Goal: Task Accomplishment & Management: Complete application form

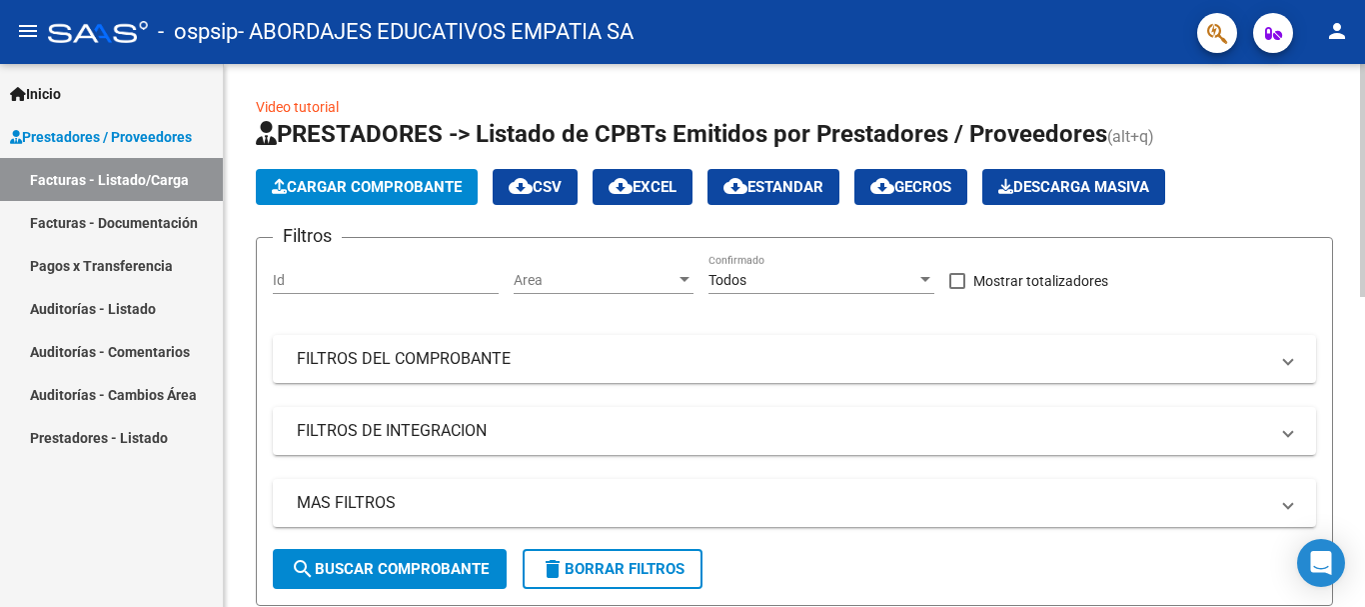
click at [367, 184] on span "Cargar Comprobante" at bounding box center [367, 187] width 190 height 18
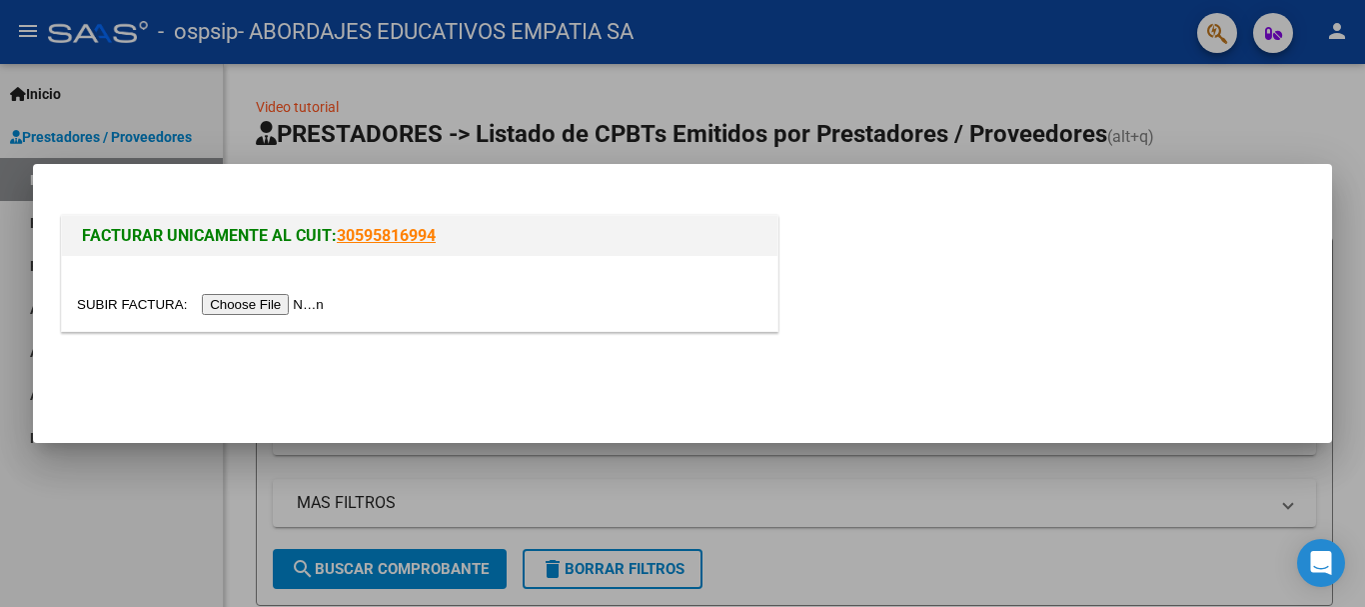
click at [262, 319] on div at bounding box center [420, 293] width 716 height 75
click at [261, 304] on input "file" at bounding box center [203, 304] width 253 height 21
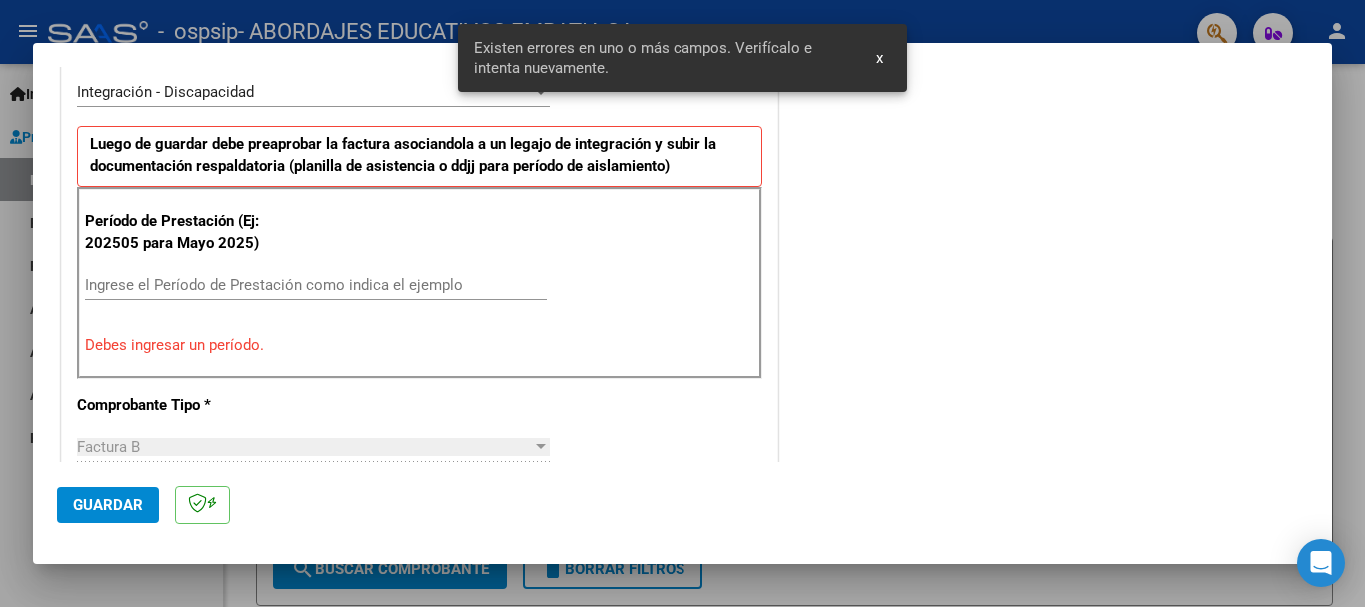
scroll to position [566, 0]
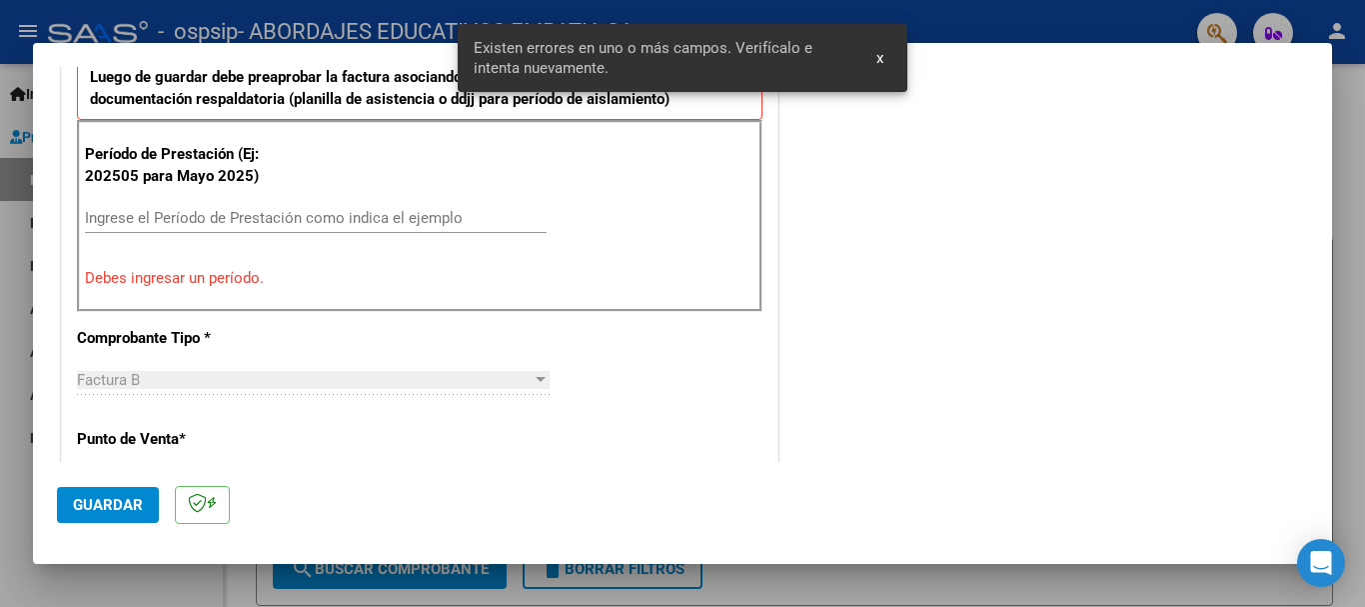
click at [227, 224] on input "Ingrese el Período de Prestación como indica el ejemplo" at bounding box center [316, 218] width 462 height 18
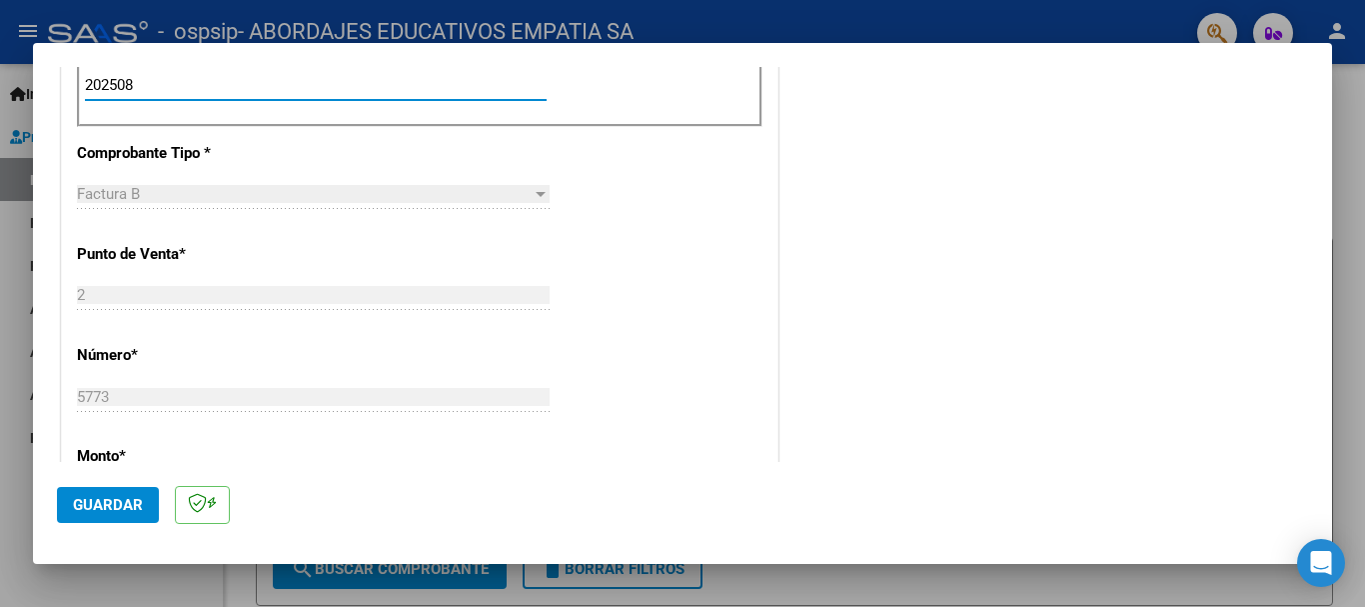
scroll to position [1165, 0]
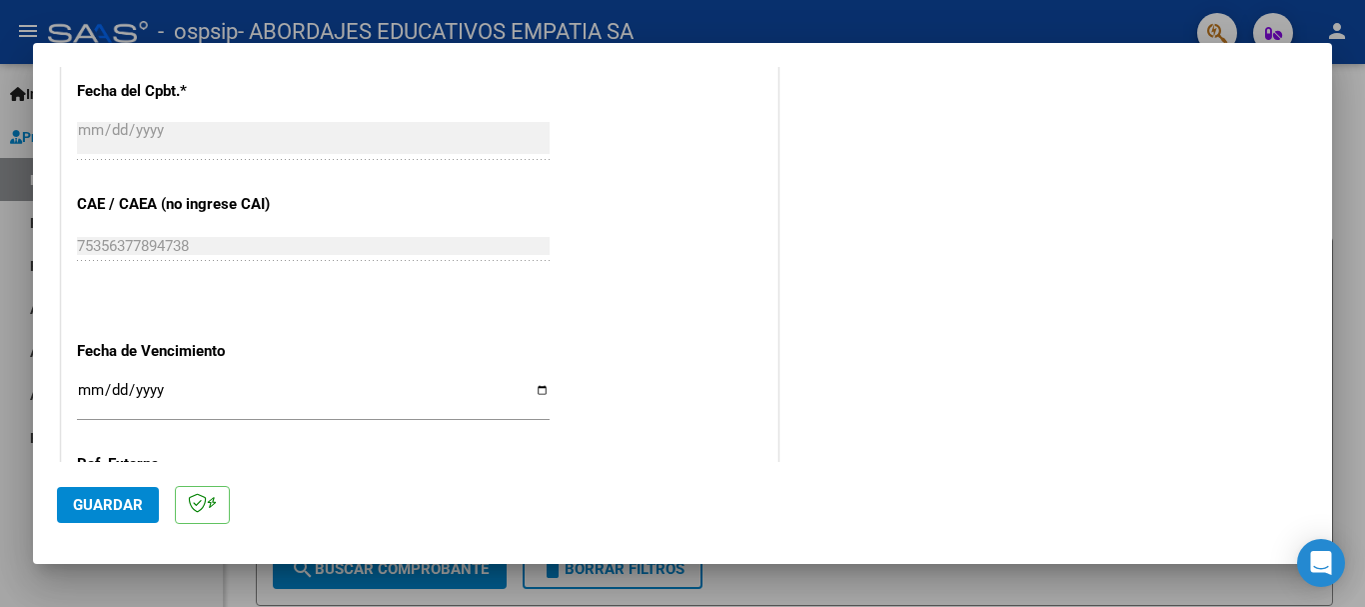
type input "202508"
click at [86, 393] on input "Ingresar la fecha" at bounding box center [313, 398] width 473 height 32
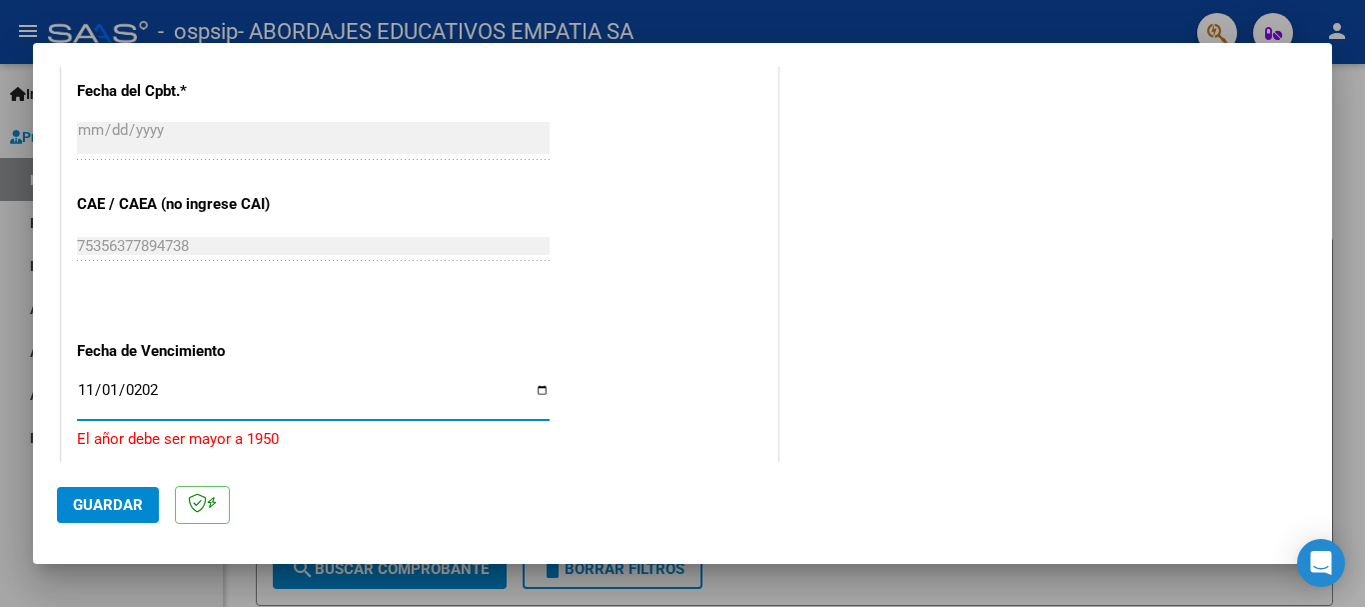
type input "[DATE]"
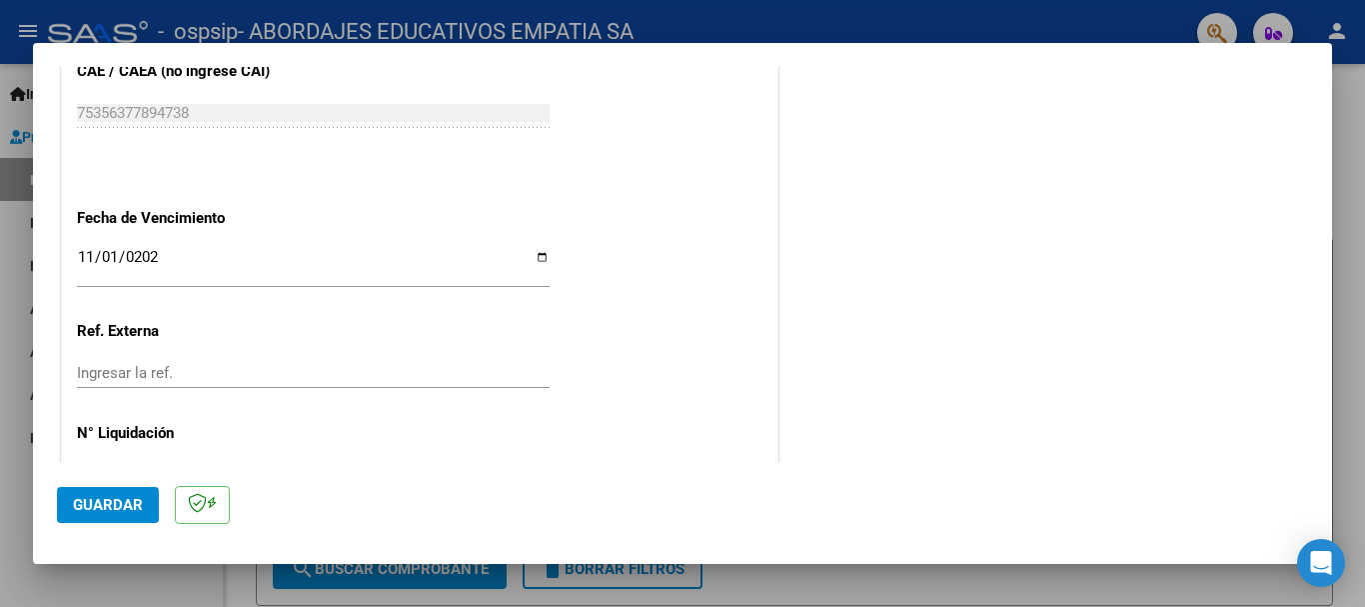
scroll to position [1364, 0]
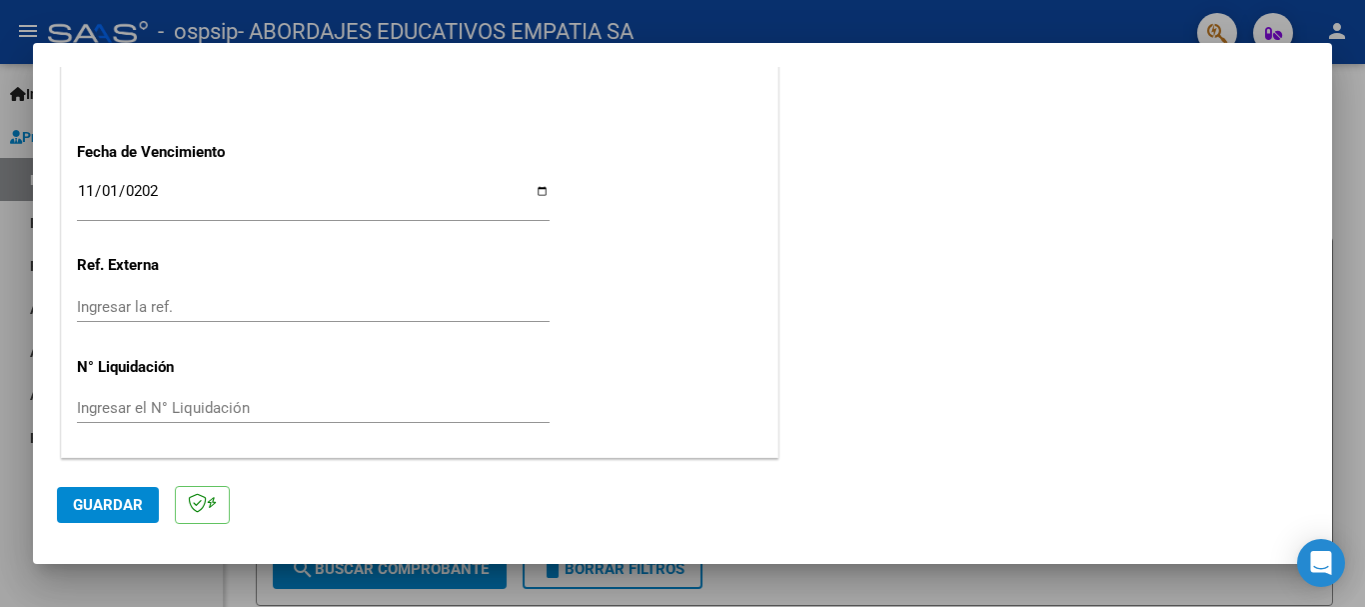
click at [71, 493] on button "Guardar" at bounding box center [108, 505] width 102 height 36
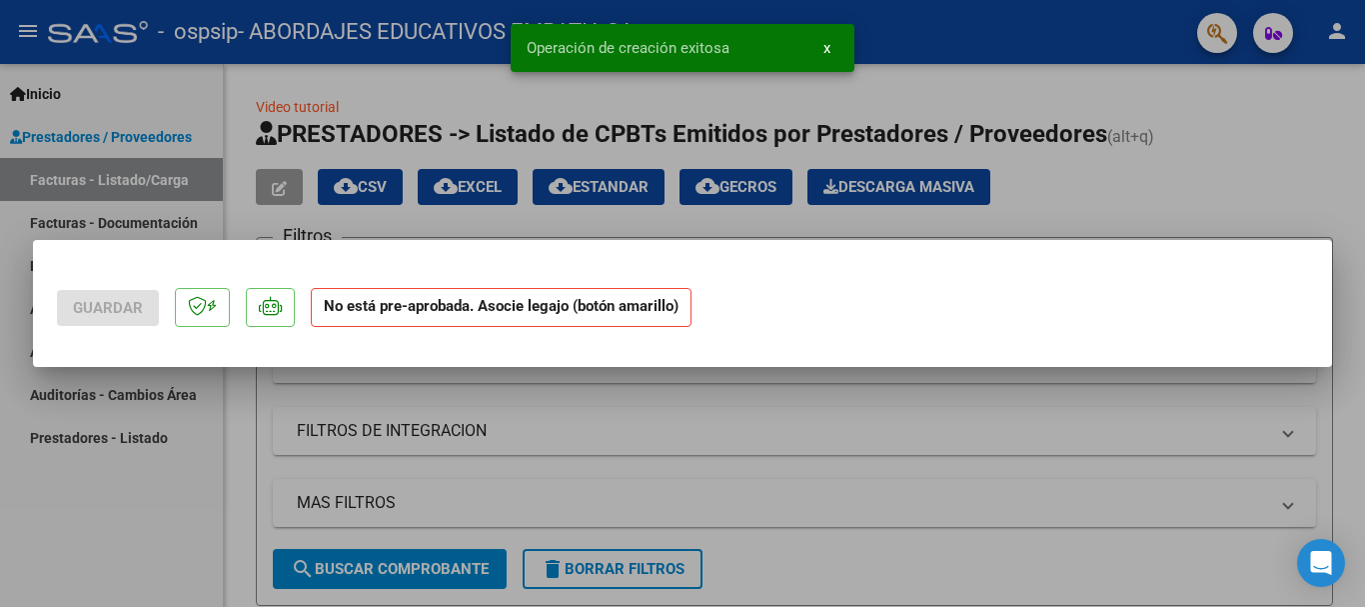
scroll to position [0, 0]
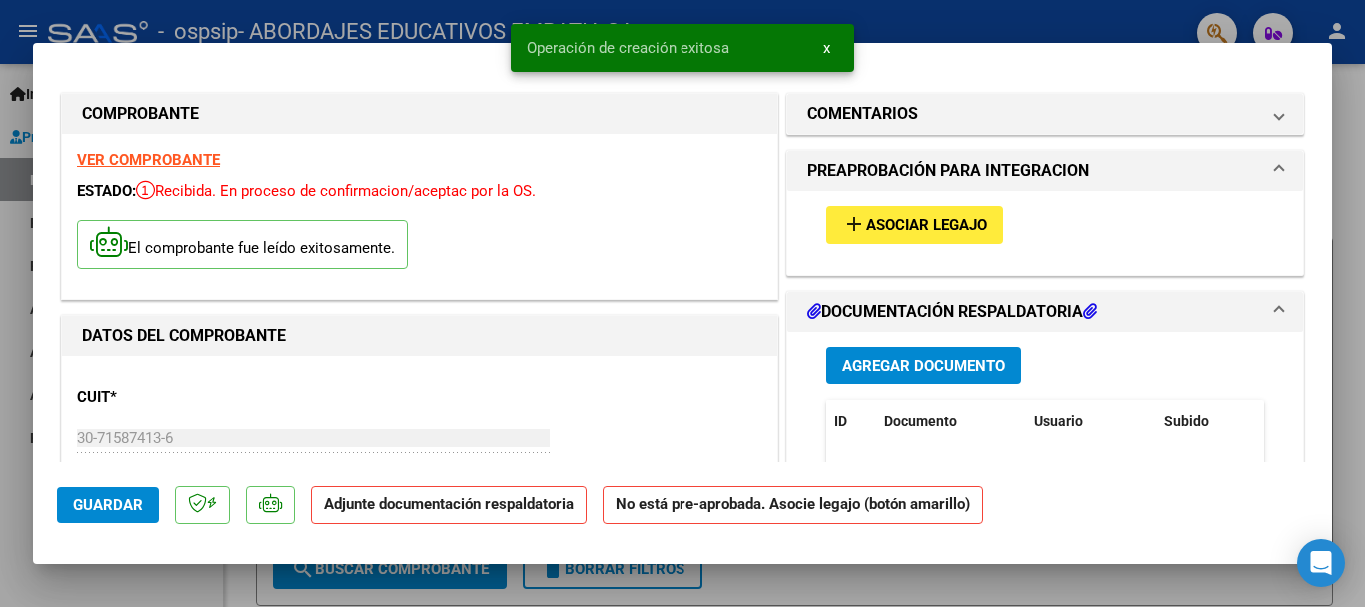
click at [900, 224] on span "Asociar Legajo" at bounding box center [927, 226] width 121 height 18
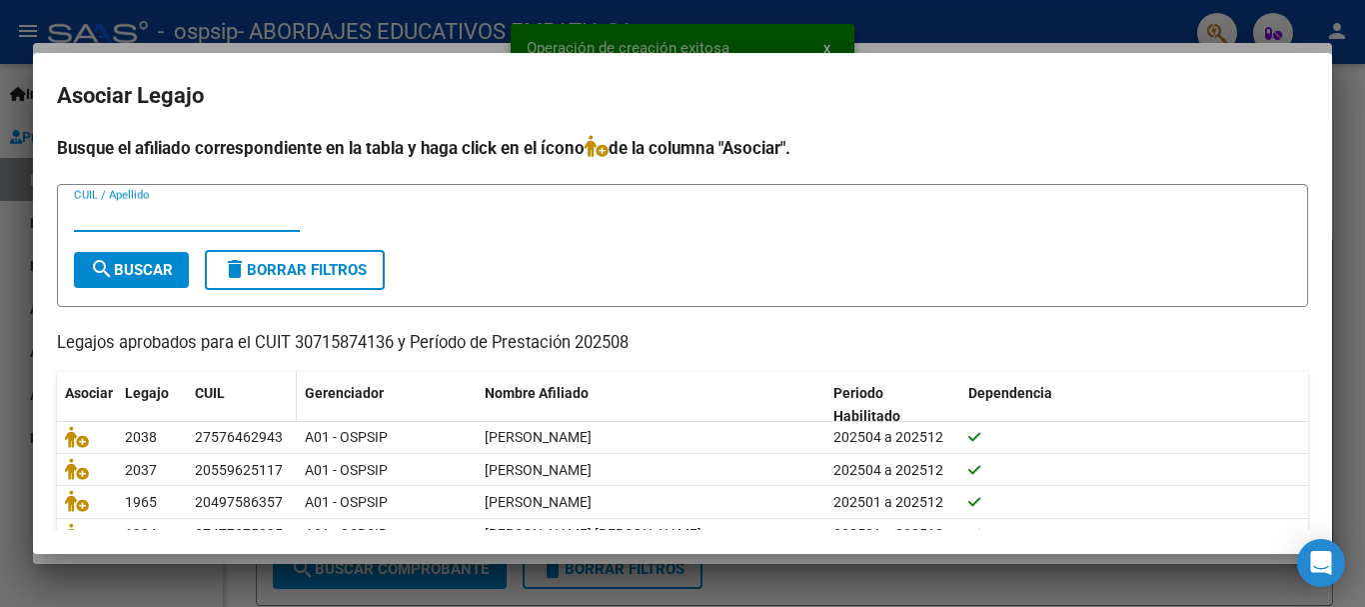
scroll to position [67, 0]
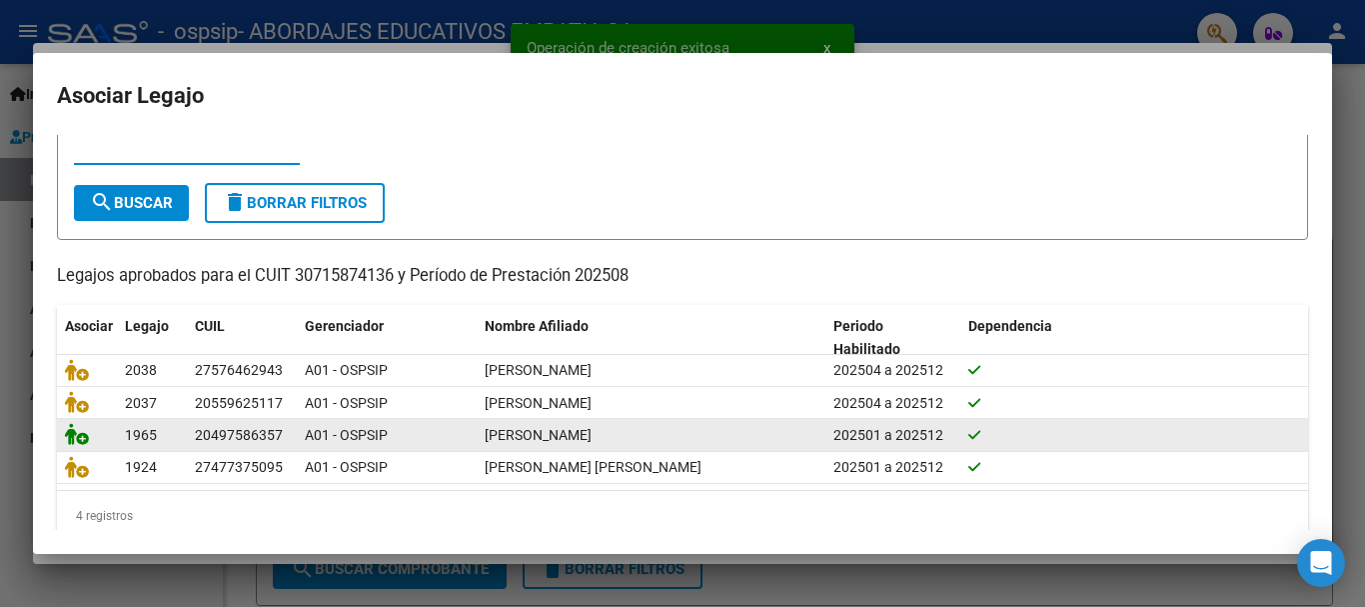
click at [80, 439] on icon at bounding box center [77, 434] width 24 height 22
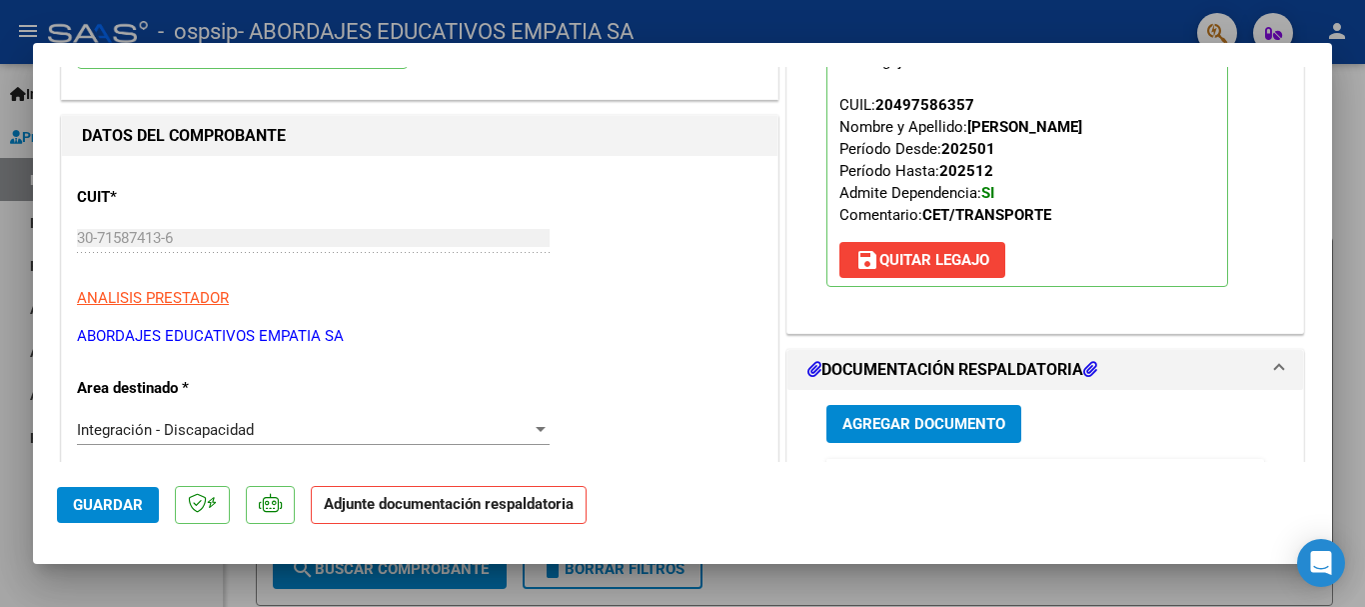
scroll to position [400, 0]
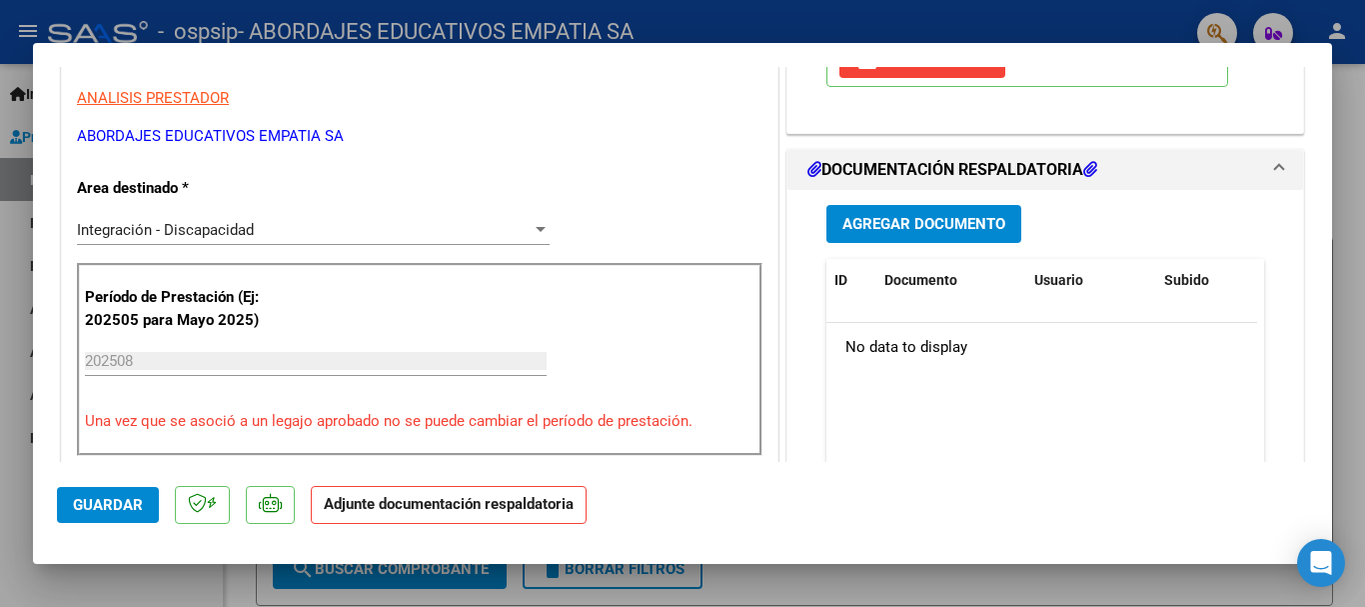
click at [904, 233] on span "Agregar Documento" at bounding box center [924, 225] width 163 height 18
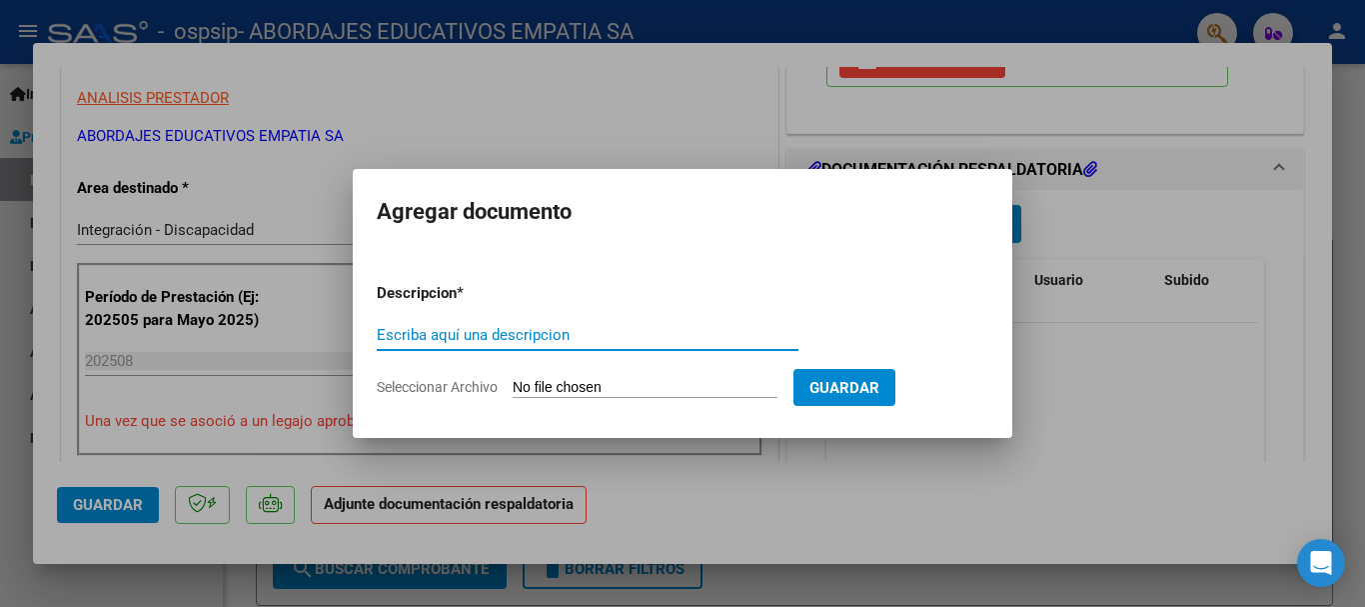
click at [440, 338] on input "Escriba aquí una descripcion" at bounding box center [588, 335] width 422 height 18
type input "PLANILLA DE ASISTENCIA CET [PERSON_NAME] [DATE]"
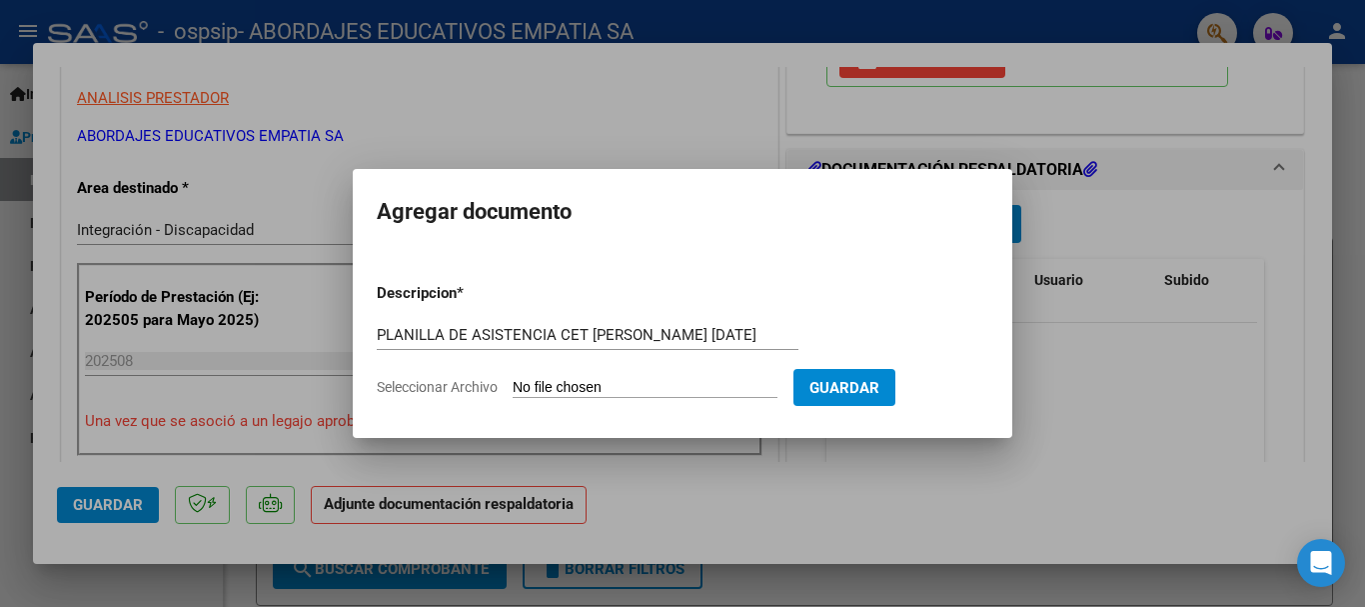
click at [540, 387] on input "Seleccionar Archivo" at bounding box center [645, 388] width 265 height 19
type input "C:\fakepath\30715874136_06_0002_00005773.pdf"
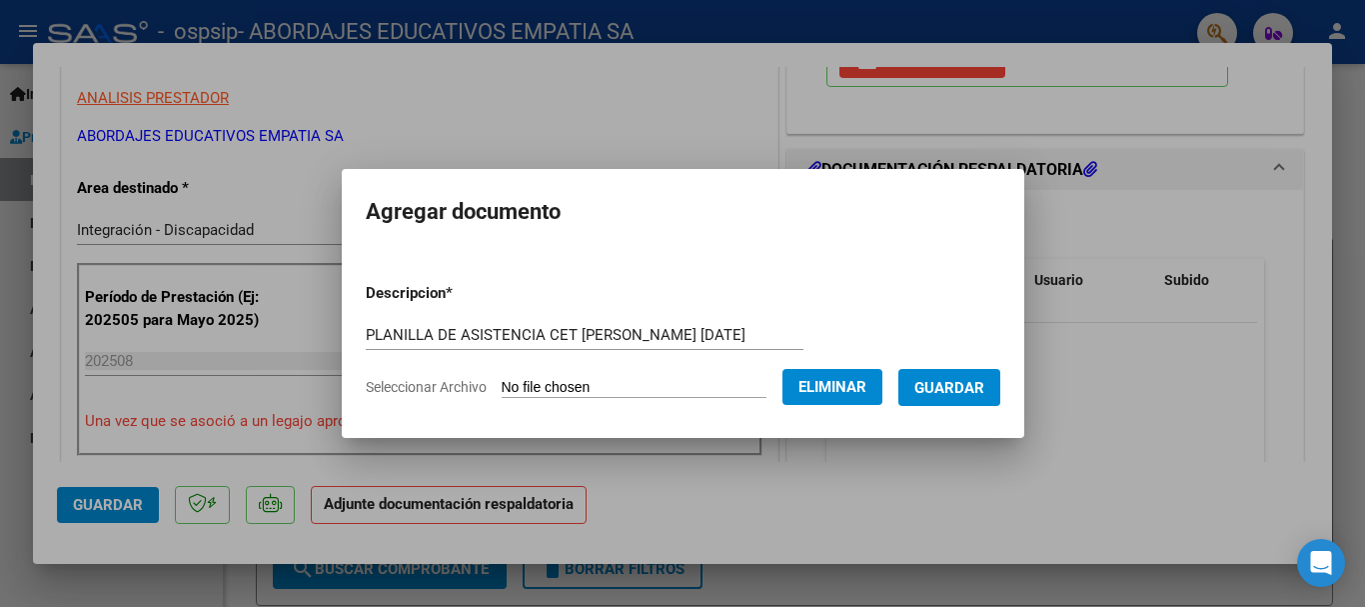
click at [857, 379] on span "Eliminar" at bounding box center [833, 387] width 68 height 18
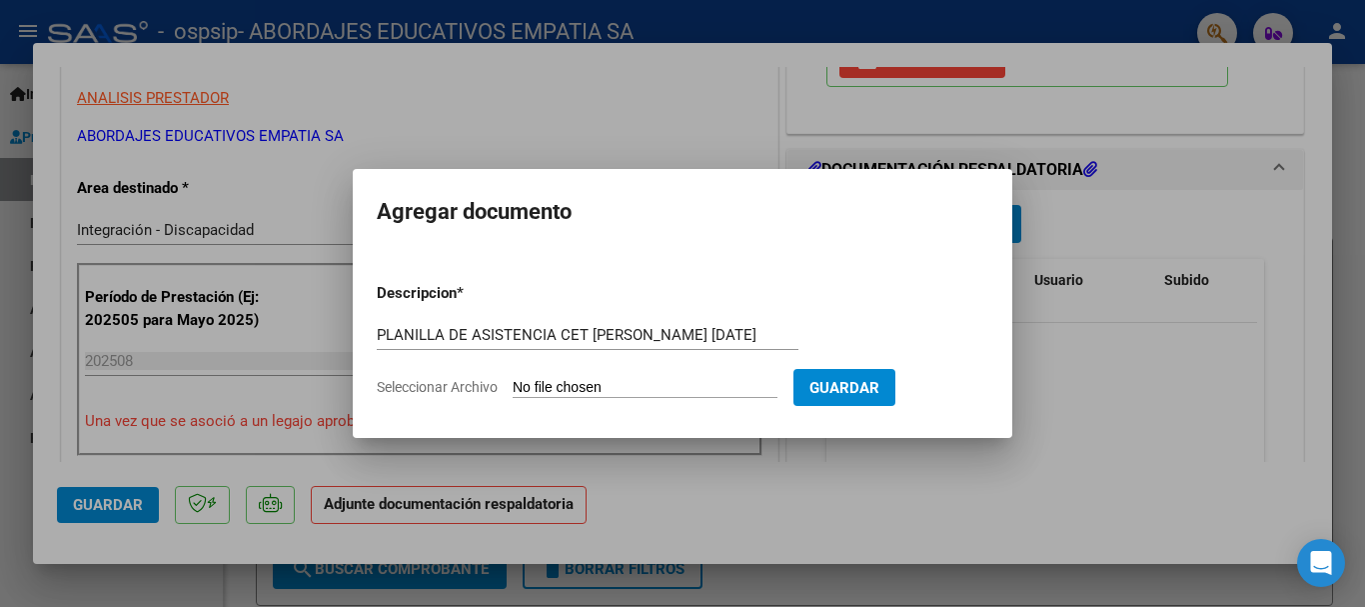
click at [649, 377] on form "Descripcion * PLANILLA DE ASISTENCIA CET [PERSON_NAME] [DATE] Escriba aquí una …" at bounding box center [683, 340] width 612 height 146
click at [647, 384] on input "Seleccionar Archivo" at bounding box center [645, 388] width 265 height 19
type input "C:\fakepath\PLANILLA DE ASISTENCIA_30715874136_06_0002_00005773..pdf"
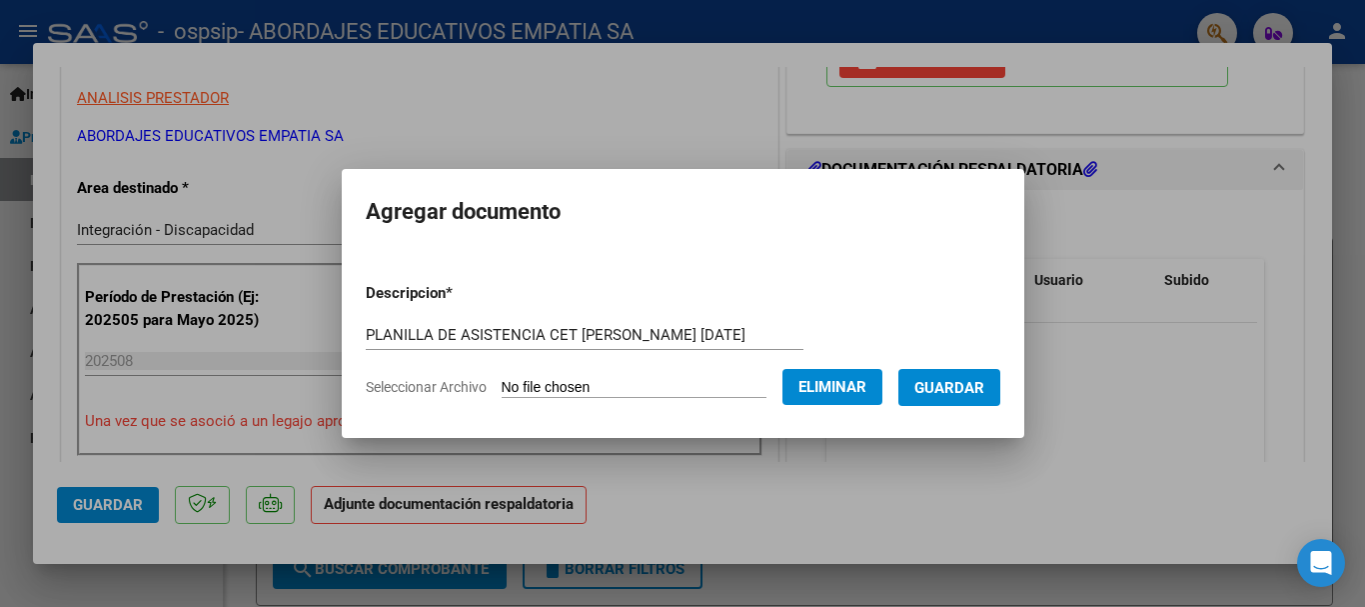
click at [973, 392] on span "Guardar" at bounding box center [950, 388] width 70 height 18
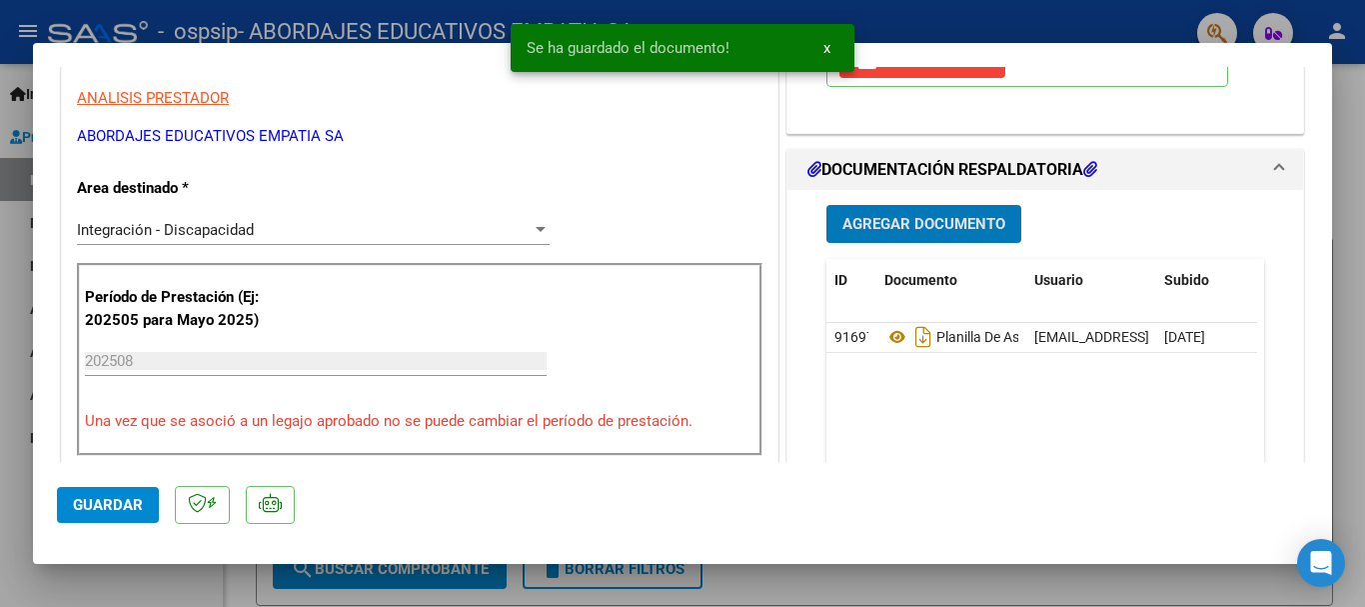
click at [973, 233] on span "Agregar Documento" at bounding box center [924, 225] width 163 height 18
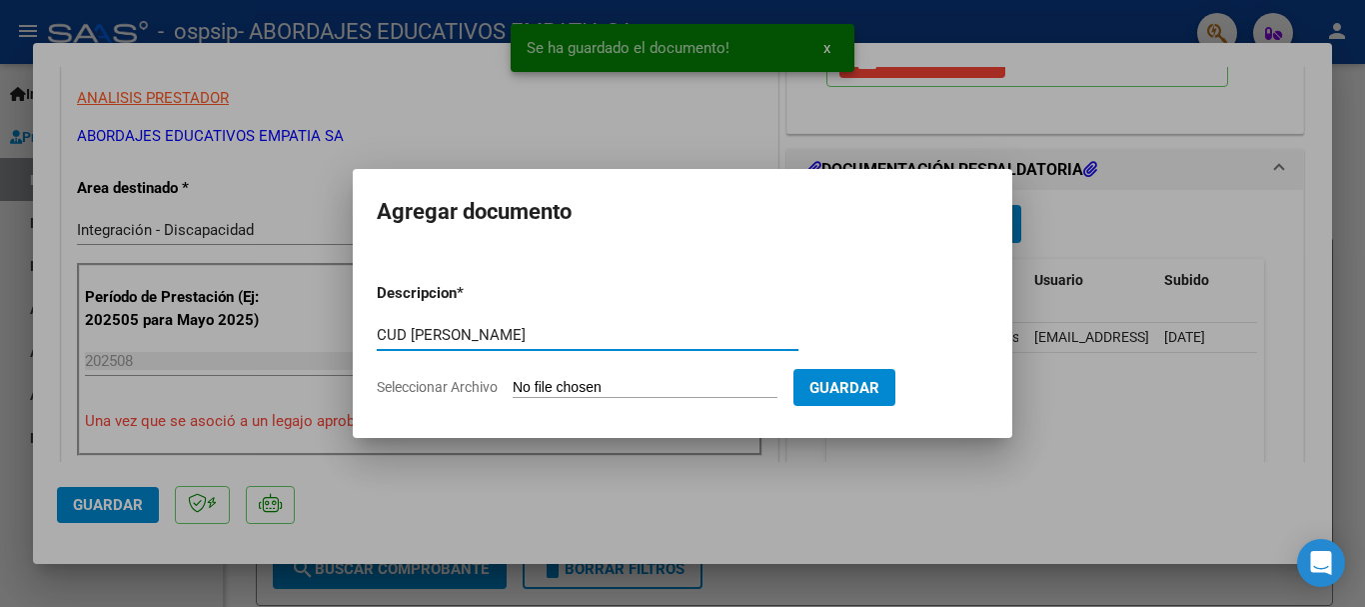
type input "CUD [PERSON_NAME]"
click at [595, 389] on input "Seleccionar Archivo" at bounding box center [645, 388] width 265 height 19
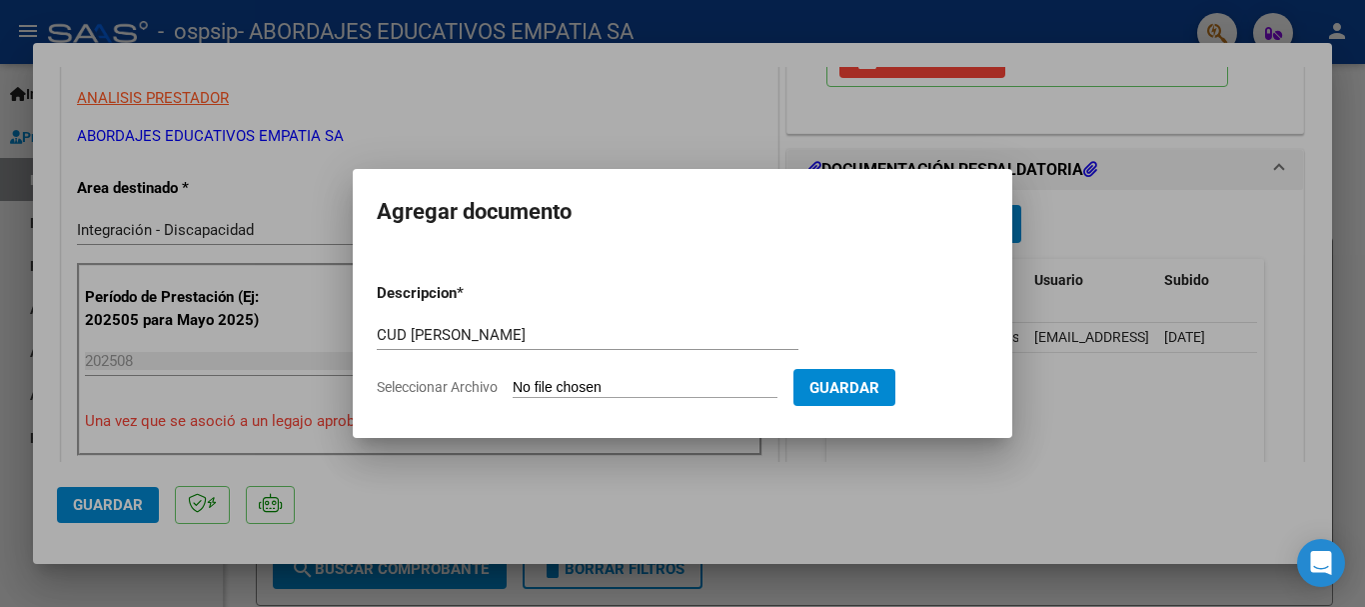
type input "C:\fakepath\CUD [PERSON_NAME] 2022.pdf"
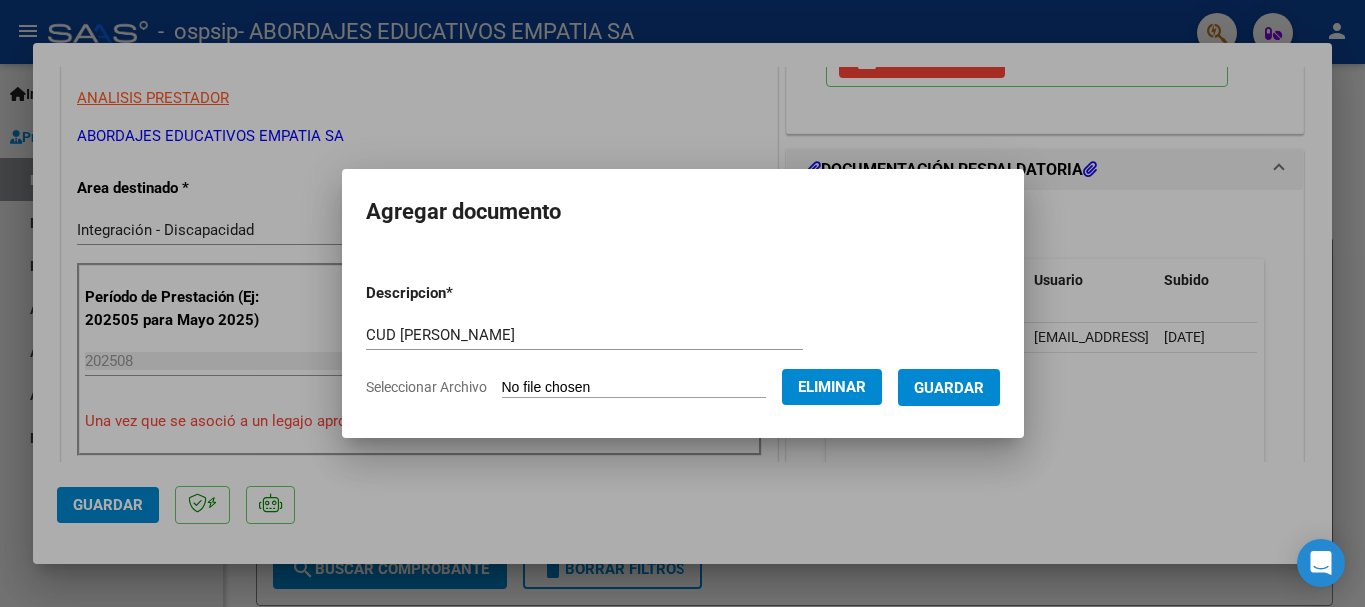
click at [972, 387] on span "Guardar" at bounding box center [950, 388] width 70 height 18
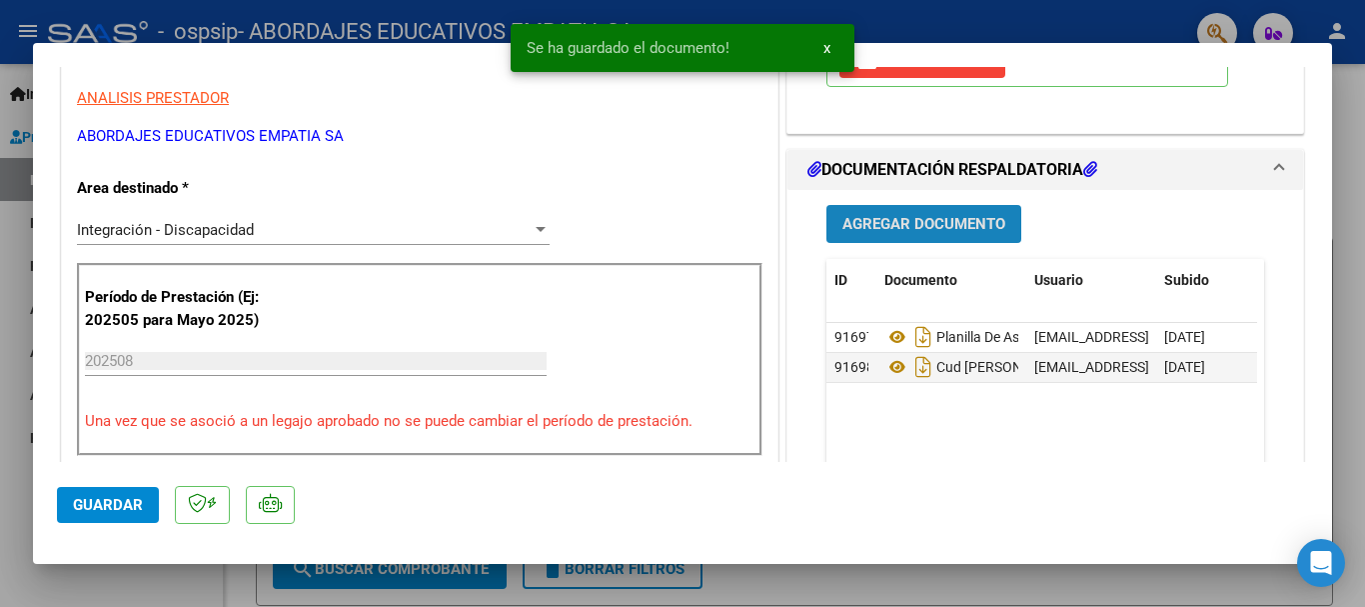
click at [931, 218] on span "Agregar Documento" at bounding box center [924, 225] width 163 height 18
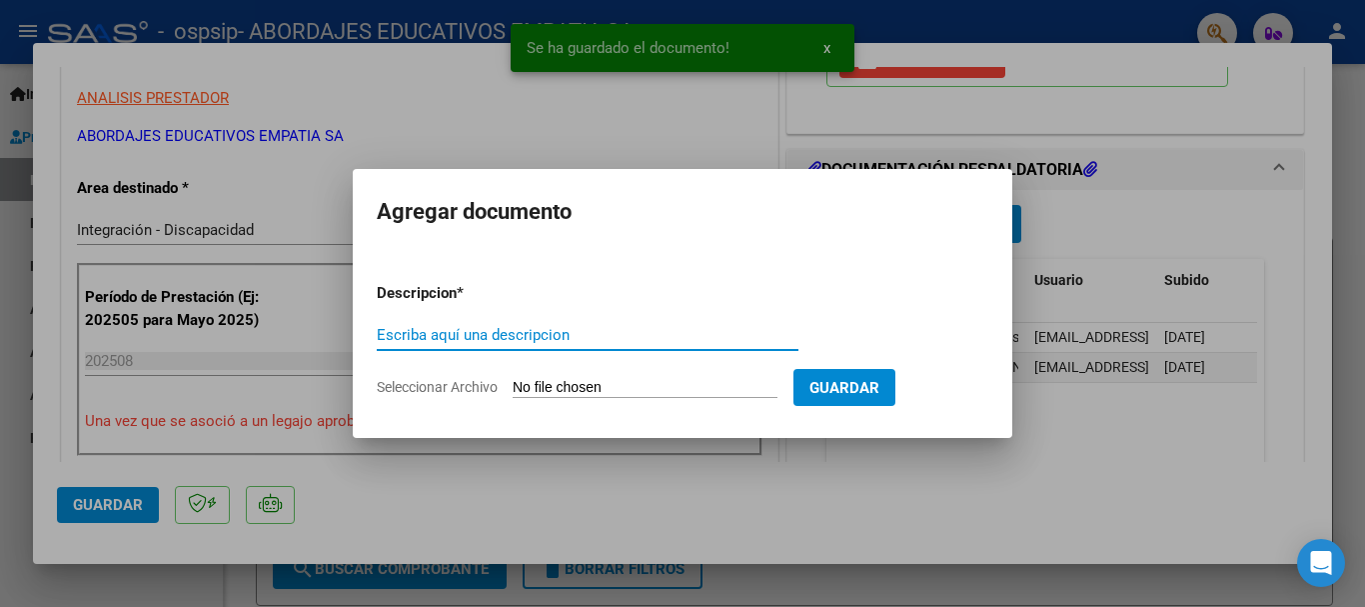
click at [521, 339] on input "Escriba aquí una descripcion" at bounding box center [588, 335] width 422 height 18
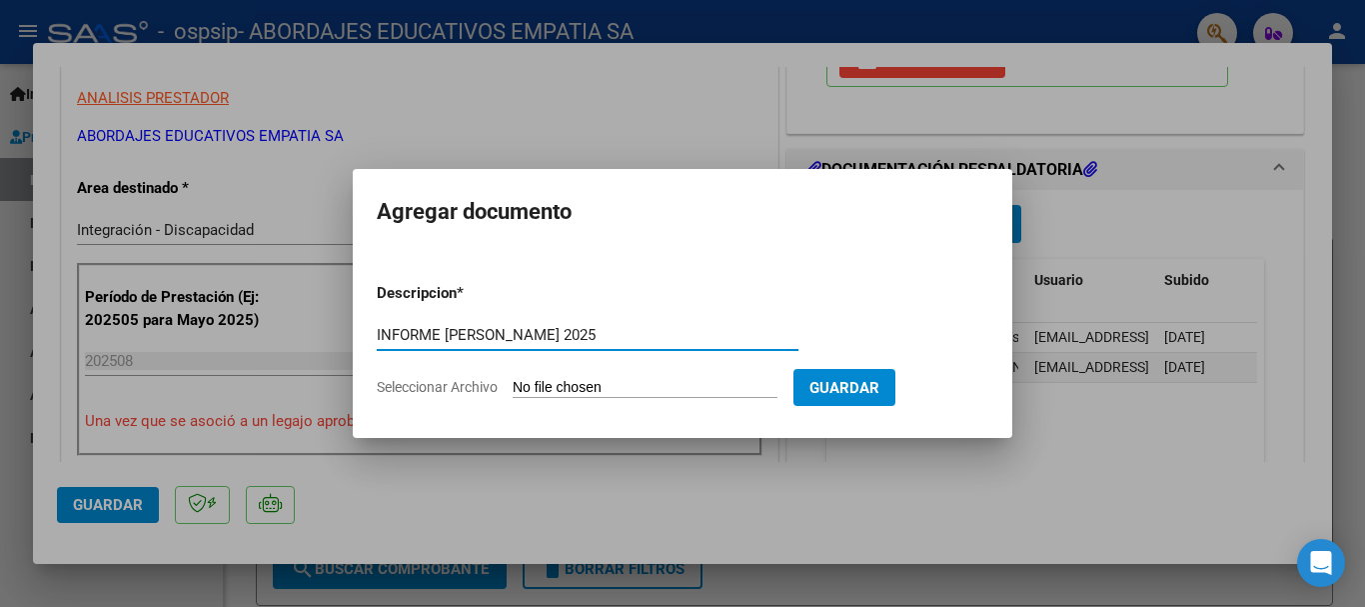
type input "INFORME [PERSON_NAME] 2025"
click at [570, 379] on input "Seleccionar Archivo" at bounding box center [645, 388] width 265 height 19
type input "C:\fakepath\[PERSON_NAME] CET AUTORIZACION 2025 SEGUN RESOLUCION 360 22 _firmad…"
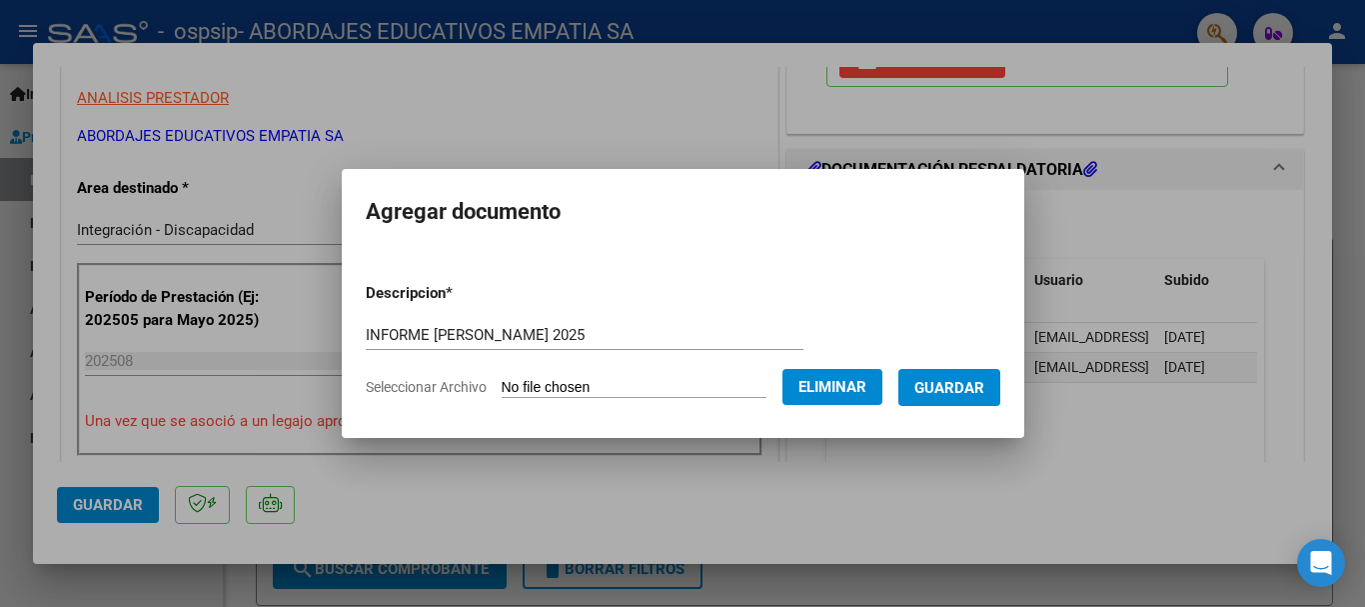
click at [378, 332] on input "INFORME [PERSON_NAME] 2025" at bounding box center [585, 335] width 438 height 18
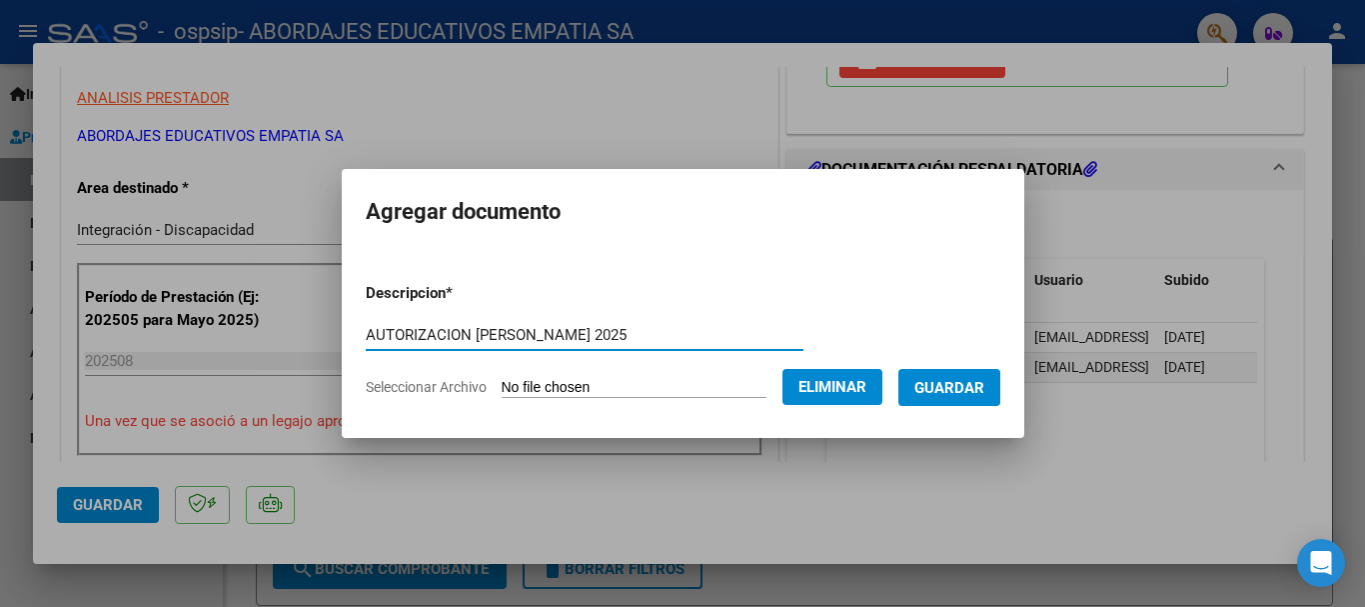
type input "AUTORIZACION [PERSON_NAME] 2025"
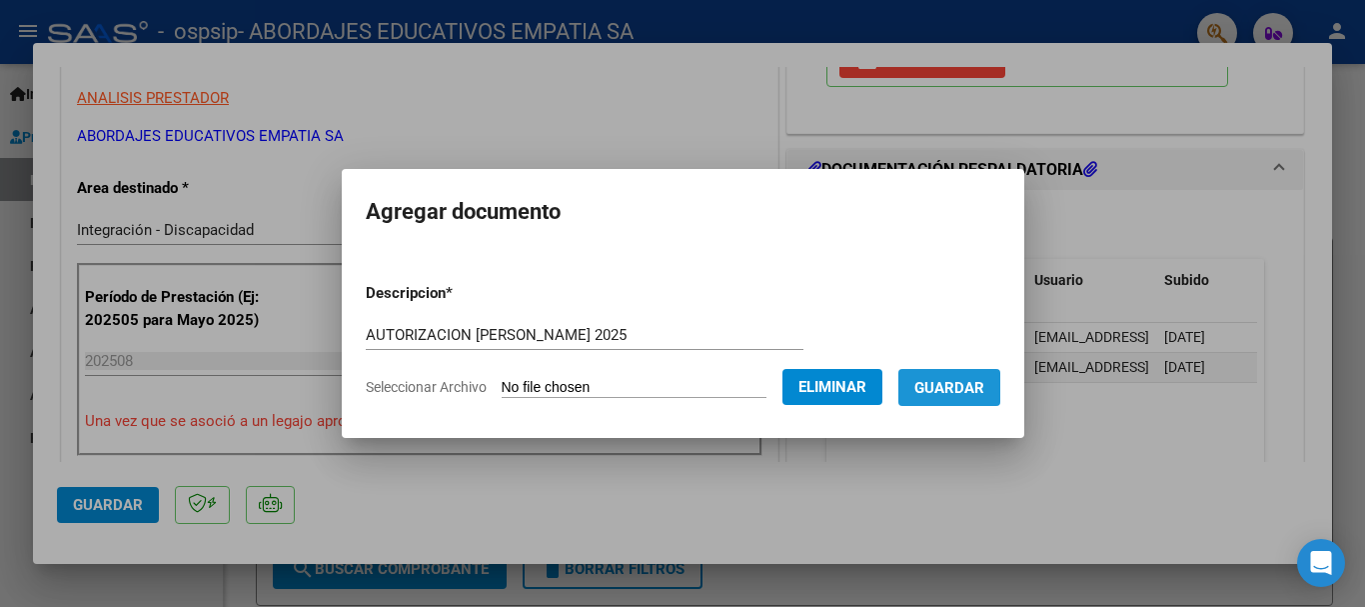
click at [960, 381] on span "Guardar" at bounding box center [950, 388] width 70 height 18
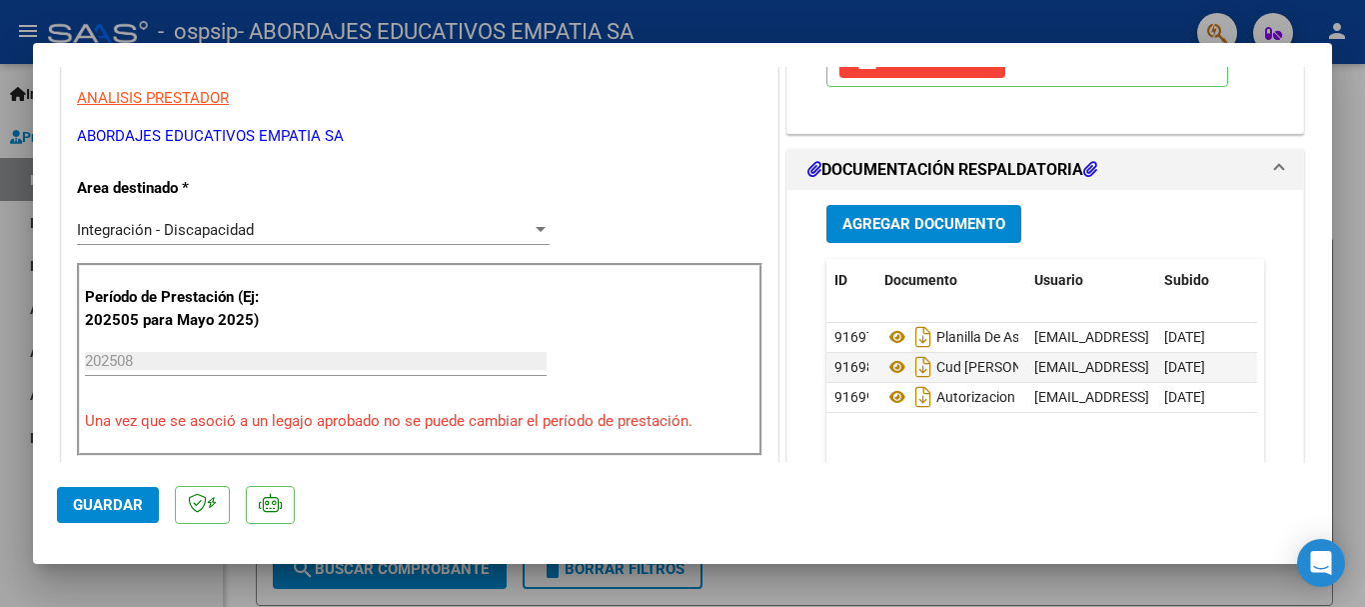
drag, startPoint x: 449, startPoint y: 217, endPoint x: 427, endPoint y: 120, distance: 99.4
click at [427, 119] on div "CUIT * 30-71587413-6 Ingresar CUIT ANALISIS PRESTADOR ABORDAJES EDUCATIVOS EMPA…" at bounding box center [420, 59] width 686 height 176
click at [111, 505] on span "Guardar" at bounding box center [108, 505] width 70 height 18
click at [122, 507] on span "Guardar" at bounding box center [108, 505] width 70 height 18
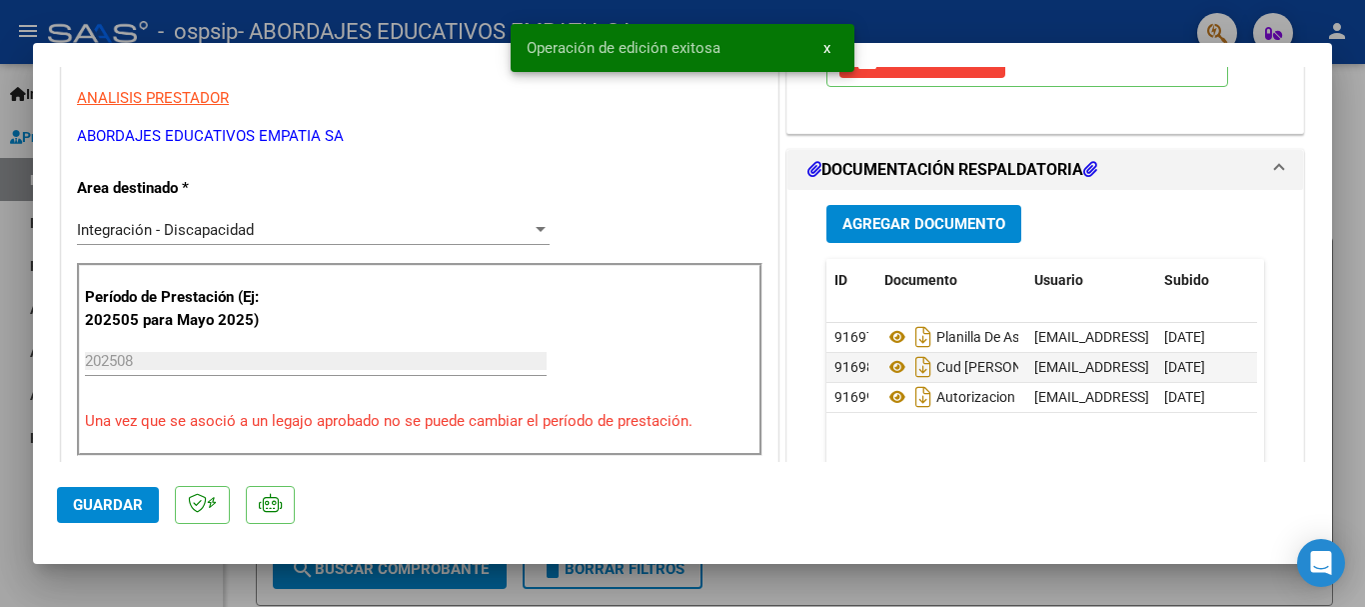
click at [285, 593] on div at bounding box center [682, 303] width 1365 height 607
type input "$ 0,00"
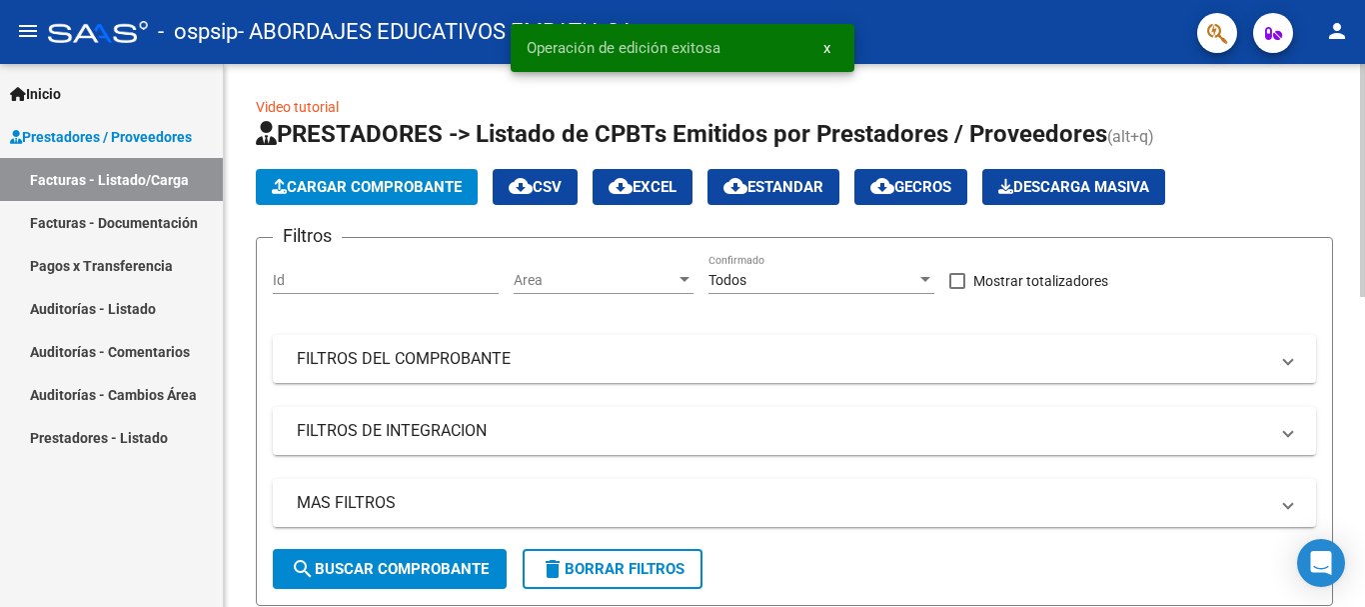
click at [412, 182] on span "Cargar Comprobante" at bounding box center [367, 187] width 190 height 18
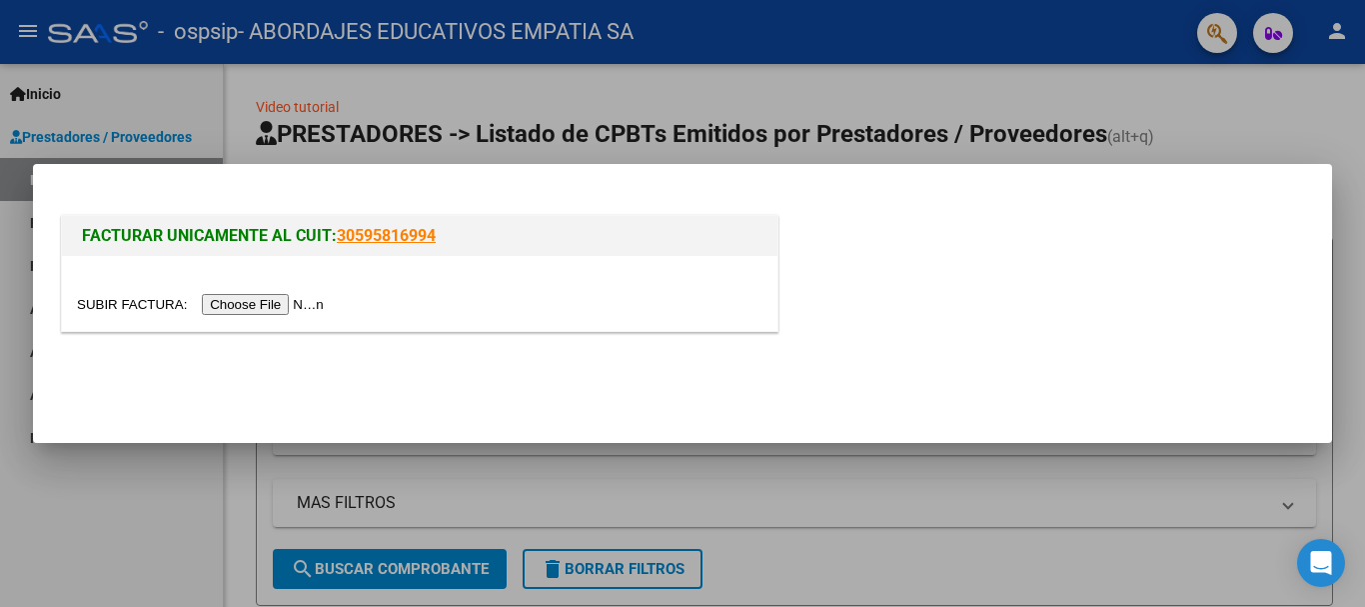
click at [291, 300] on input "file" at bounding box center [203, 304] width 253 height 21
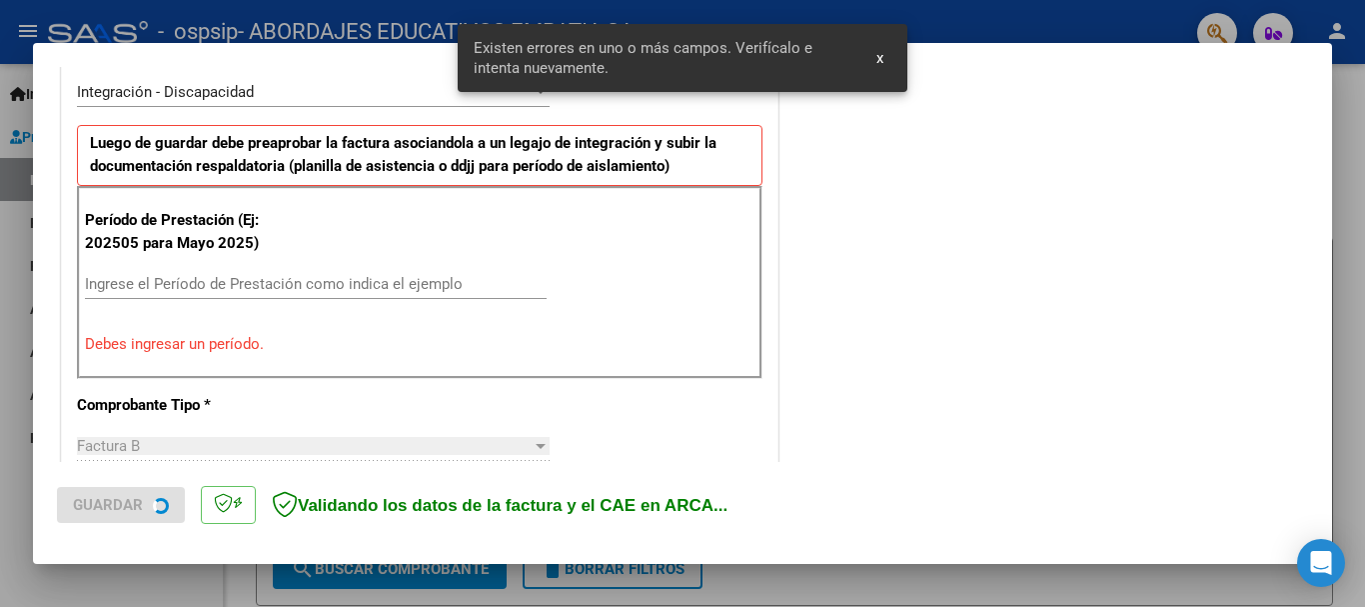
scroll to position [499, 0]
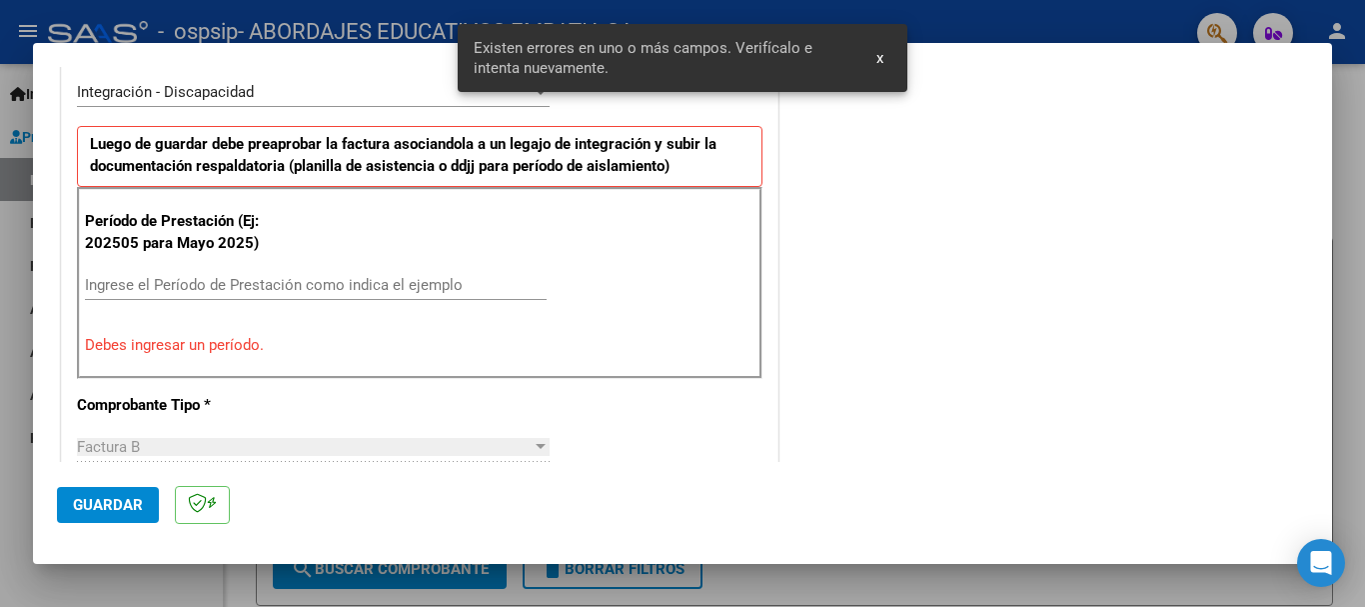
click at [265, 294] on div "Ingrese el Período de Prestación como indica el ejemplo" at bounding box center [316, 285] width 462 height 30
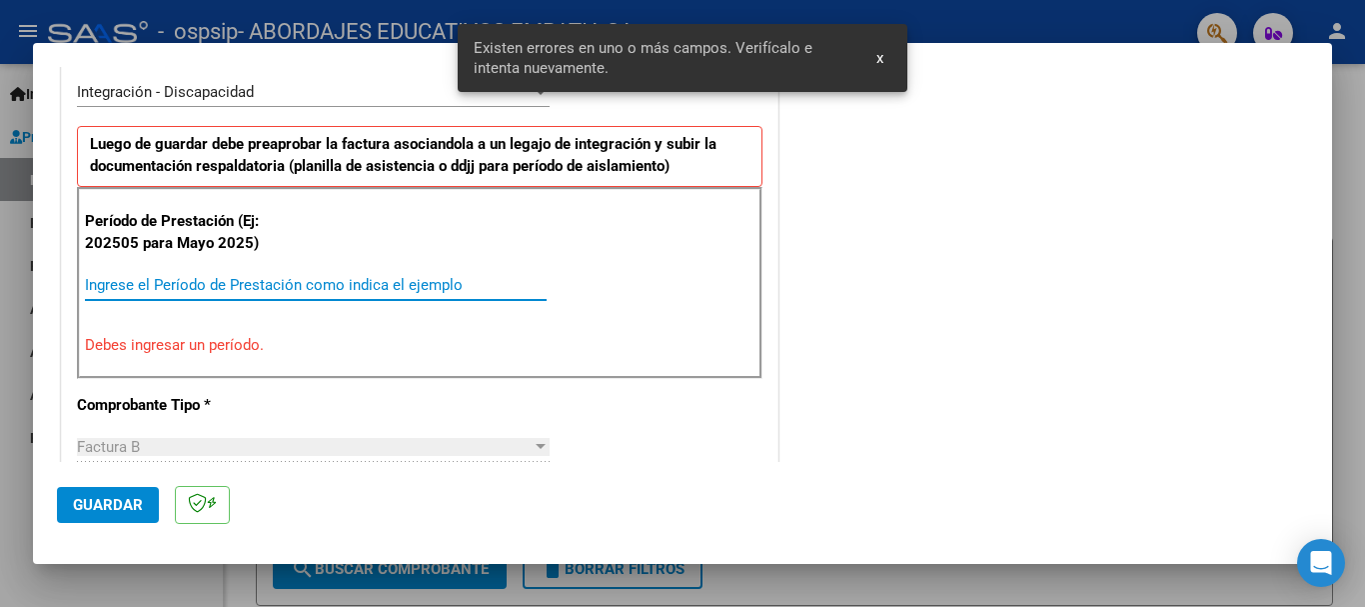
click at [265, 290] on input "Ingrese el Período de Prestación como indica el ejemplo" at bounding box center [316, 285] width 462 height 18
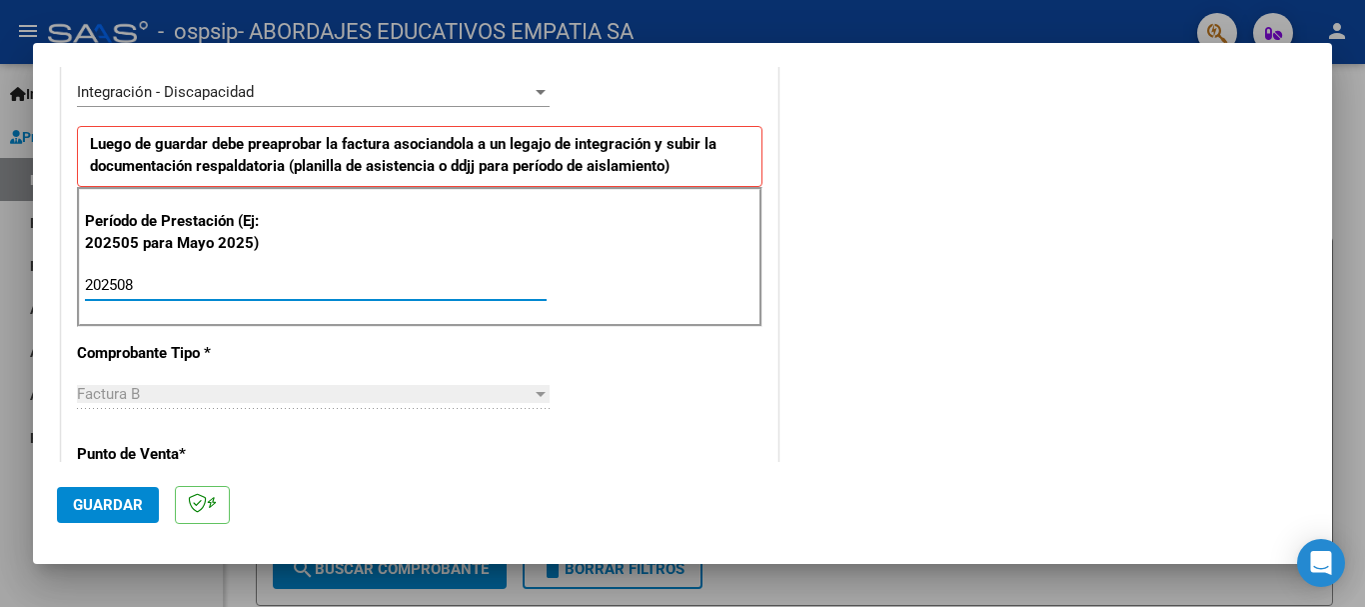
type input "202508"
click at [771, 266] on div "DATOS DEL COMPROBANTE CUIT * 30-71587413-6 Ingresar CUIT ANALISIS PRESTADOR ABO…" at bounding box center [420, 550] width 726 height 1546
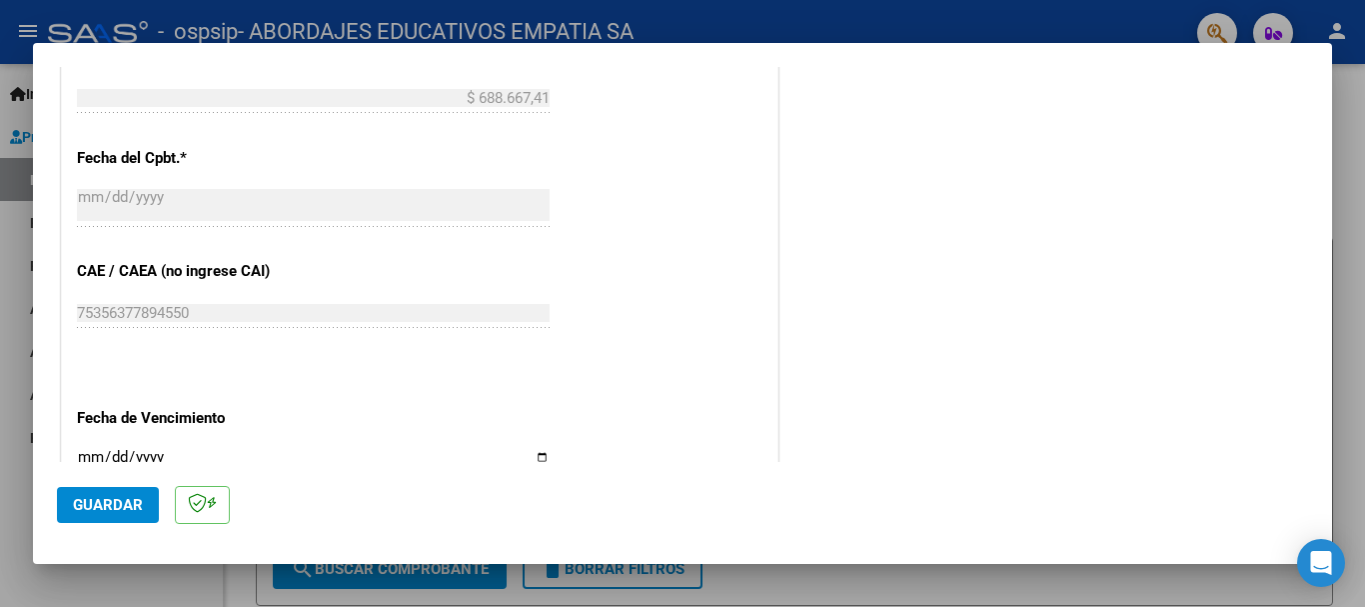
scroll to position [1298, 0]
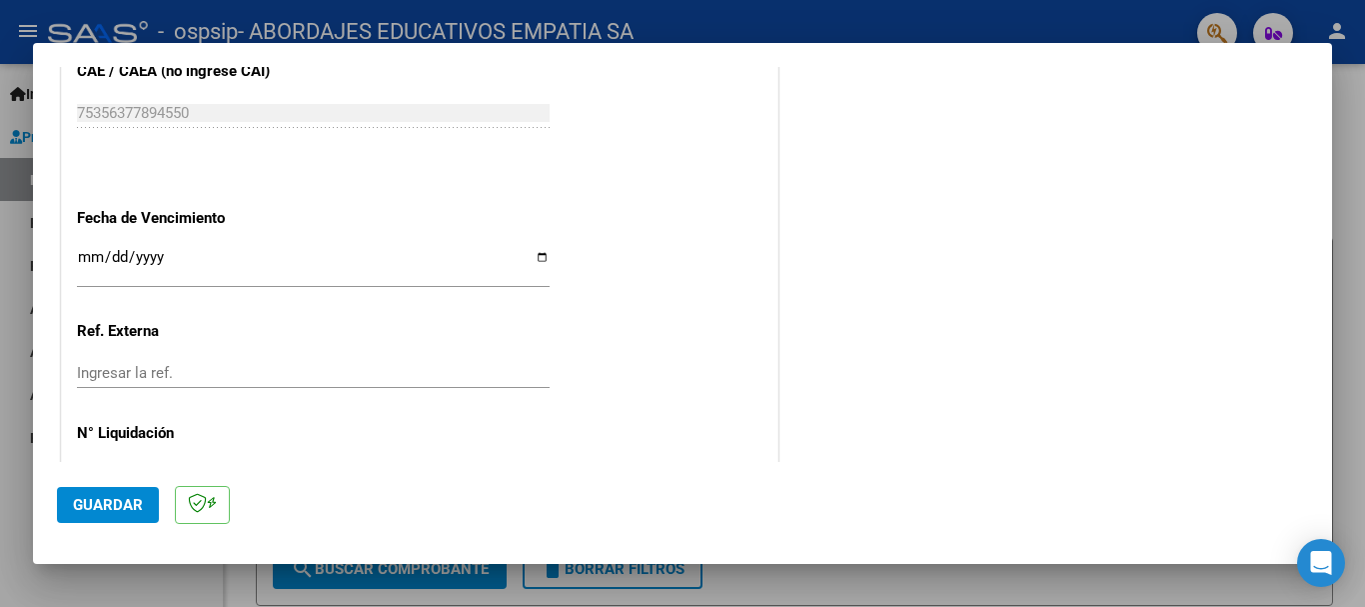
click at [84, 255] on input "Ingresar la fecha" at bounding box center [313, 265] width 473 height 32
click at [125, 252] on input "Ingresar la fecha" at bounding box center [313, 265] width 473 height 32
click at [145, 254] on input "Ingresar la fecha" at bounding box center [313, 265] width 473 height 32
click at [113, 257] on input "Ingresar la fecha" at bounding box center [313, 265] width 473 height 32
type input "0001-11-01"
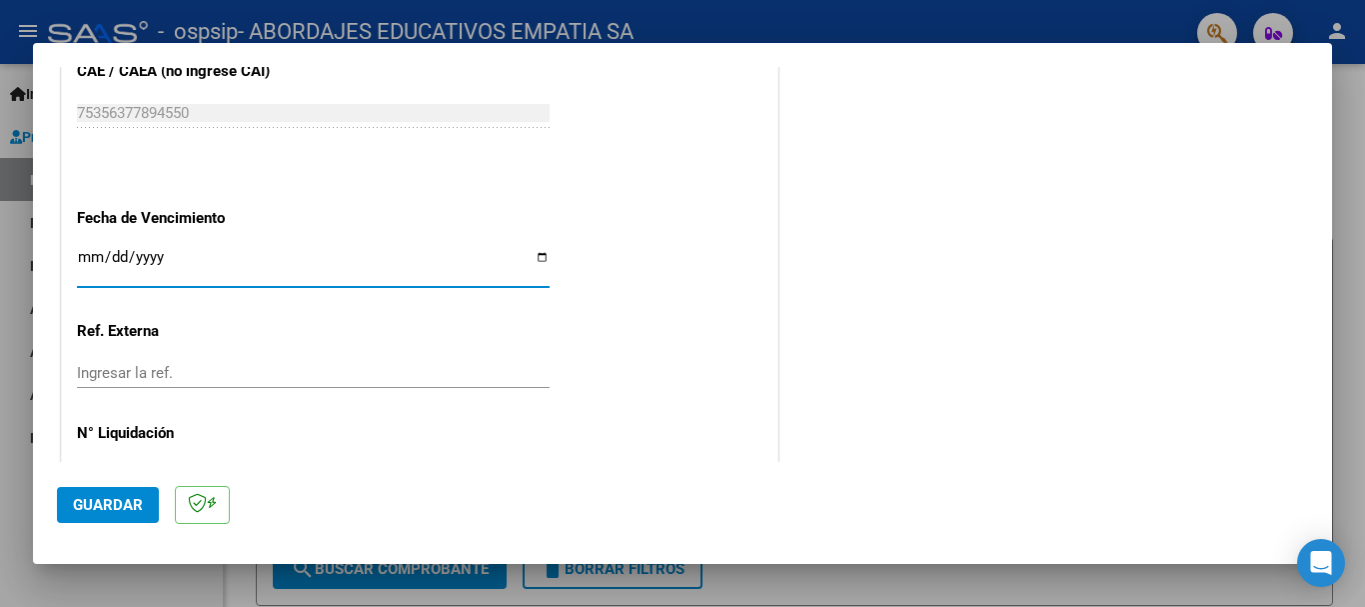
click at [171, 268] on input "Ingresar la fecha" at bounding box center [313, 265] width 473 height 32
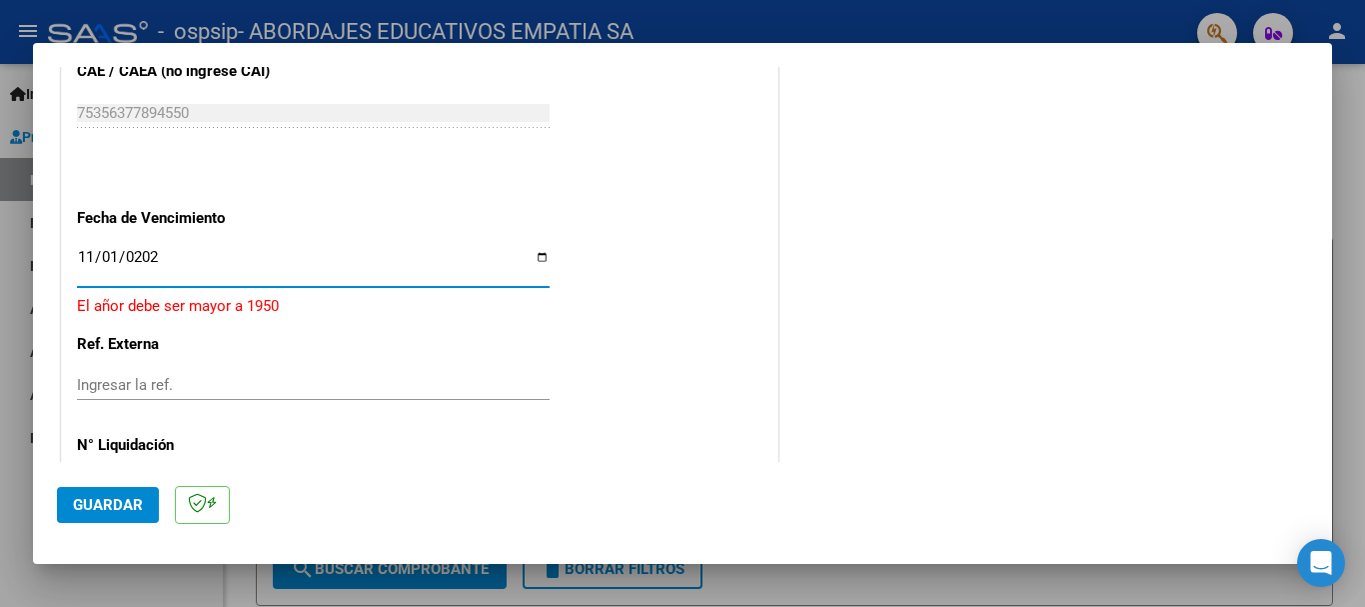
type input "[DATE]"
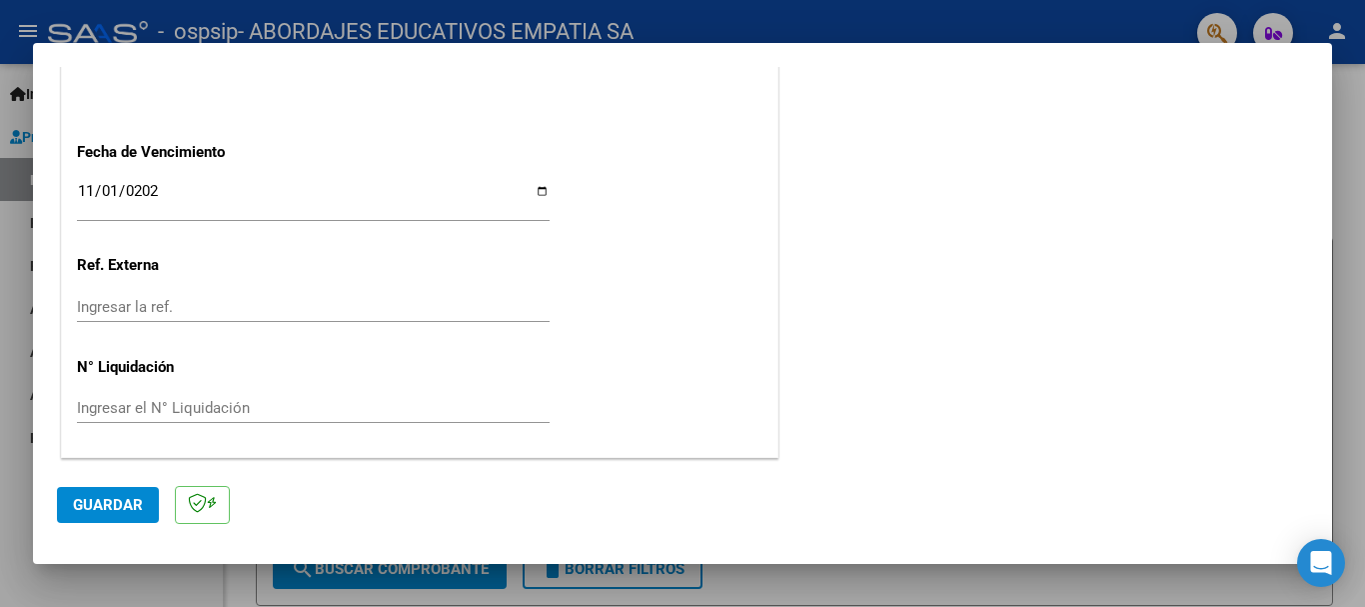
click at [80, 493] on button "Guardar" at bounding box center [108, 505] width 102 height 36
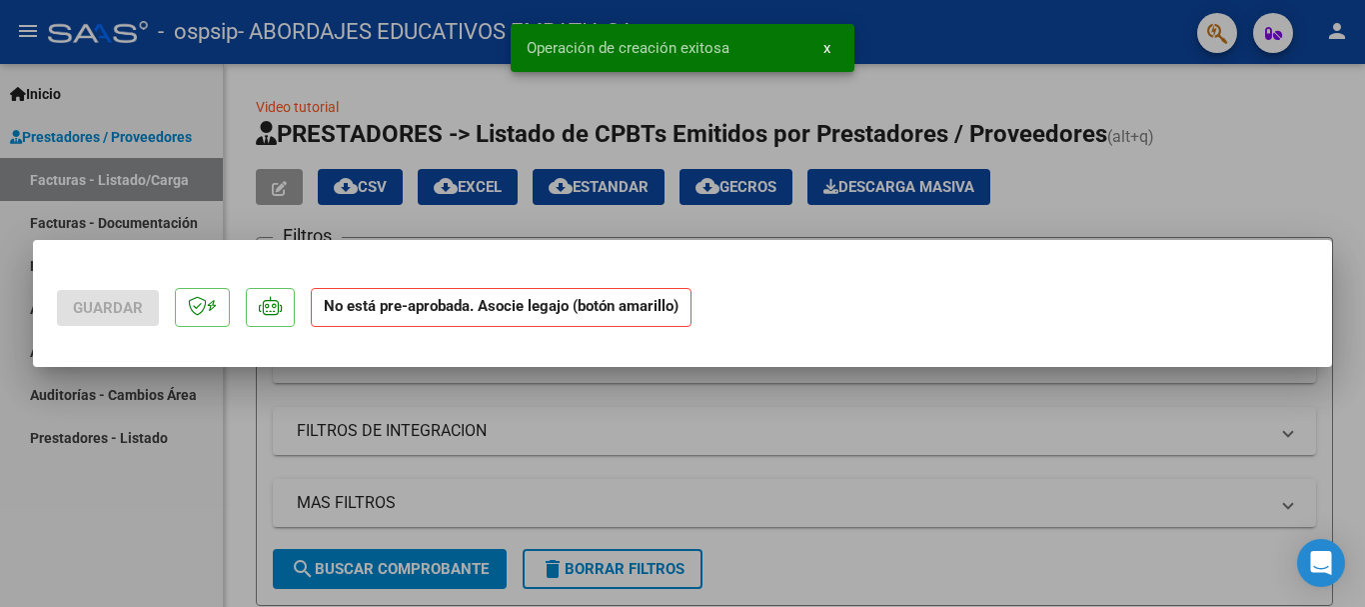
scroll to position [0, 0]
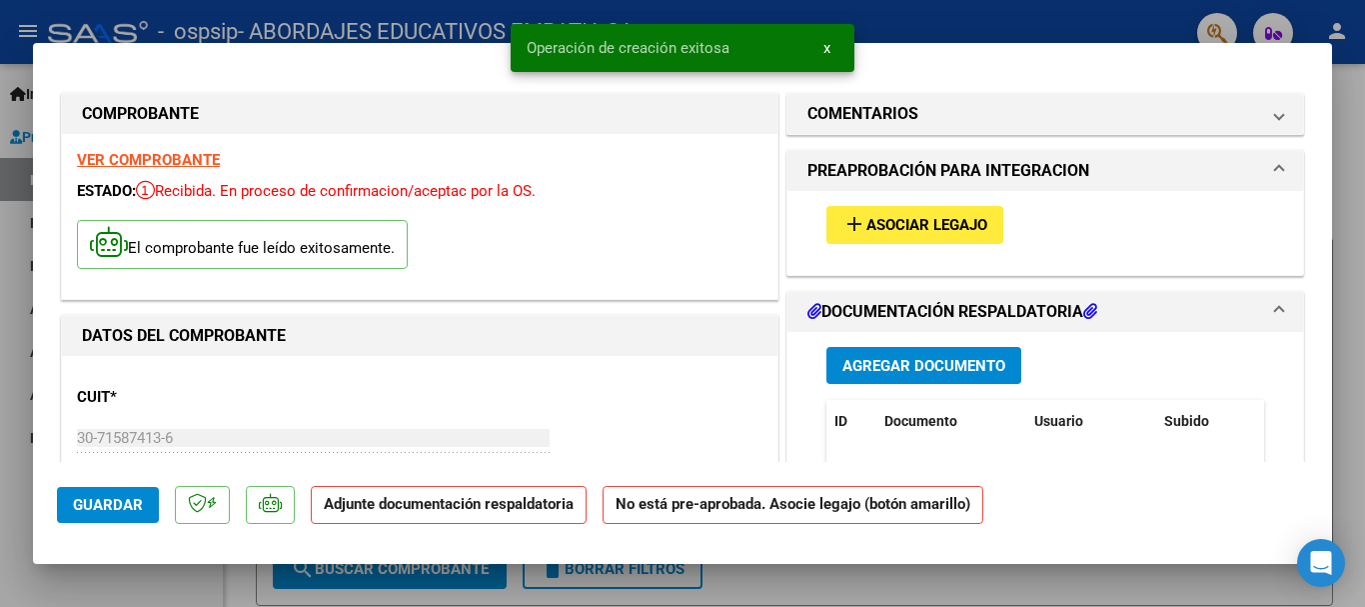
click at [943, 228] on span "Asociar Legajo" at bounding box center [927, 226] width 121 height 18
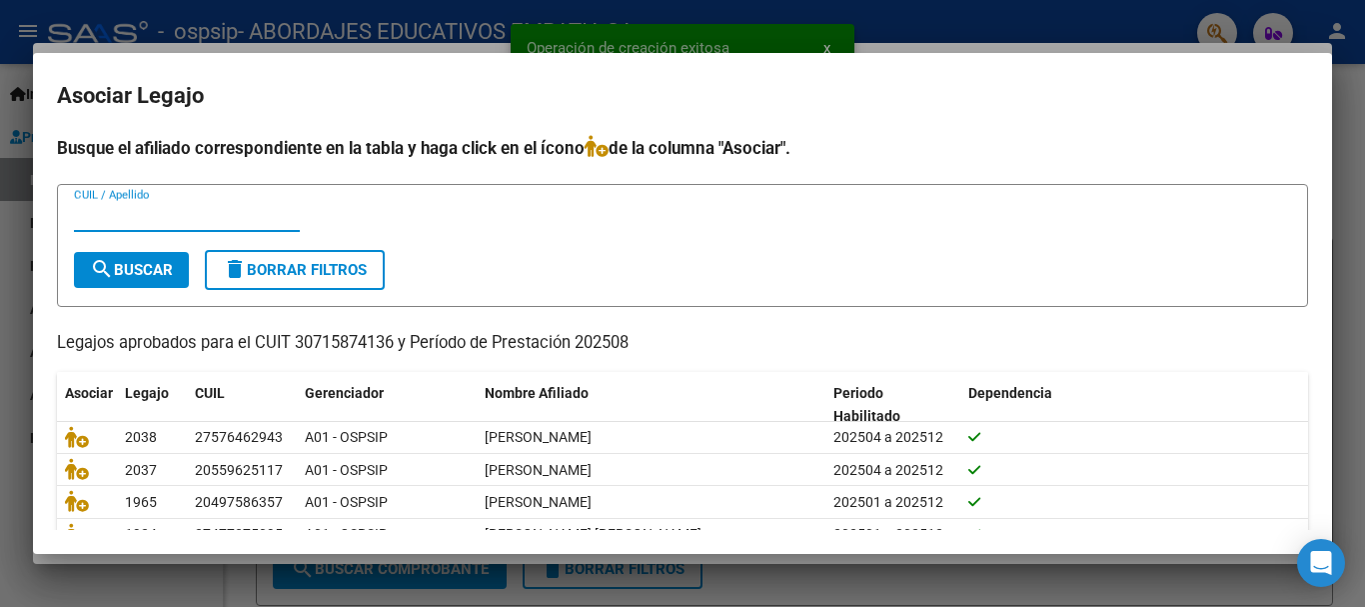
scroll to position [98, 0]
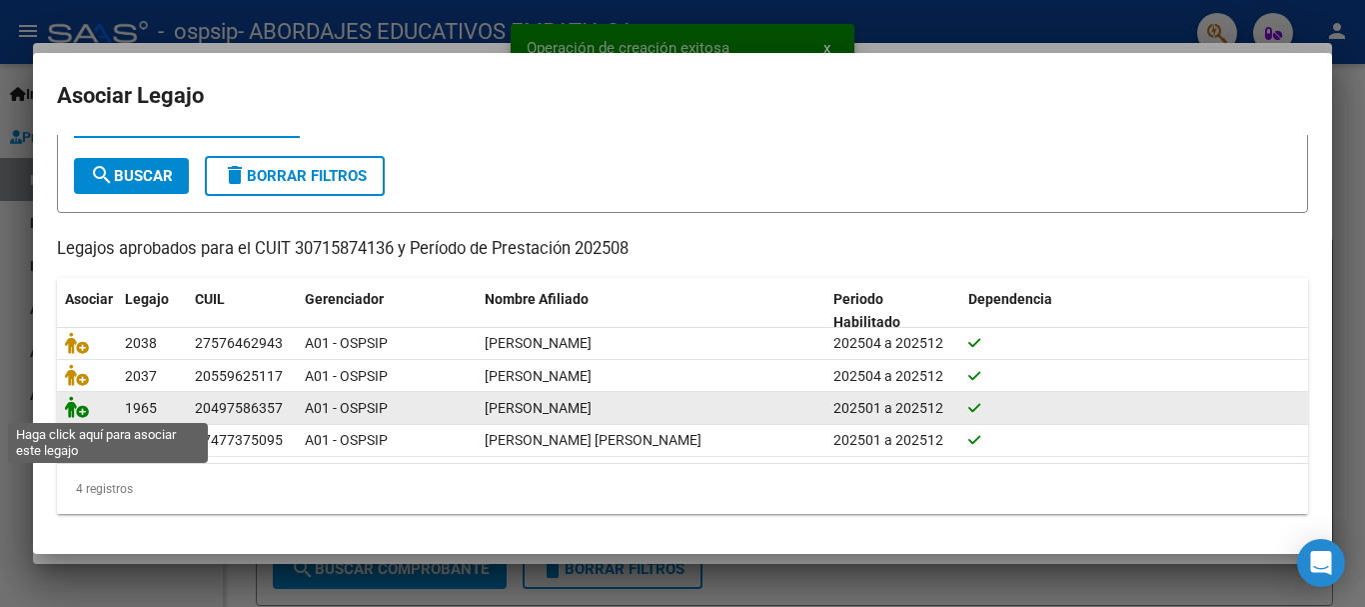
click at [82, 405] on icon at bounding box center [77, 407] width 24 height 22
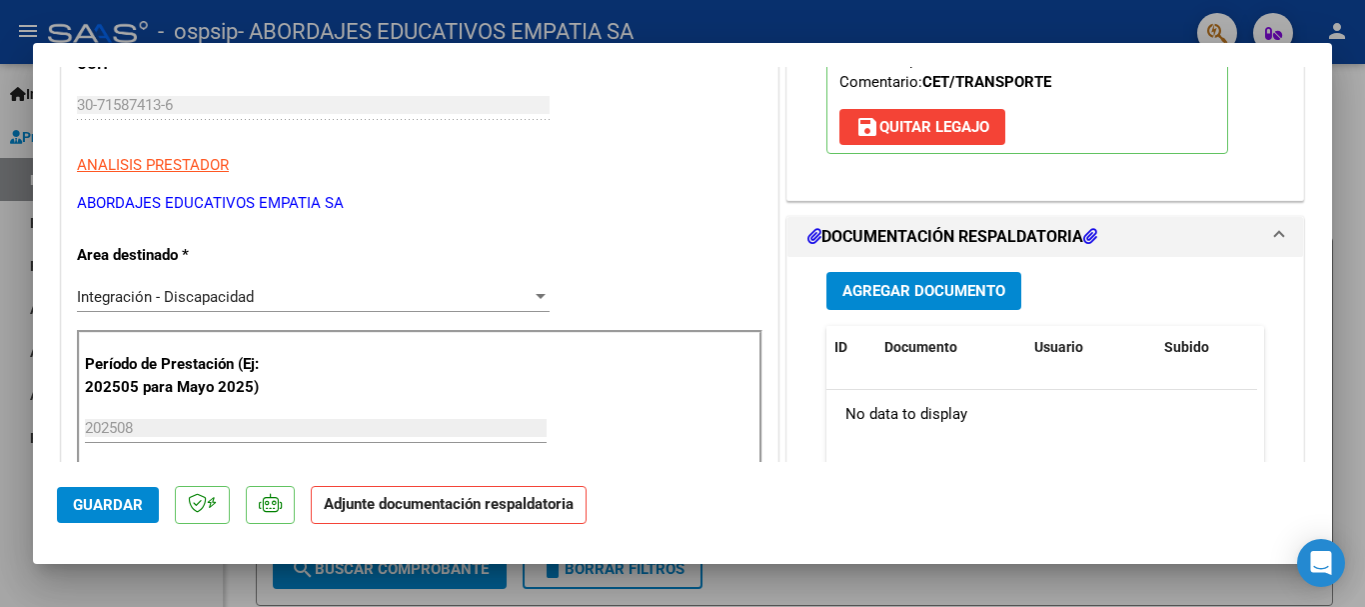
scroll to position [467, 0]
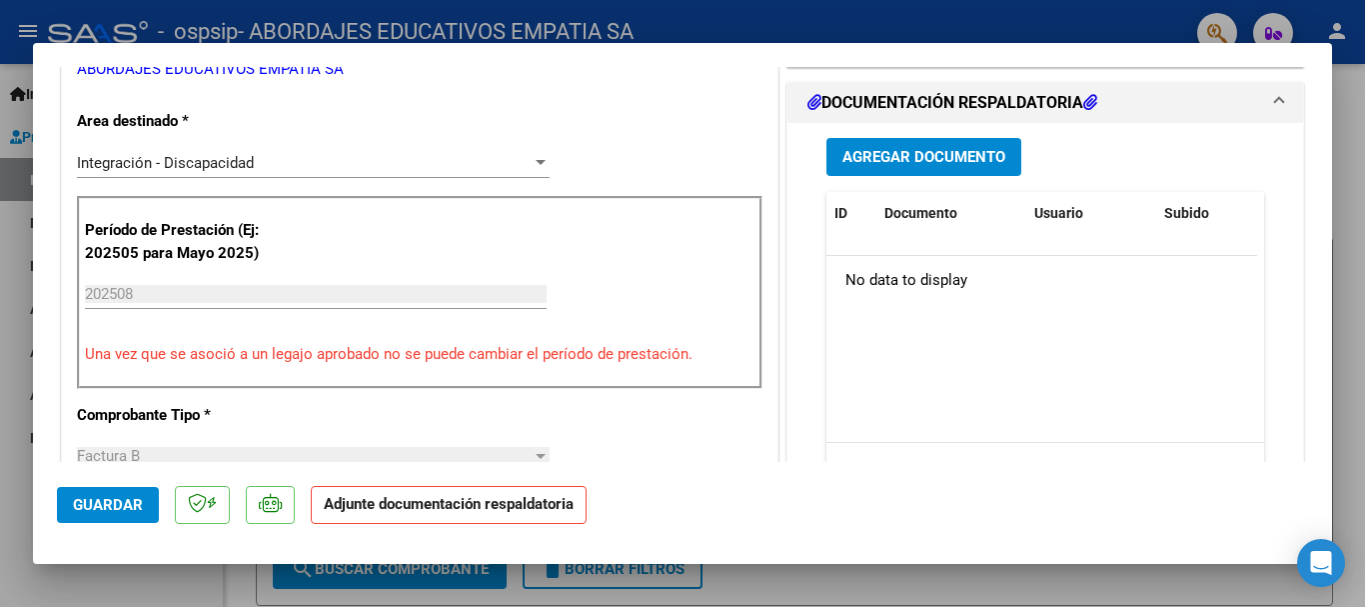
click at [934, 155] on span "Agregar Documento" at bounding box center [924, 158] width 163 height 18
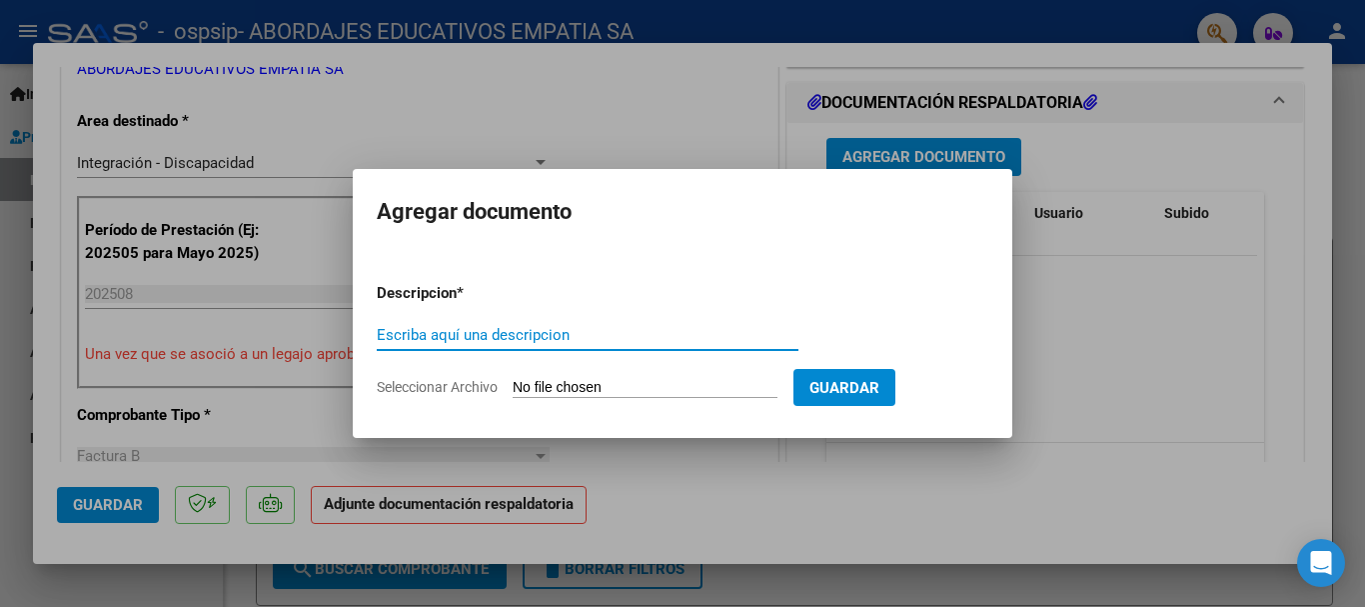
click at [533, 343] on input "Escriba aquí una descripcion" at bounding box center [588, 335] width 422 height 18
type input "PLANILLA DE ASISTENCIA [PERSON_NAME] TPTE [DATE]"
click at [612, 392] on input "Seleccionar Archivo" at bounding box center [645, 388] width 265 height 19
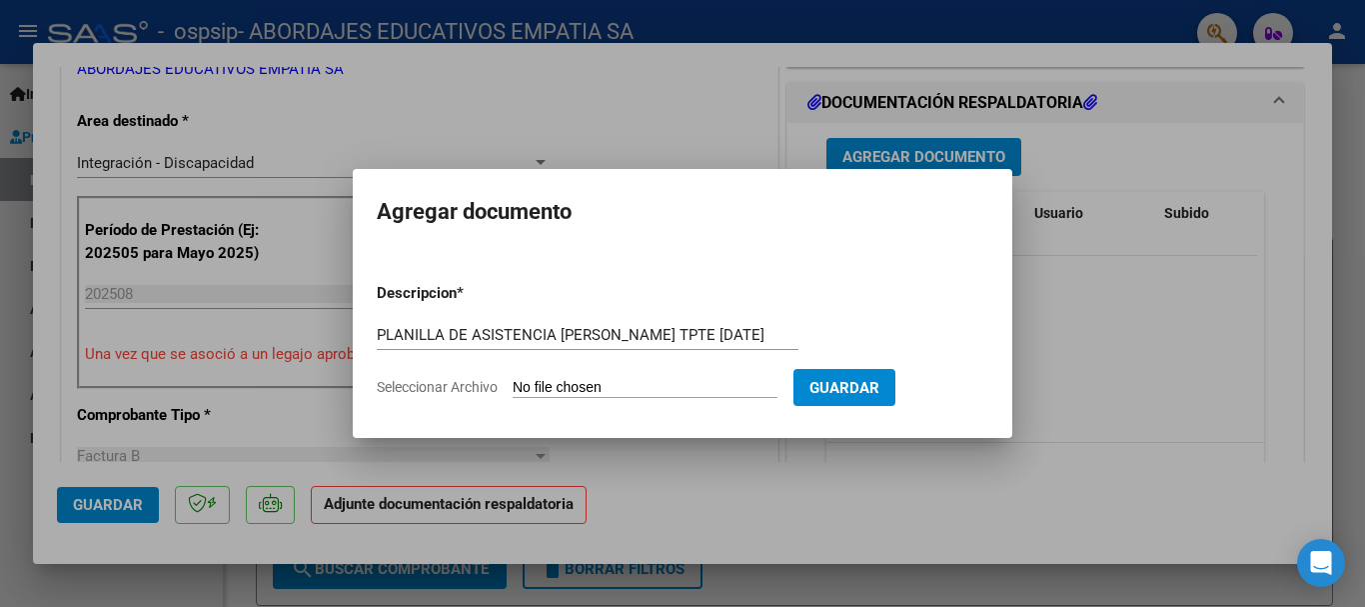
type input "C:\fakepath\PLANILLA DE ASISTENCIA_30715874136_06_0002_00005771.pdf"
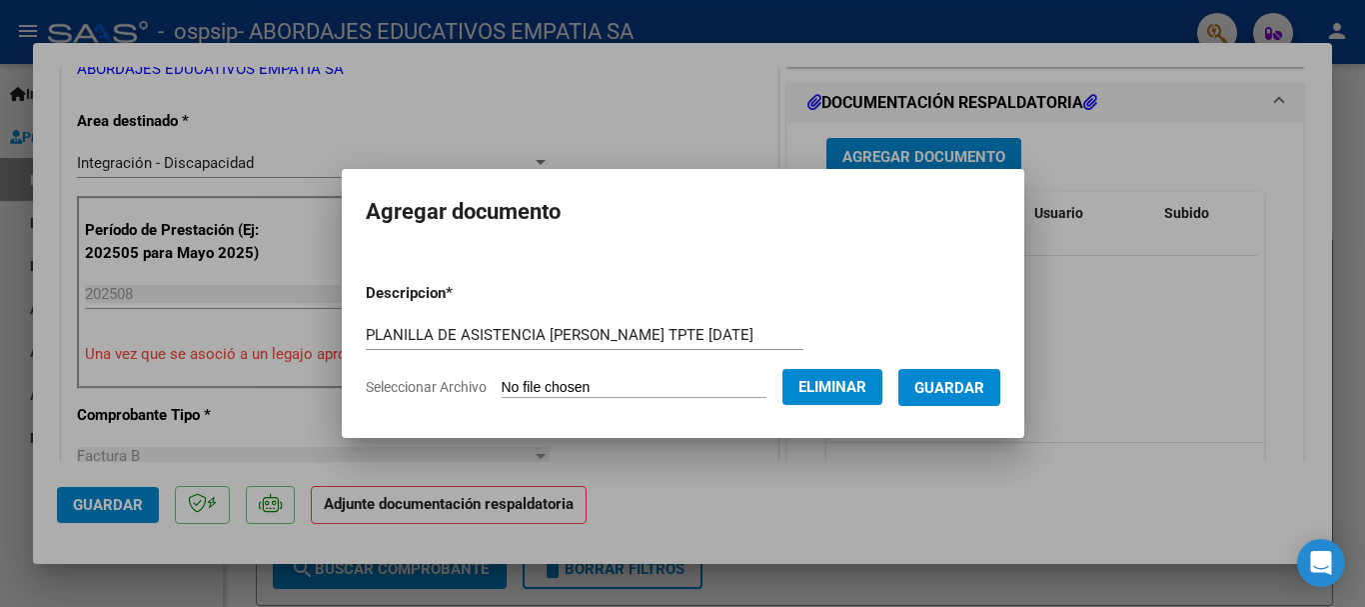
click at [967, 395] on span "Guardar" at bounding box center [950, 388] width 70 height 18
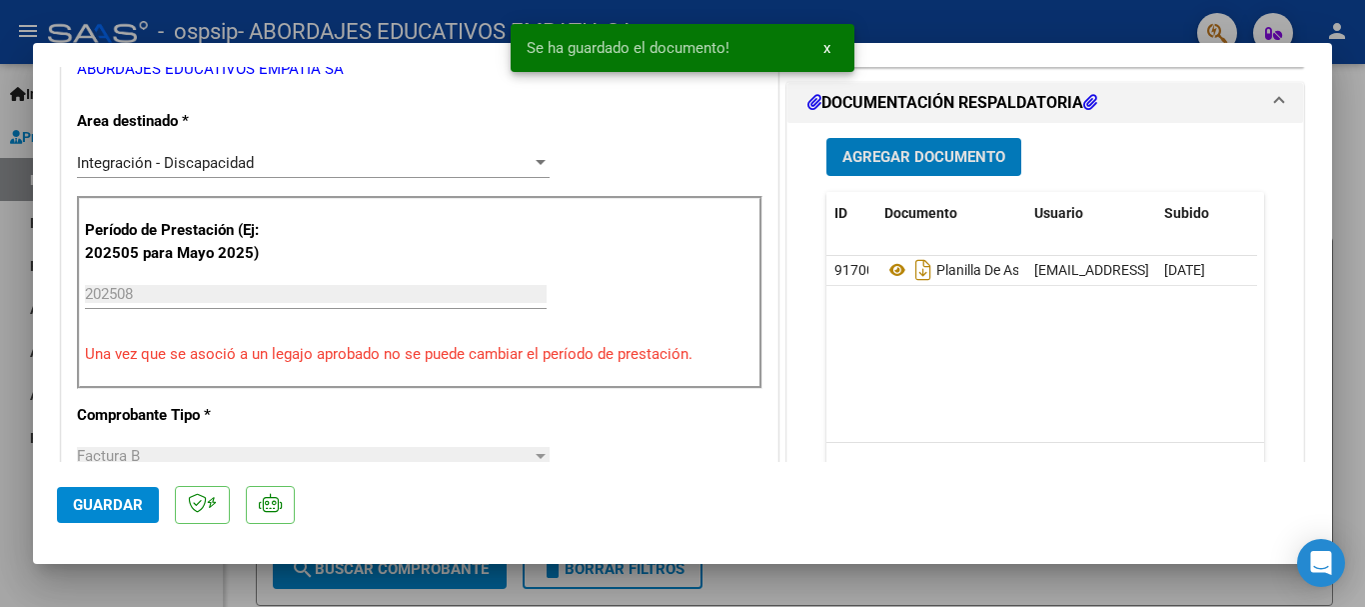
click at [960, 157] on span "Agregar Documento" at bounding box center [924, 158] width 163 height 18
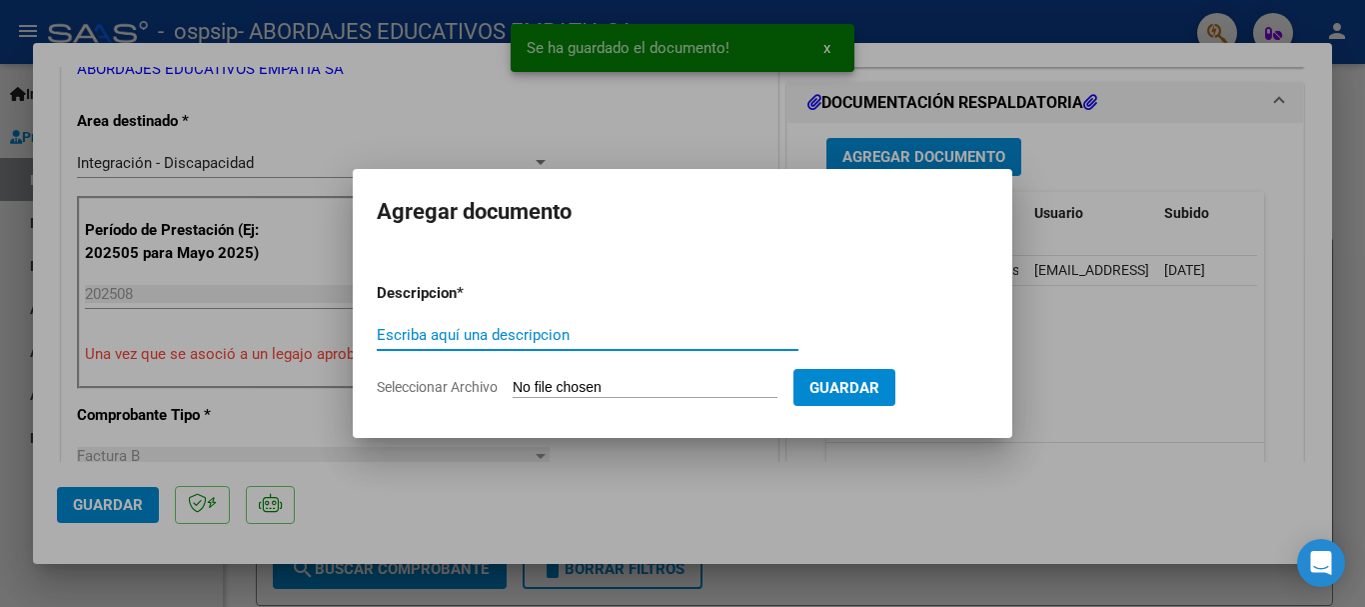
click at [541, 336] on input "Escriba aquí una descripcion" at bounding box center [588, 335] width 422 height 18
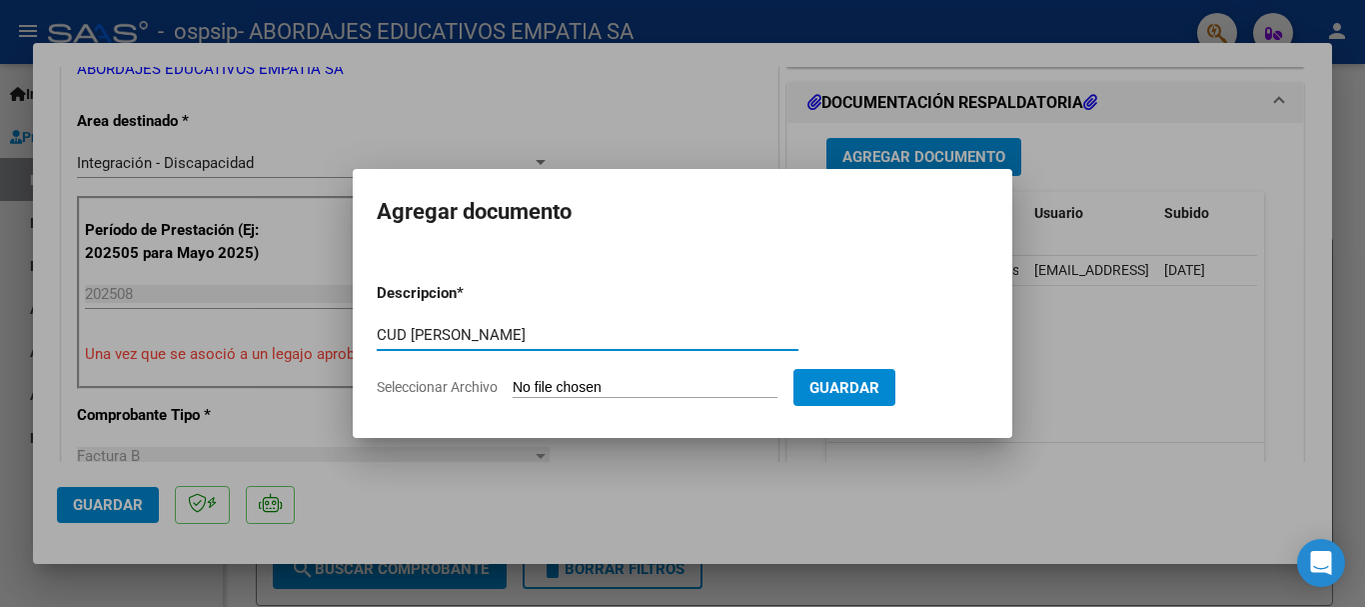
type input "CUD [PERSON_NAME]"
click at [586, 394] on input "Seleccionar Archivo" at bounding box center [645, 388] width 265 height 19
type input "C:\fakepath\CUD [PERSON_NAME] 2022.pdf"
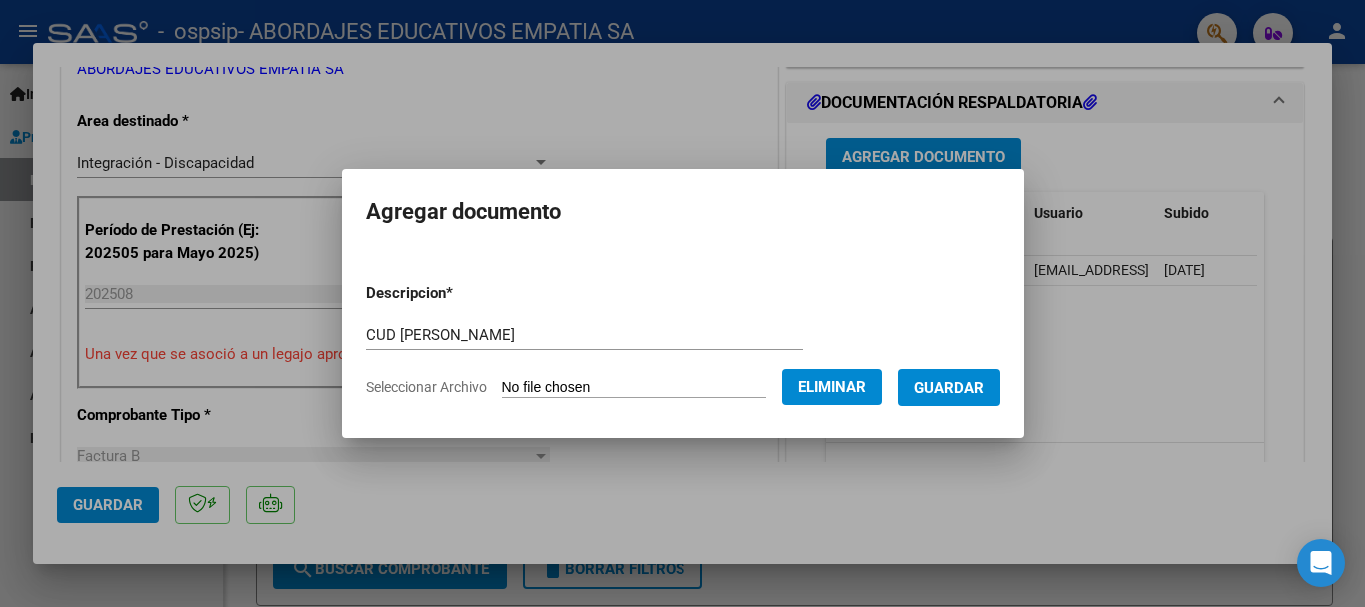
click at [984, 387] on span "Guardar" at bounding box center [950, 388] width 70 height 18
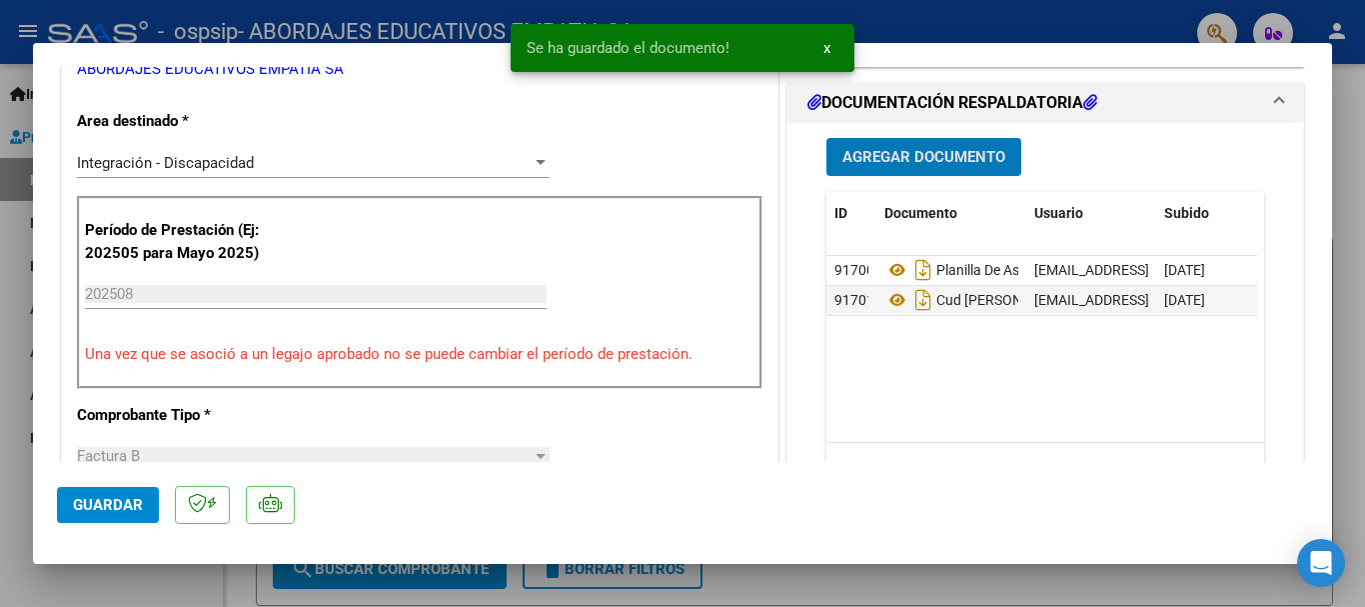
click at [901, 145] on button "Agregar Documento" at bounding box center [924, 156] width 195 height 37
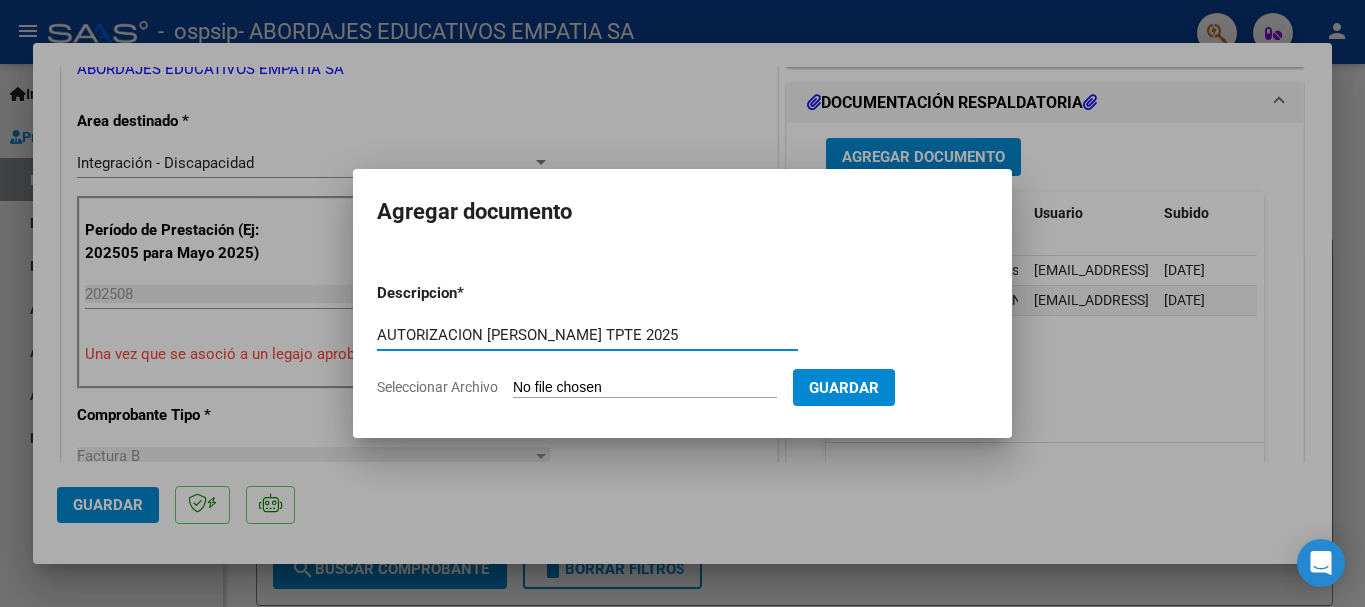
type input "AUTORIZACION [PERSON_NAME] TPTE 2025"
click at [575, 381] on input "Seleccionar Archivo" at bounding box center [645, 388] width 265 height 19
type input "C:\fakepath\[PERSON_NAME] TRANSPORTE AUTORIZACION 2025 SEGUN RESOLUCION 360 22 …"
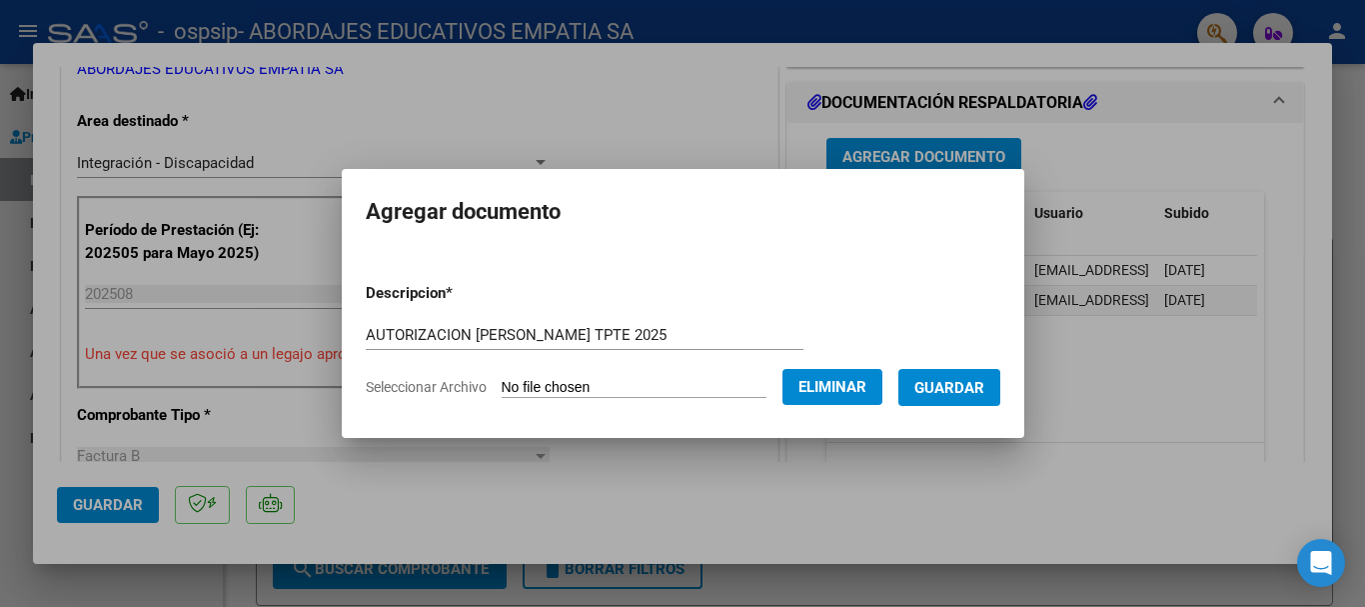
click at [947, 384] on span "Guardar" at bounding box center [950, 388] width 70 height 18
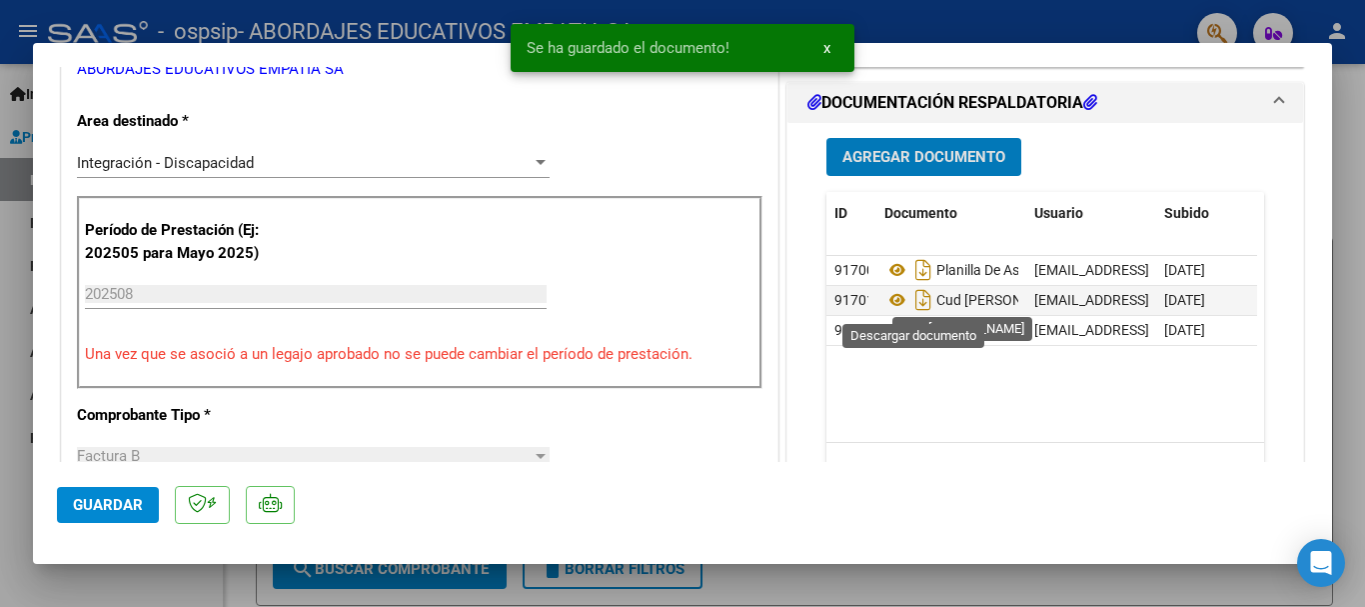
scroll to position [667, 0]
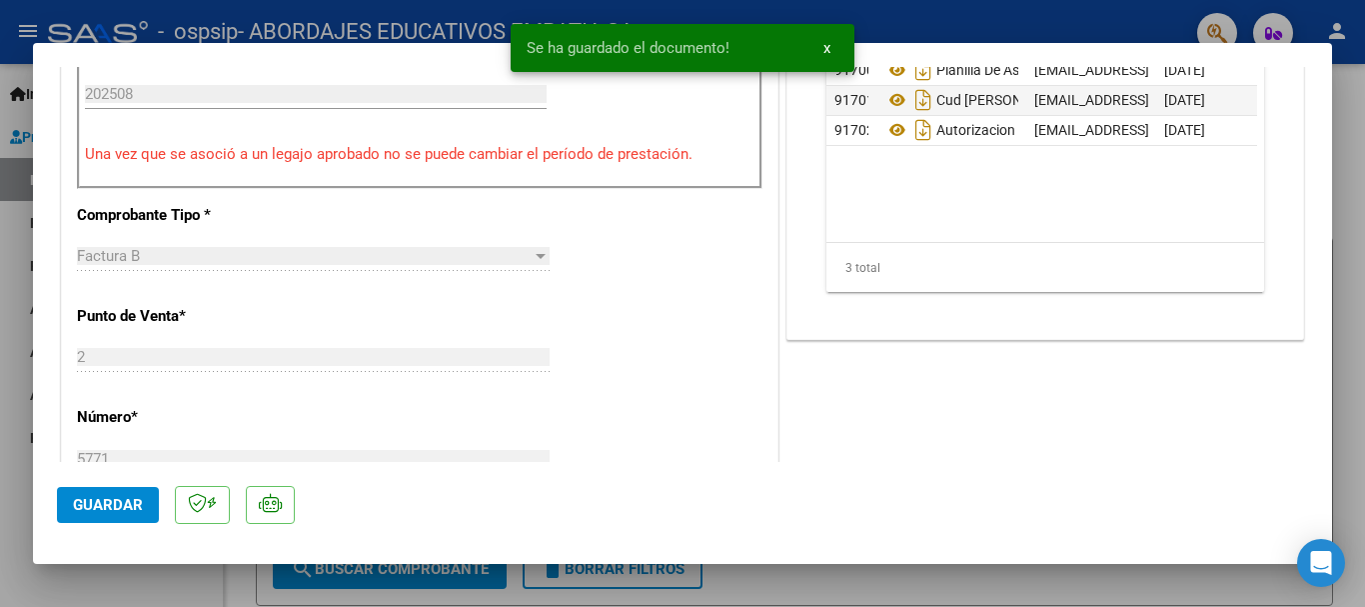
click at [97, 502] on span "Guardar" at bounding box center [108, 505] width 70 height 18
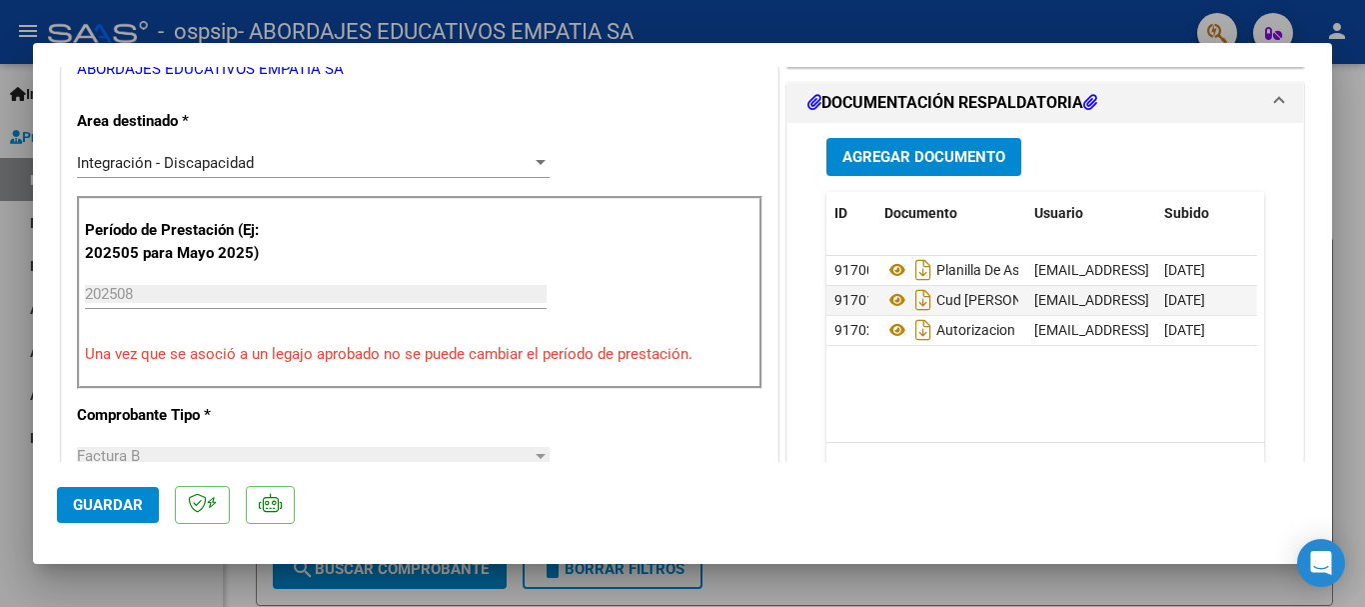
scroll to position [133, 0]
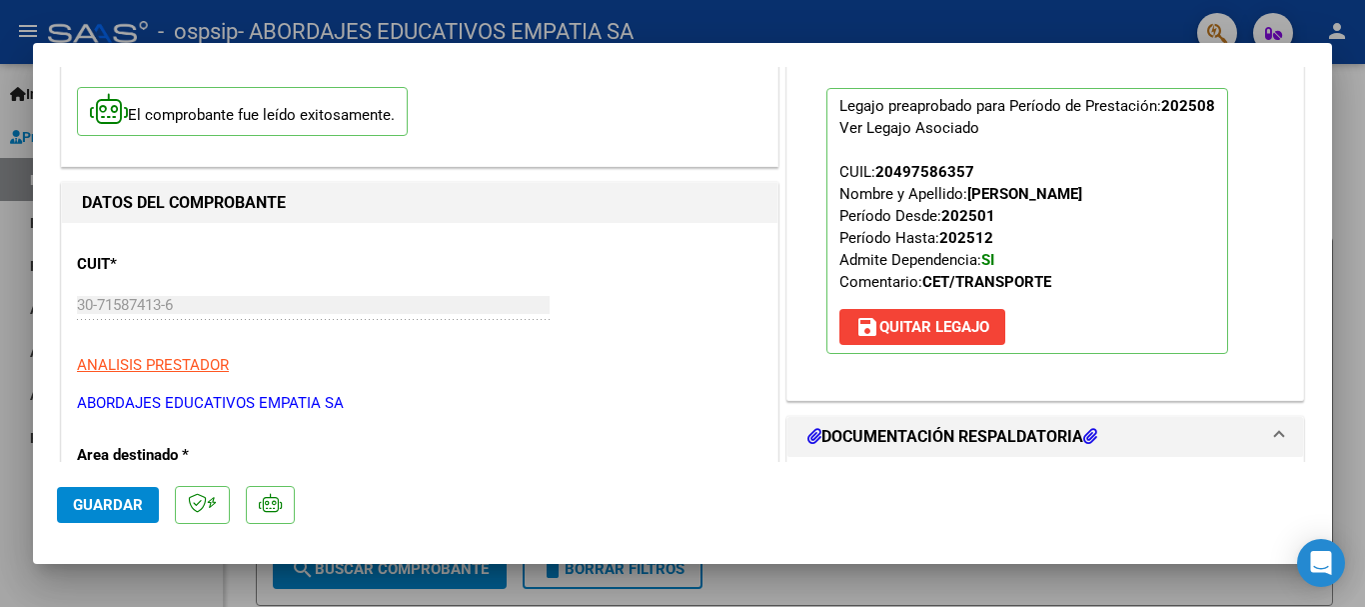
click at [136, 510] on span "Guardar" at bounding box center [108, 505] width 70 height 18
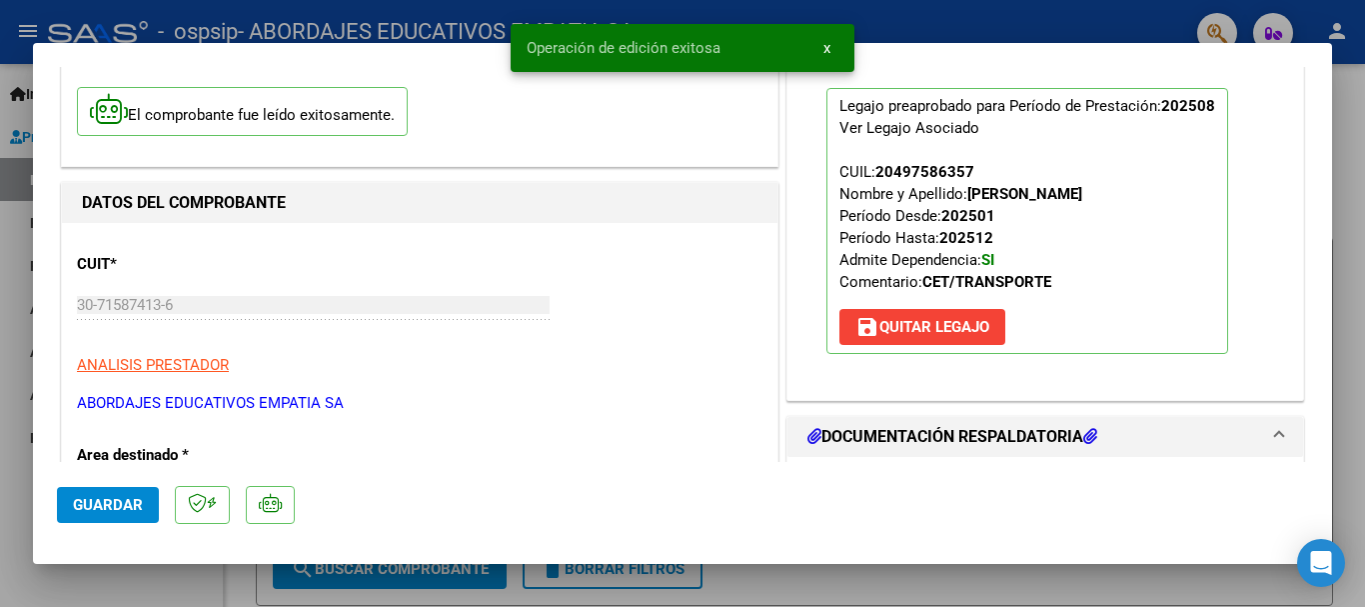
click at [336, 574] on div at bounding box center [682, 303] width 1365 height 607
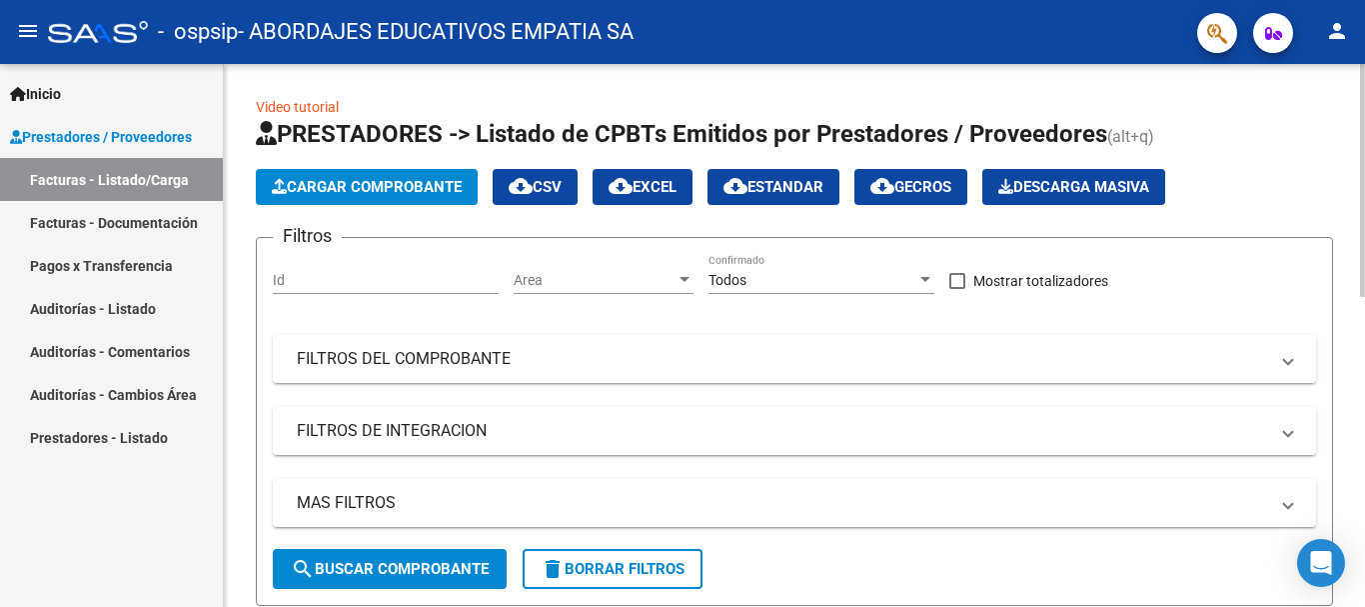
click at [431, 178] on span "Cargar Comprobante" at bounding box center [367, 187] width 190 height 18
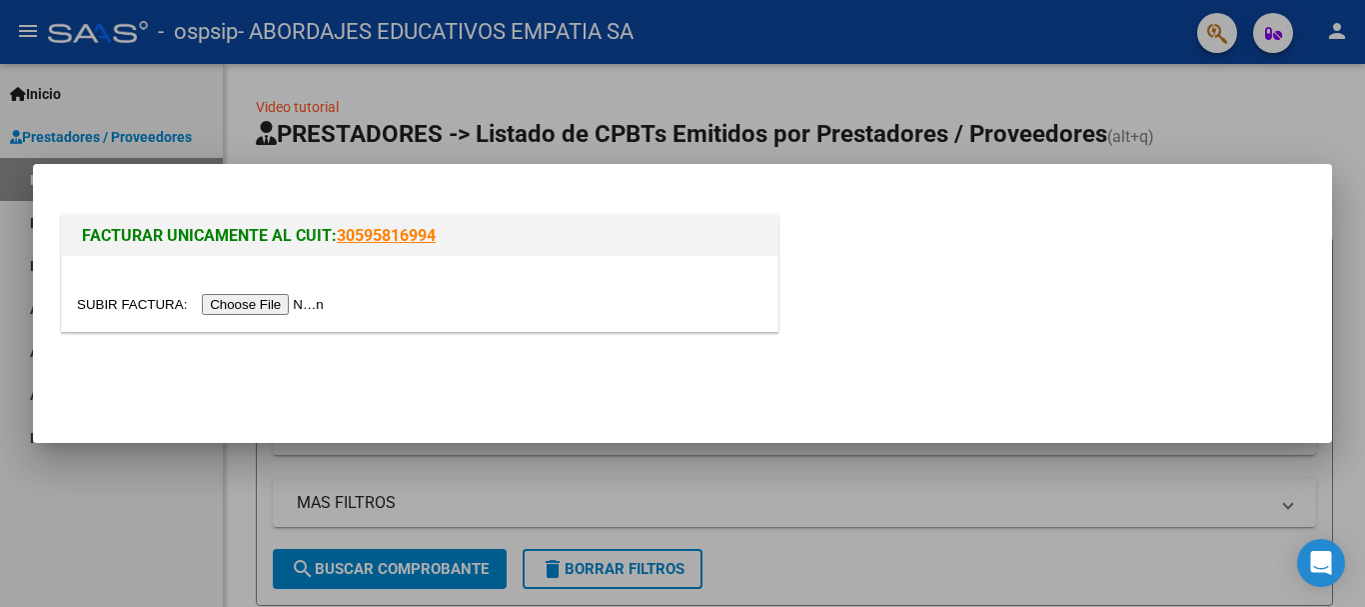
click at [296, 302] on input "file" at bounding box center [203, 304] width 253 height 21
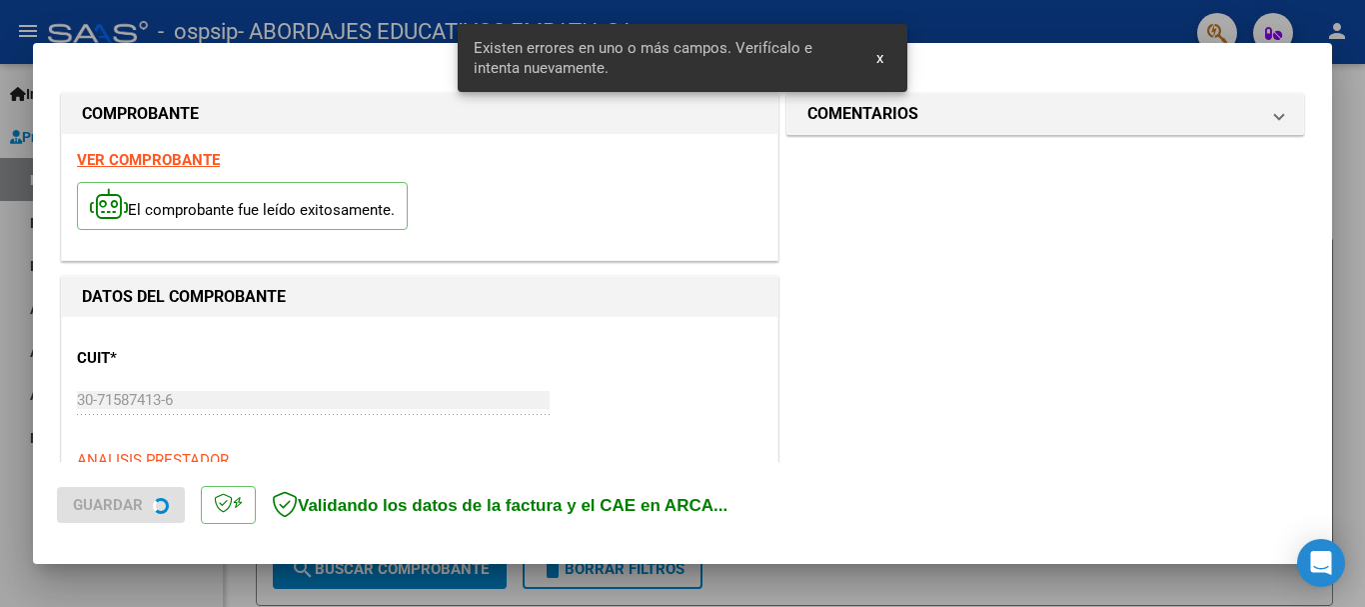
scroll to position [499, 0]
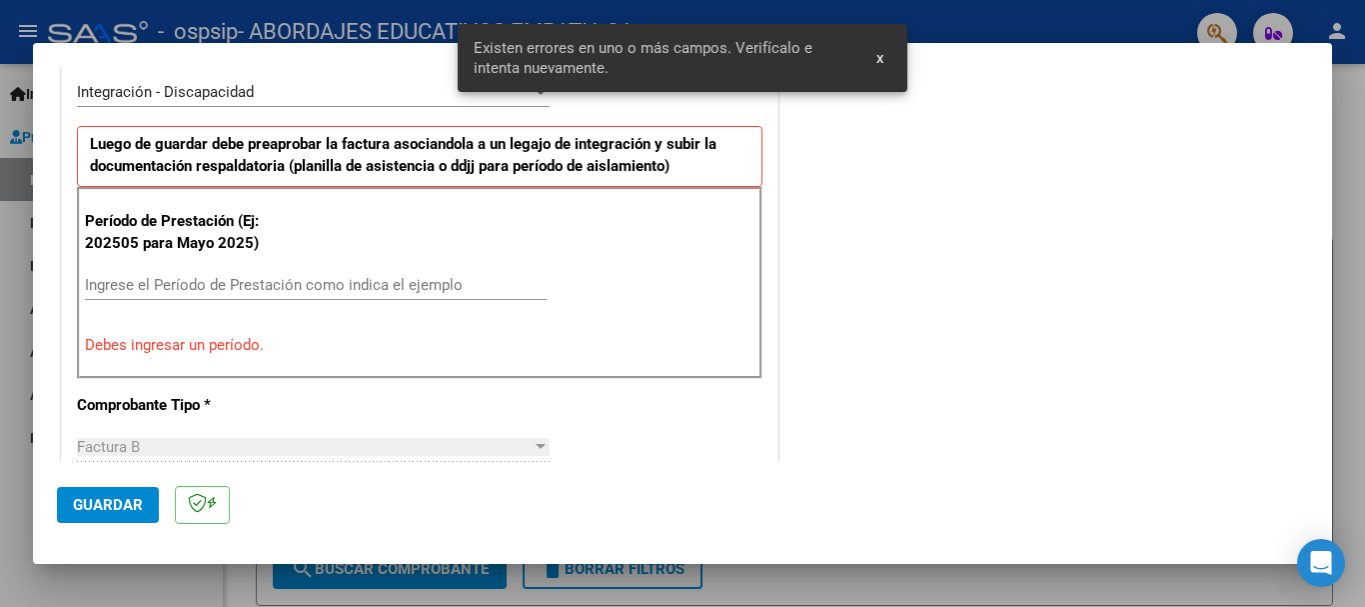
click at [260, 281] on input "Ingrese el Período de Prestación como indica el ejemplo" at bounding box center [316, 285] width 462 height 18
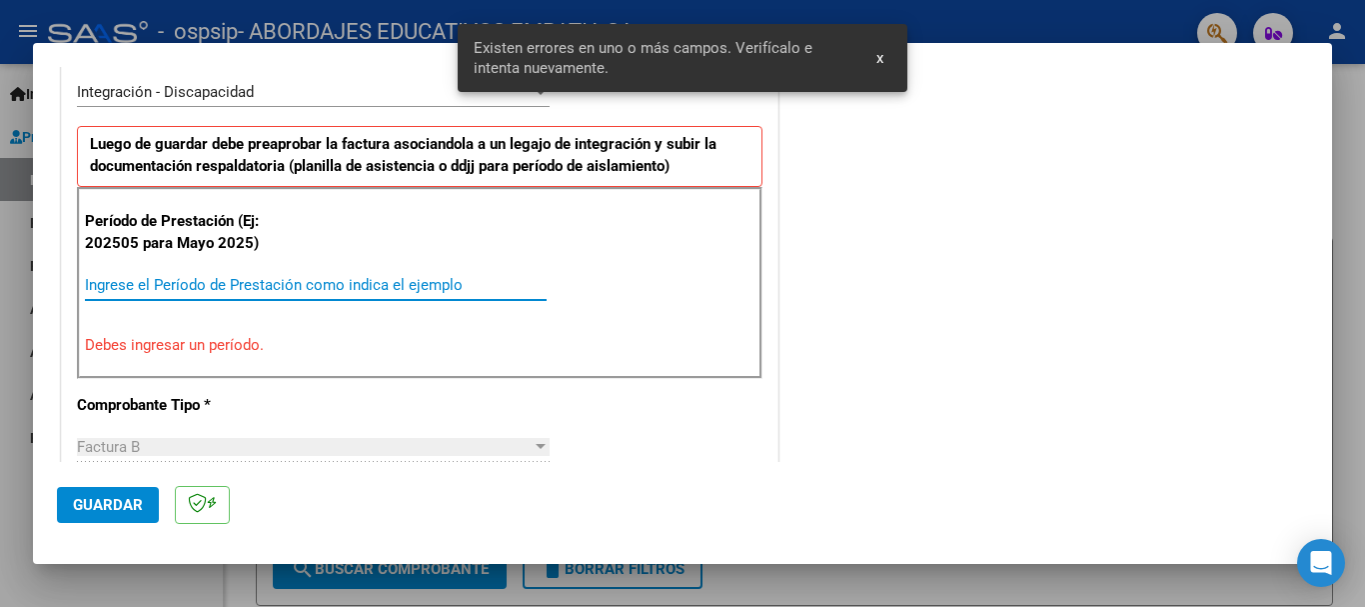
type input "0"
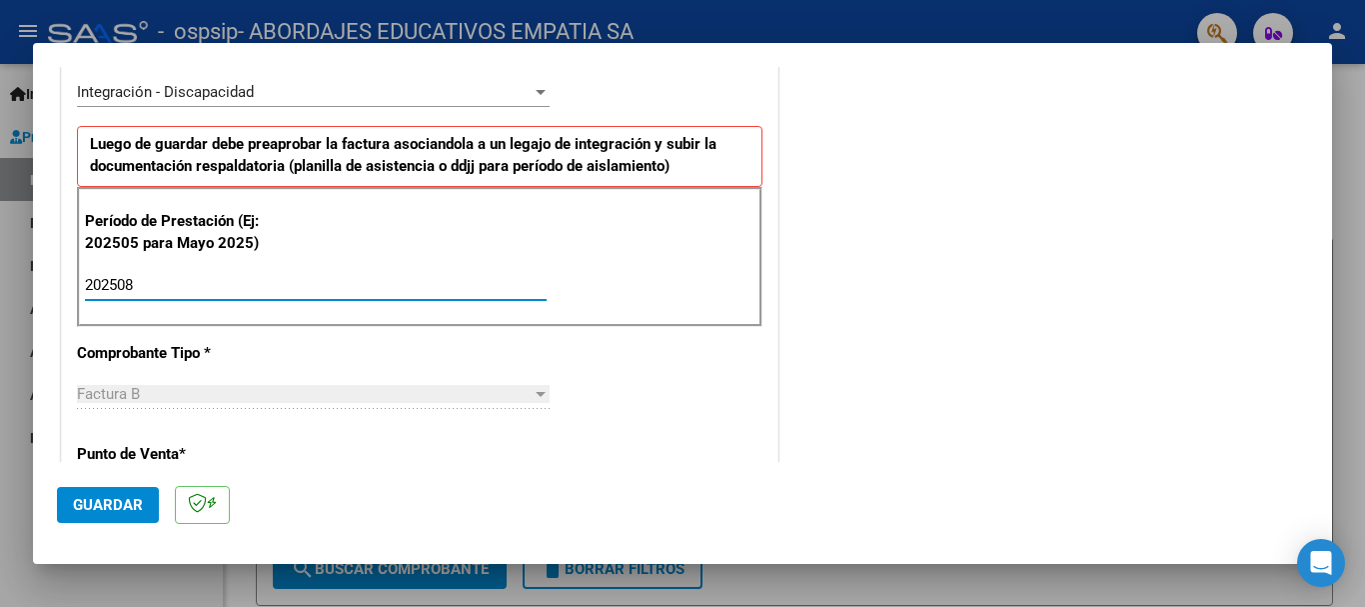
type input "202508"
click at [678, 262] on div "Período de Prestación (Ej: 202505 para Mayo 2025) 202508 Ingrese el Período de …" at bounding box center [420, 257] width 686 height 140
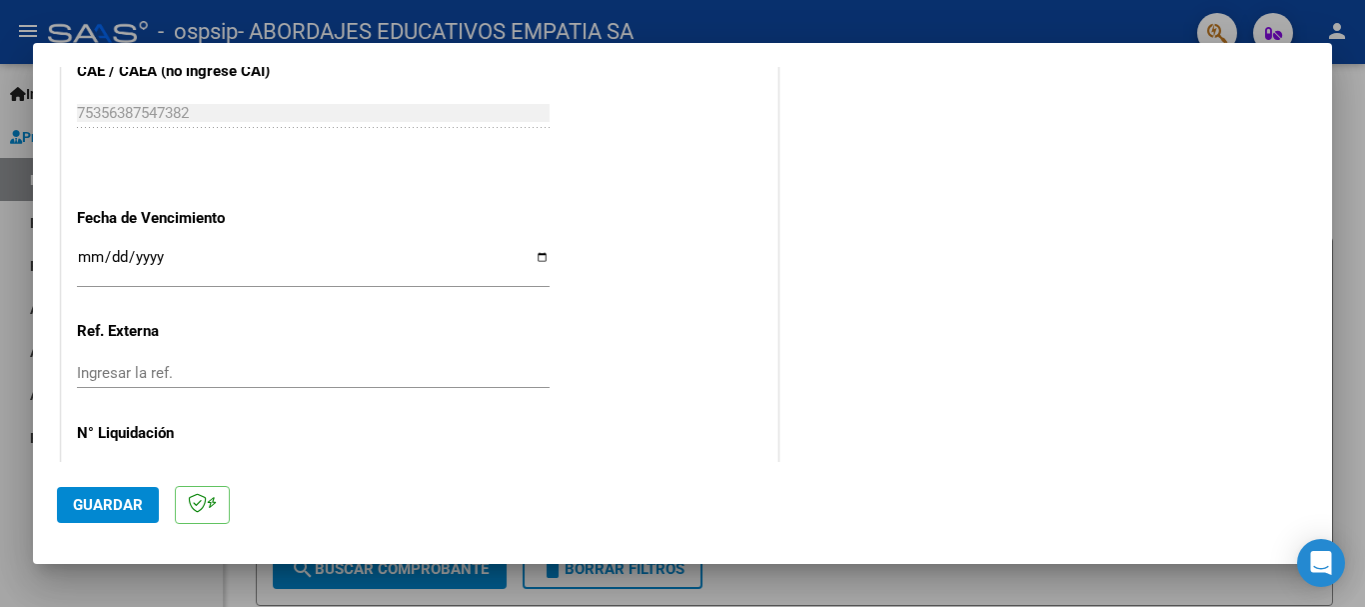
scroll to position [1364, 0]
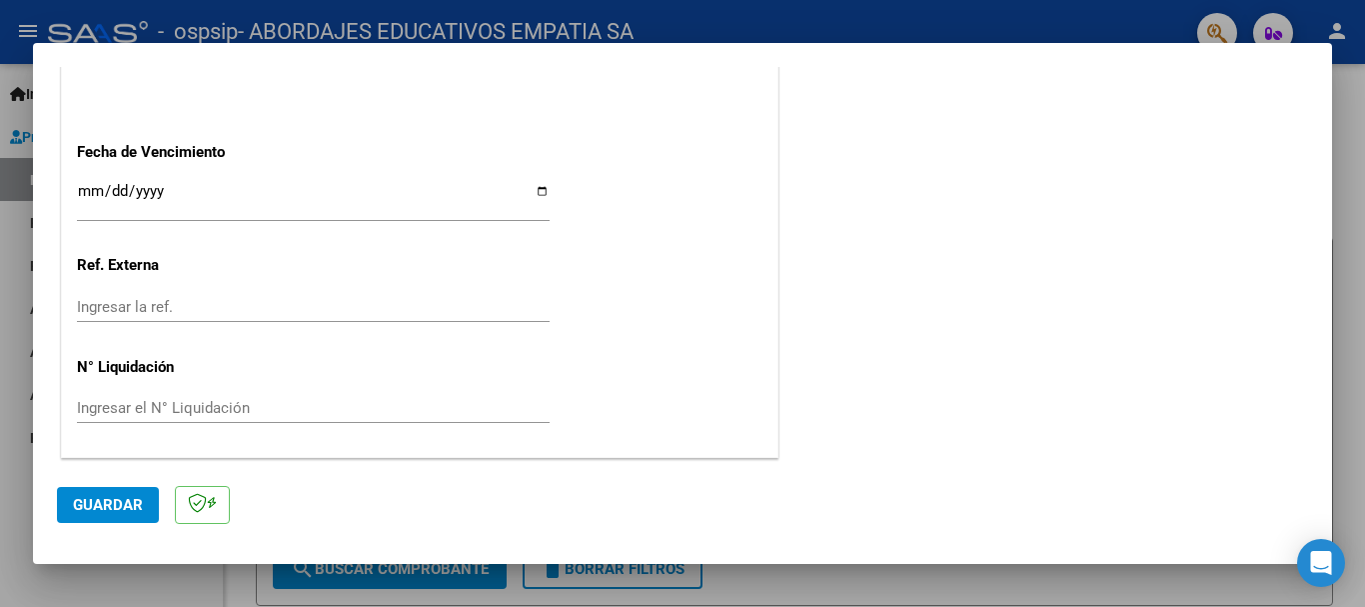
click at [87, 188] on input "Ingresar la fecha" at bounding box center [313, 199] width 473 height 32
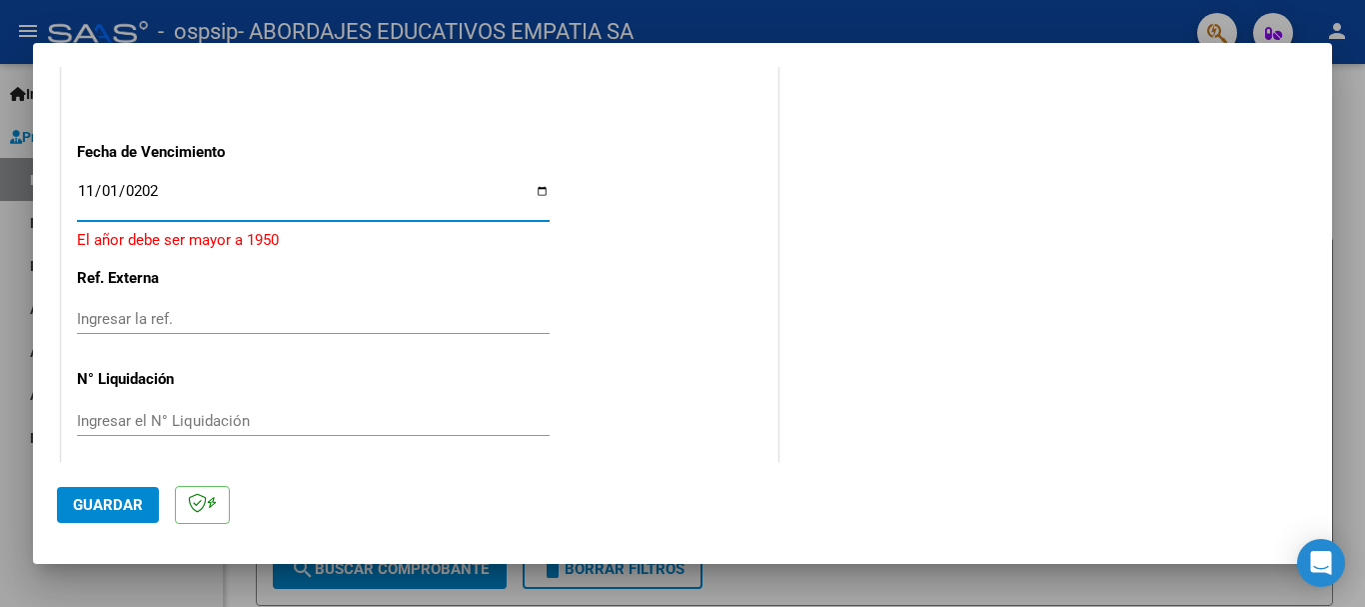
type input "[DATE]"
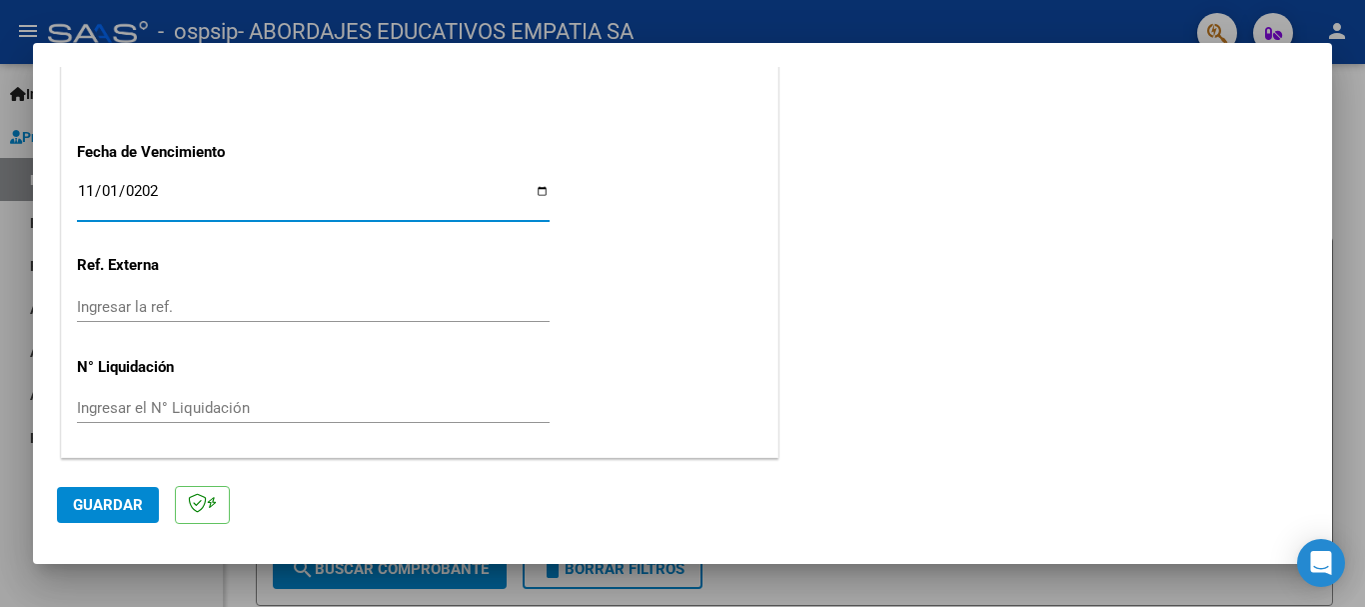
click at [143, 497] on button "Guardar" at bounding box center [108, 505] width 102 height 36
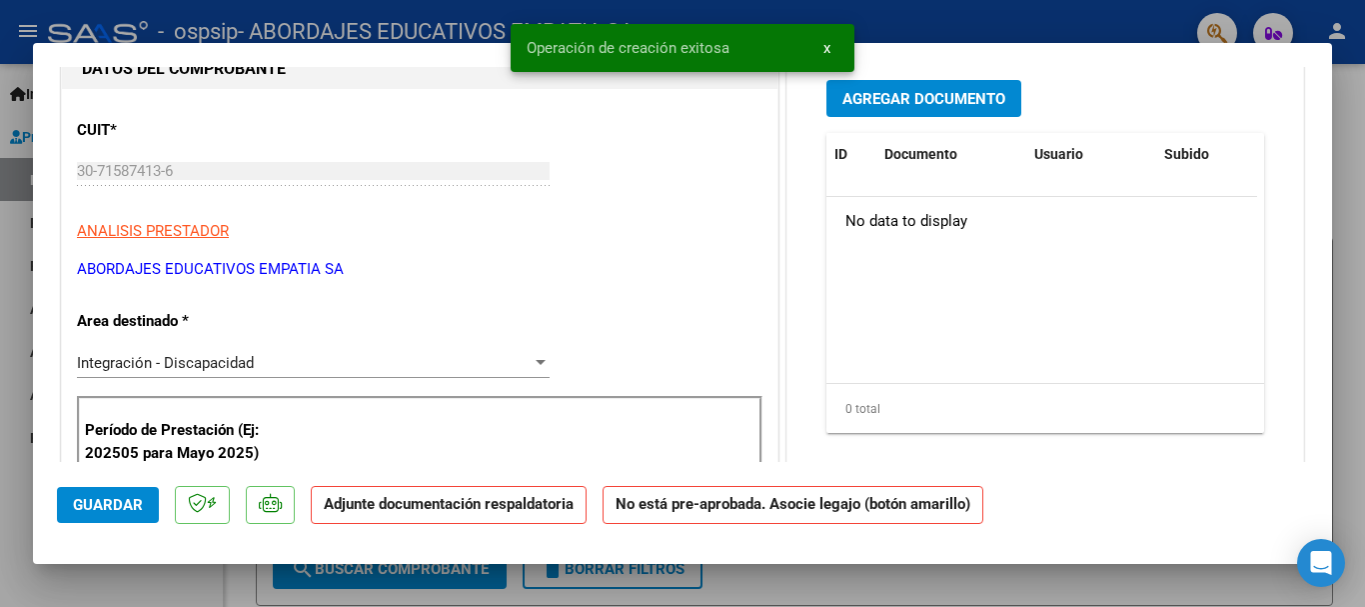
scroll to position [67, 0]
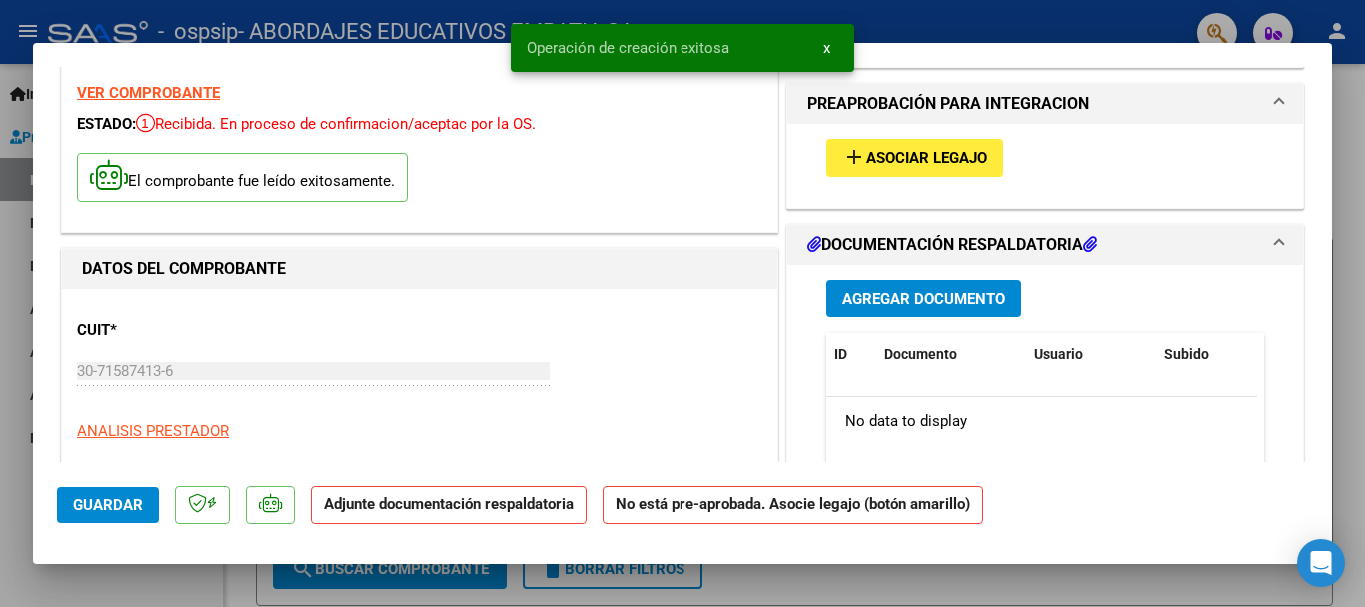
click at [905, 161] on span "Asociar Legajo" at bounding box center [927, 159] width 121 height 18
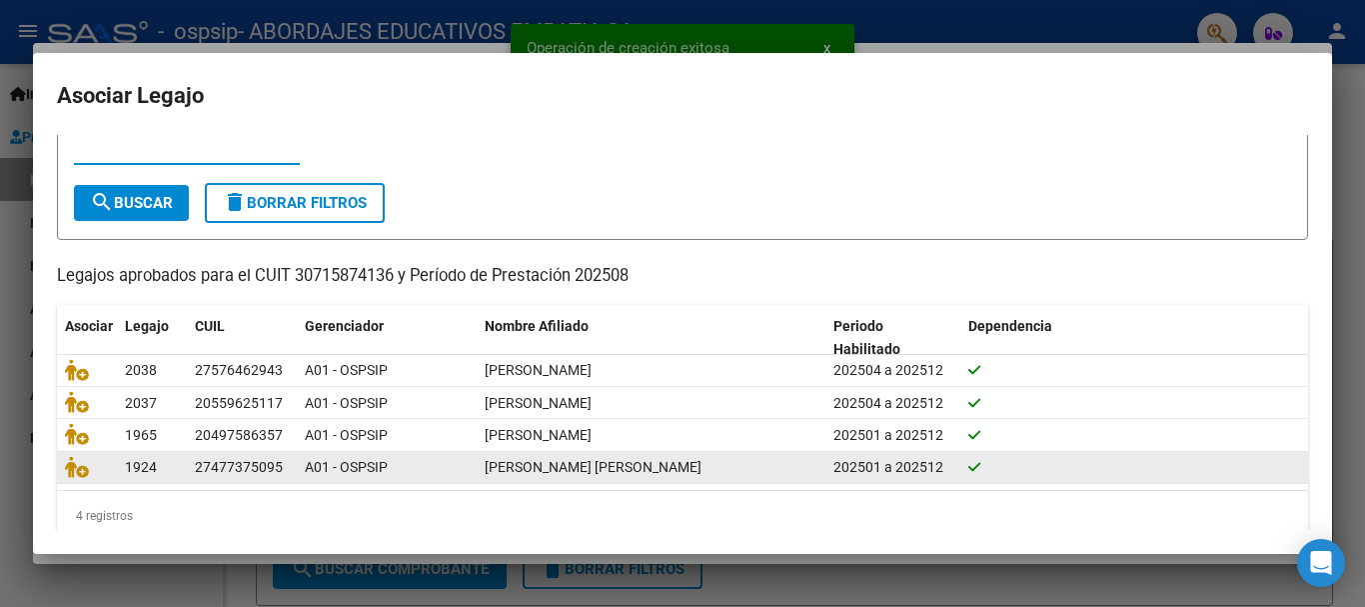
scroll to position [98, 0]
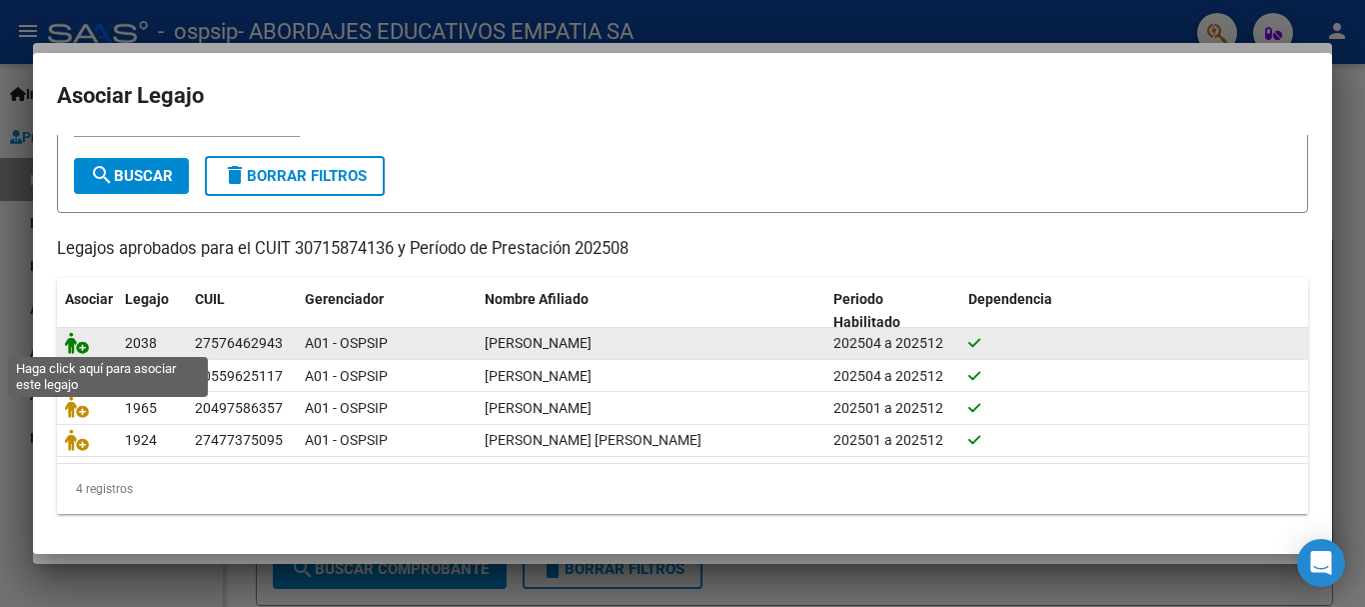
click at [81, 338] on icon at bounding box center [77, 343] width 24 height 22
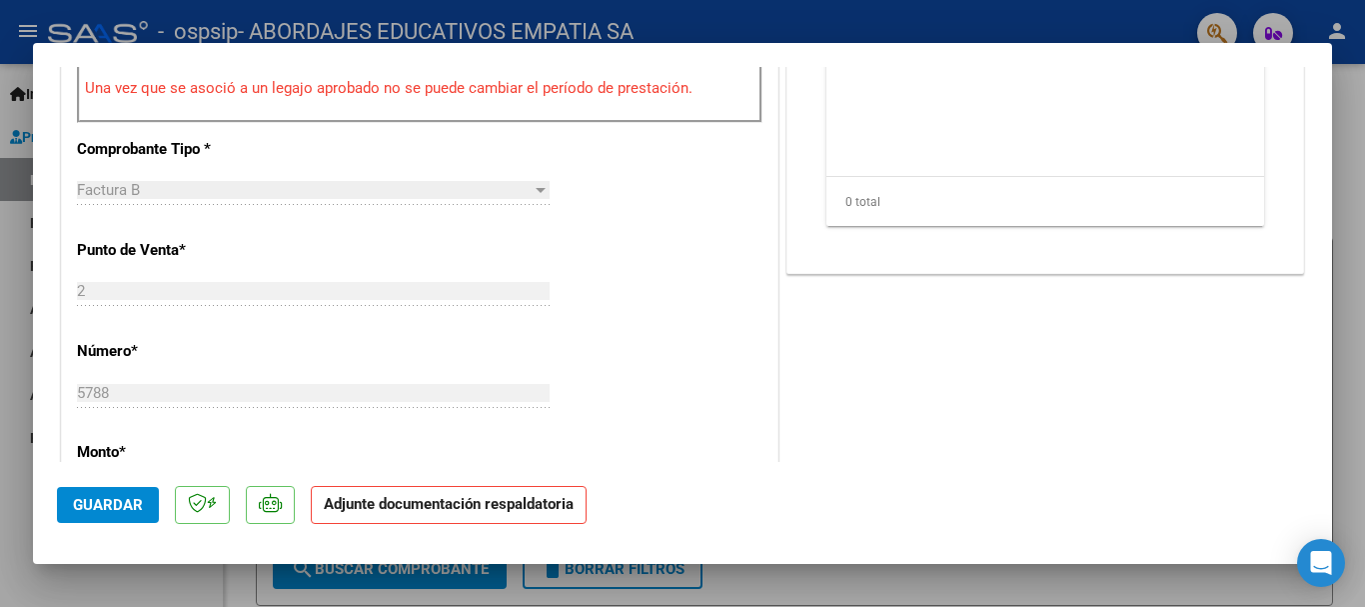
scroll to position [400, 0]
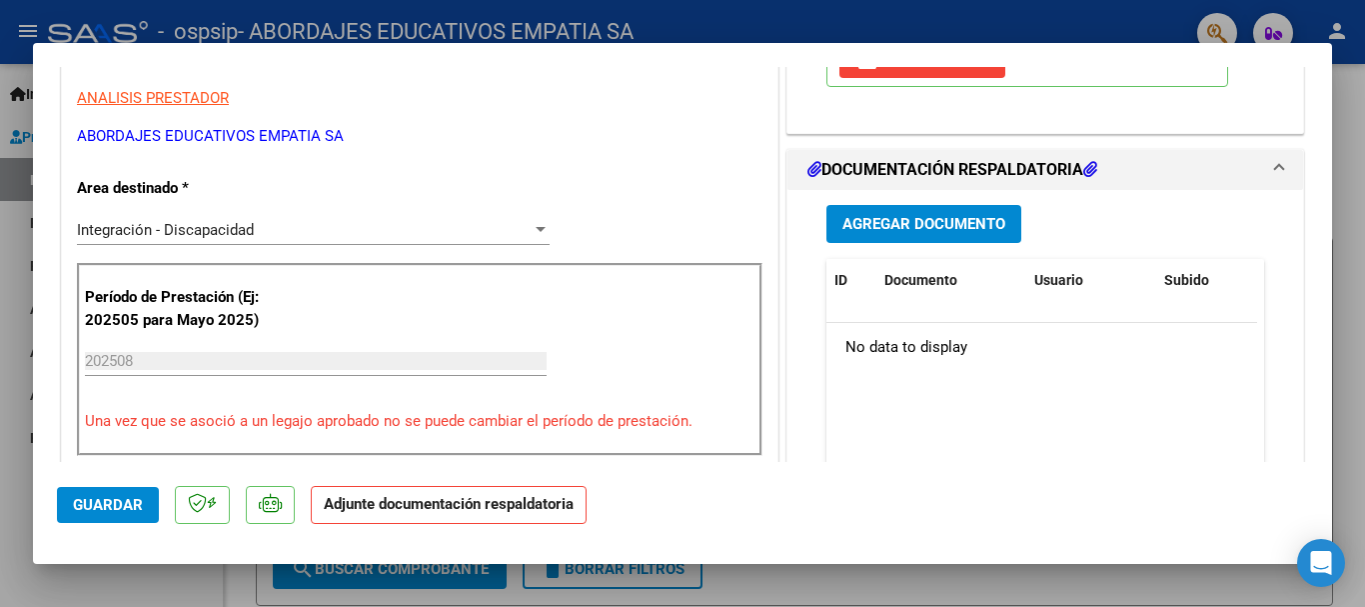
click at [974, 224] on span "Agregar Documento" at bounding box center [924, 225] width 163 height 18
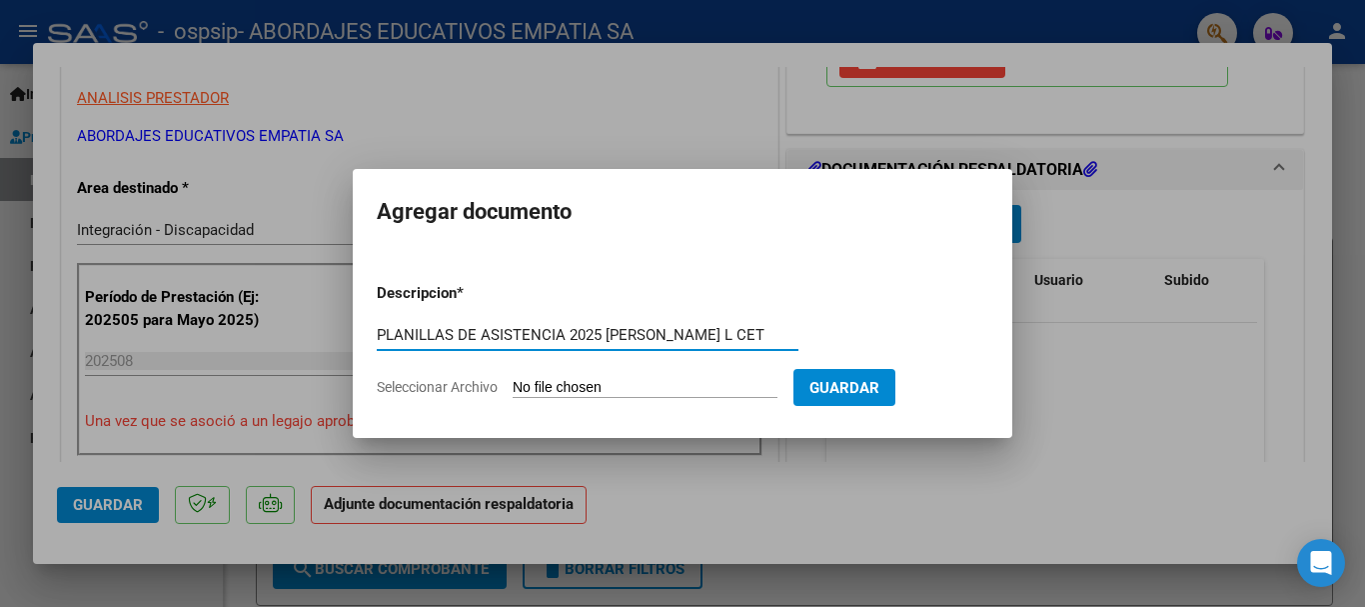
click at [566, 328] on input "PLANILLAS DE ASISTENCIA 2025 [PERSON_NAME] L CET" at bounding box center [588, 335] width 422 height 18
type input "PLANILLAS DE ASISTENCIA [DATE] [PERSON_NAME] L CET"
click at [603, 389] on input "Seleccionar Archivo" at bounding box center [645, 388] width 265 height 19
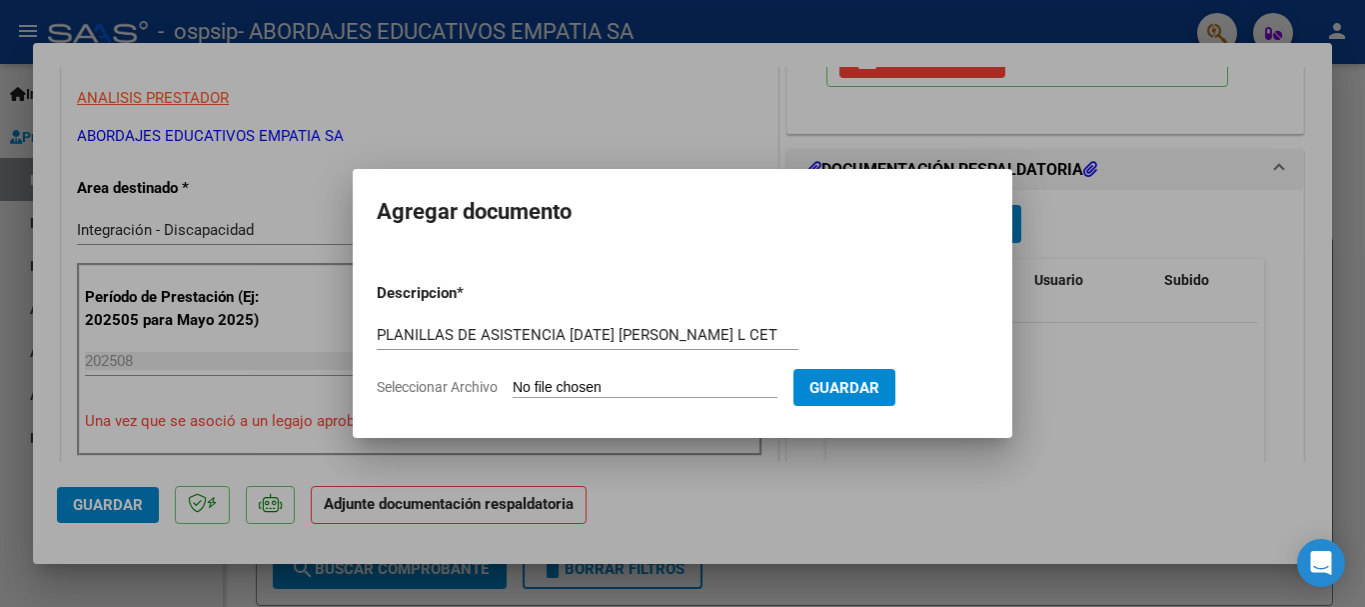
type input "C:\fakepath\PLANILLA DE ASISTENCIA_30715874136_06_0002_00005788.pdf"
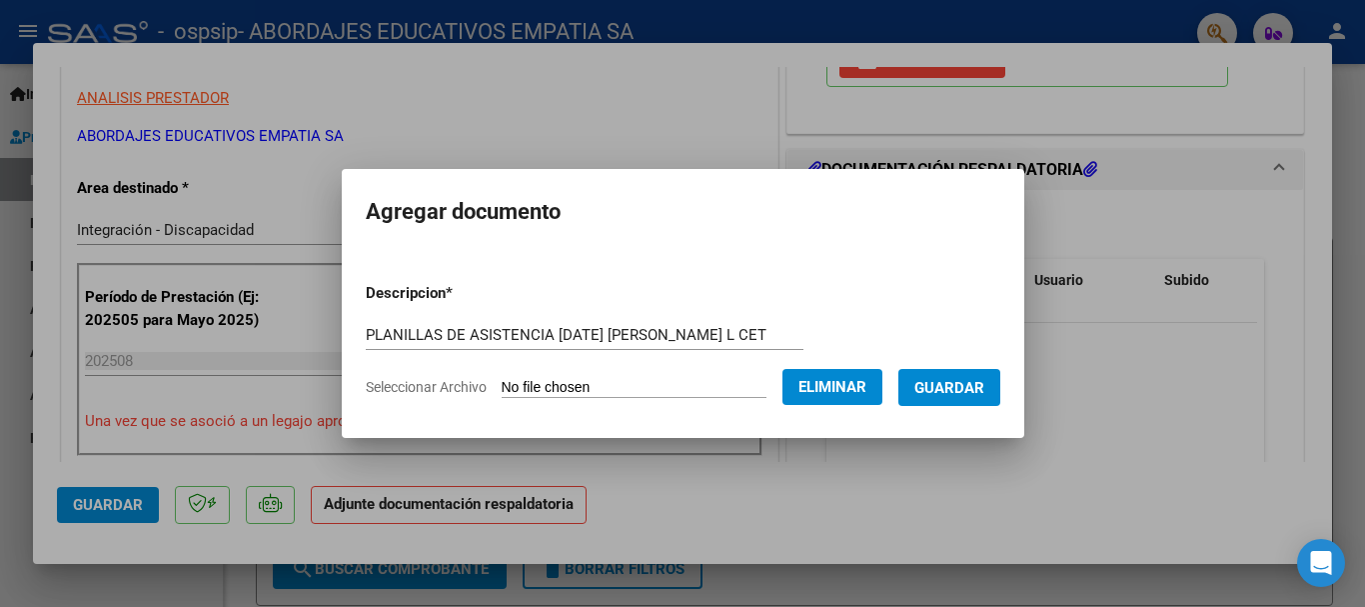
click at [957, 384] on span "Guardar" at bounding box center [950, 388] width 70 height 18
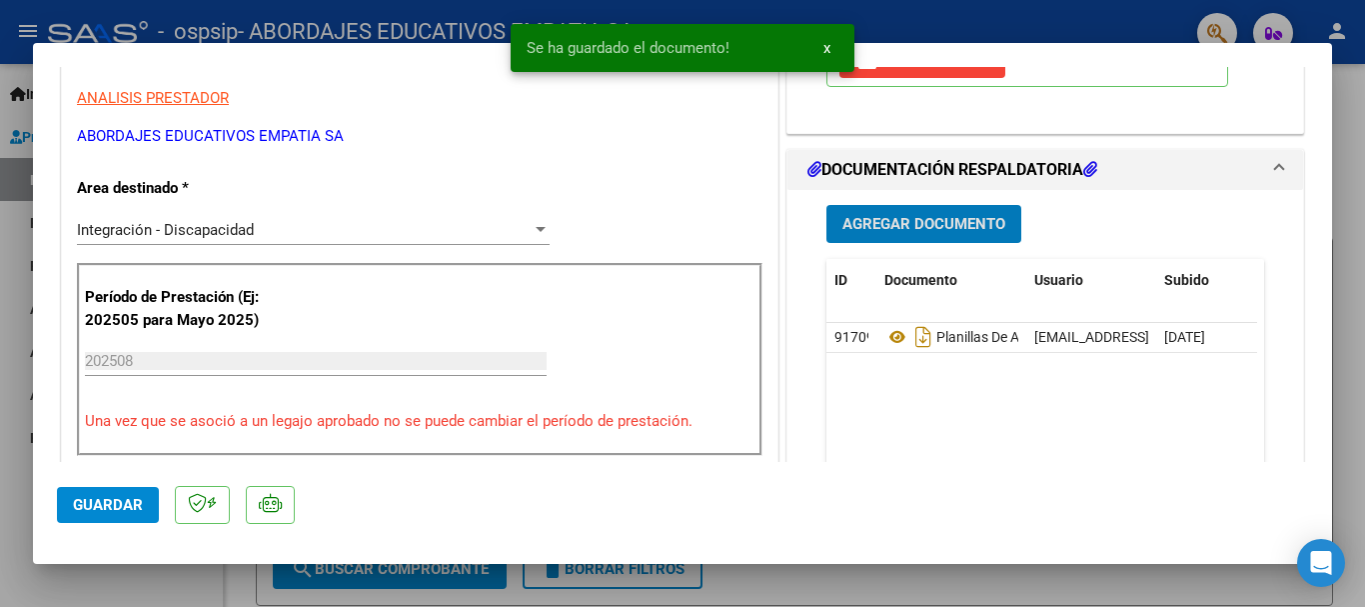
click at [944, 223] on span "Agregar Documento" at bounding box center [924, 225] width 163 height 18
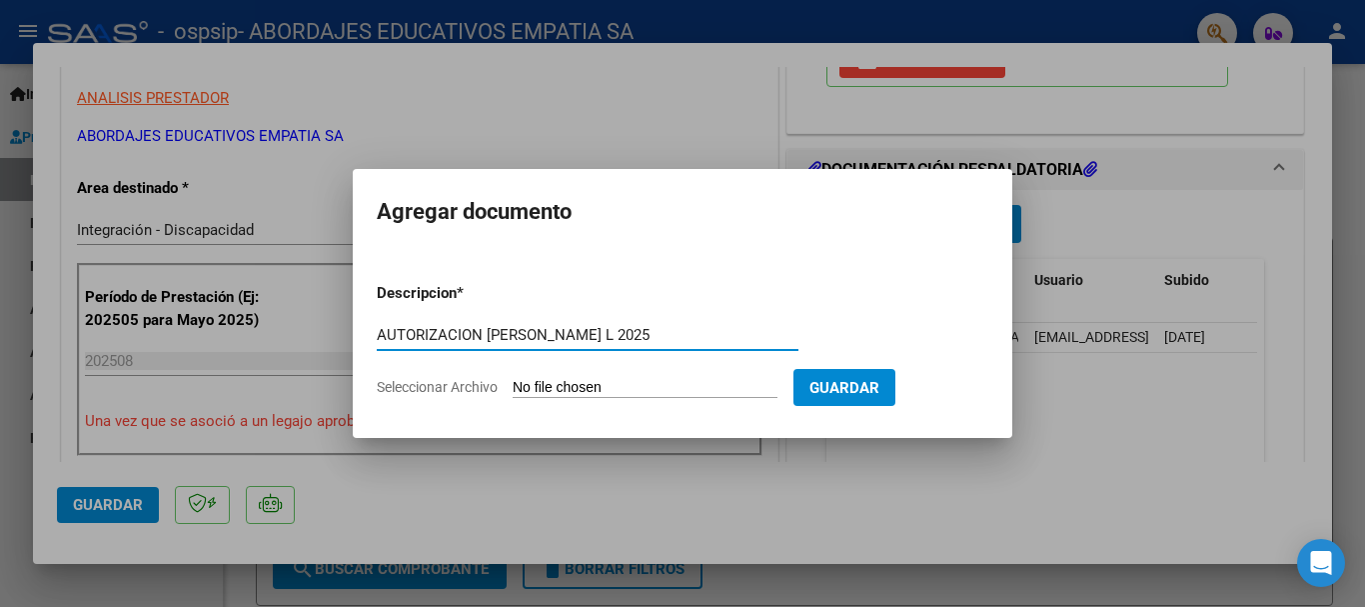
type input "AUTORIZACION [PERSON_NAME] L 2025"
click at [620, 383] on input "Seleccionar Archivo" at bounding box center [645, 388] width 265 height 19
type input "C:\fakepath\[PERSON_NAME] CET AUTORIZACION 2025 SEGUN RESOLUCION 360 22_firmado…"
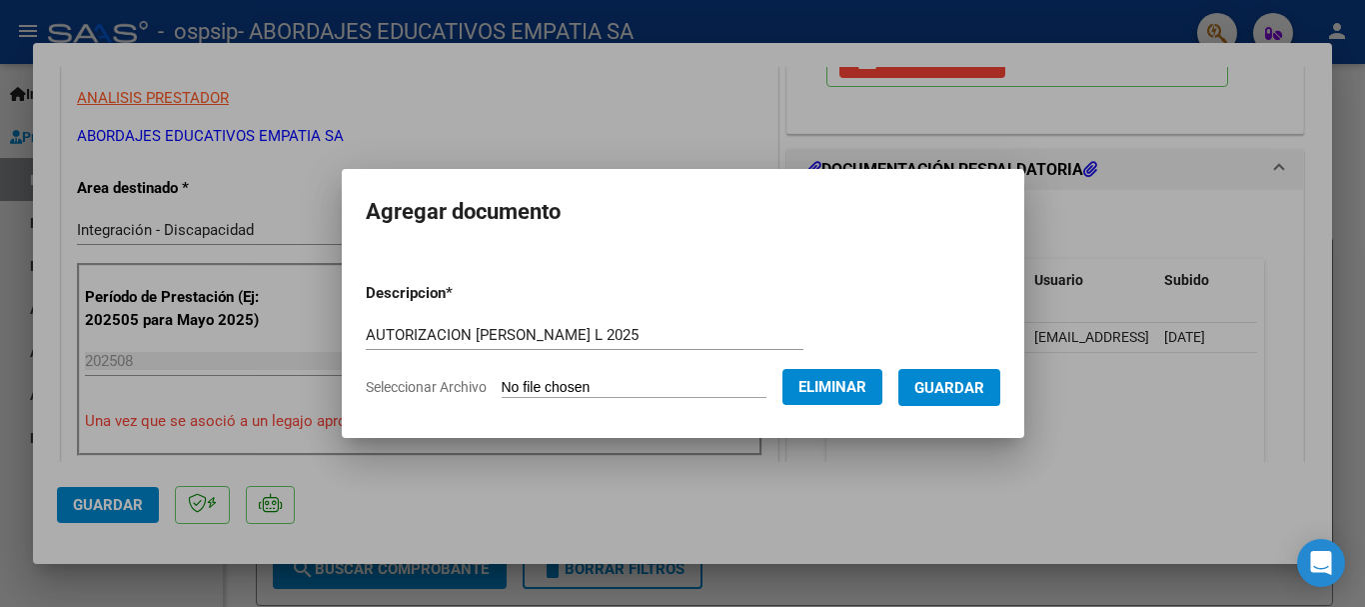
click at [971, 381] on span "Guardar" at bounding box center [950, 388] width 70 height 18
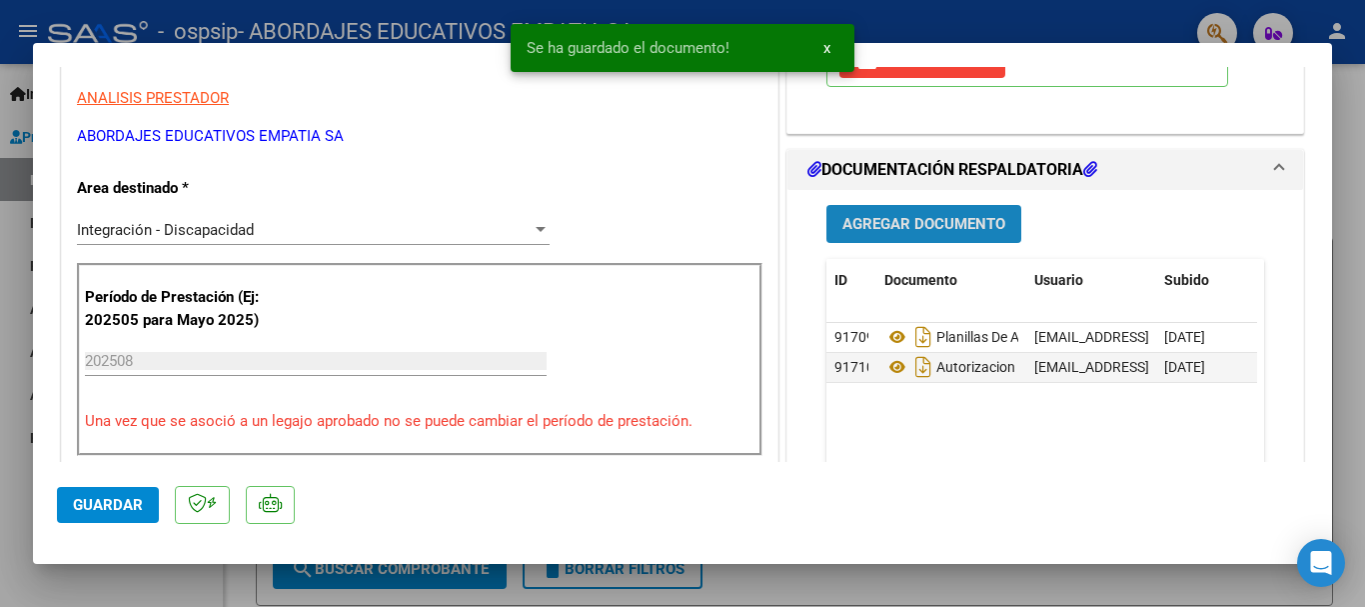
click at [941, 232] on span "Agregar Documento" at bounding box center [924, 225] width 163 height 18
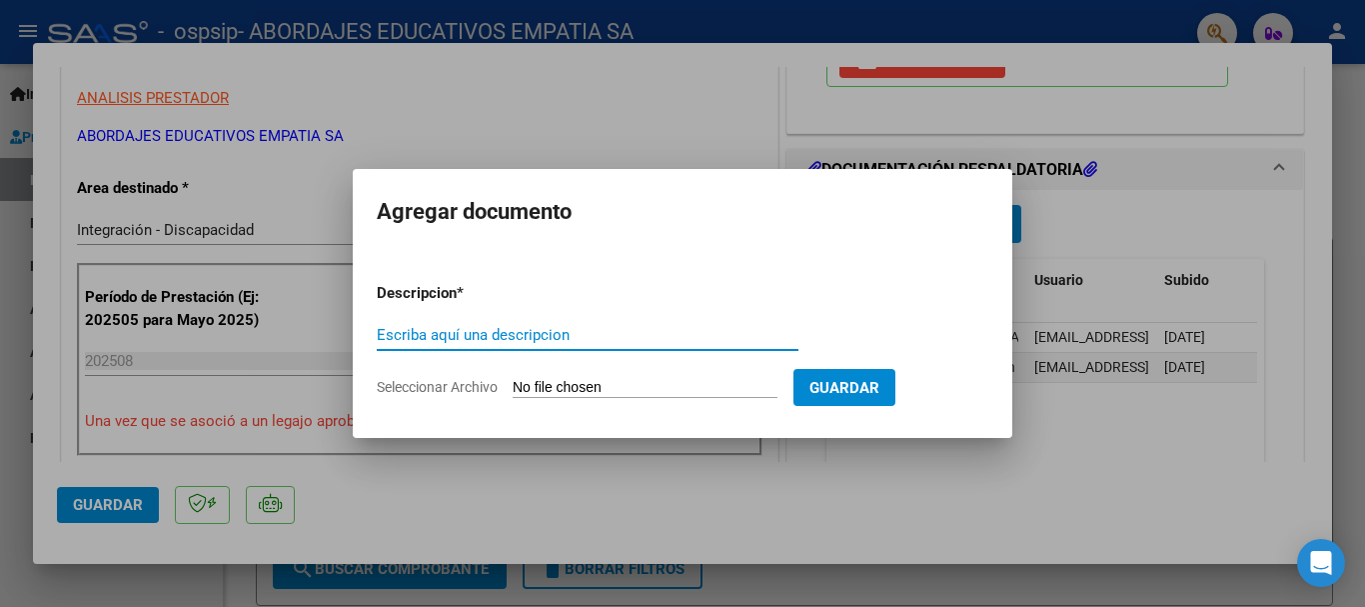
type input "P"
click at [379, 333] on input "[PERSON_NAME]" at bounding box center [588, 335] width 422 height 18
type input "CUD [PERSON_NAME] L"
click at [632, 380] on input "Seleccionar Archivo" at bounding box center [645, 388] width 265 height 19
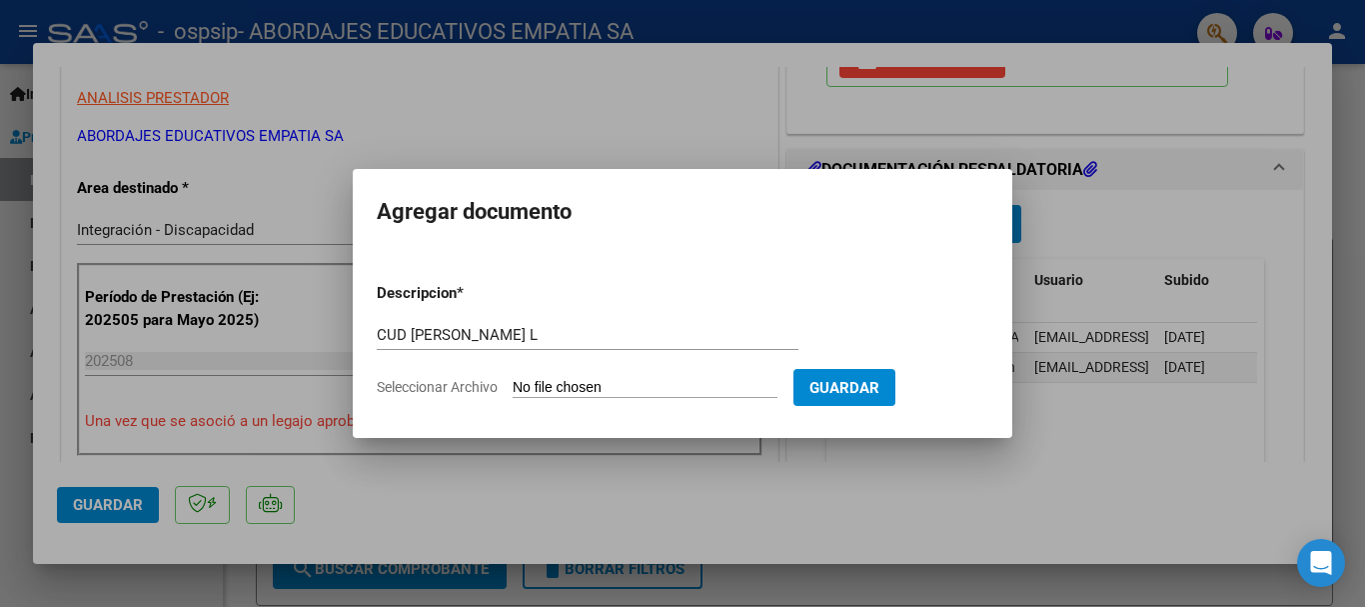
type input "C:\fakepath\CUD [PERSON_NAME]pdf"
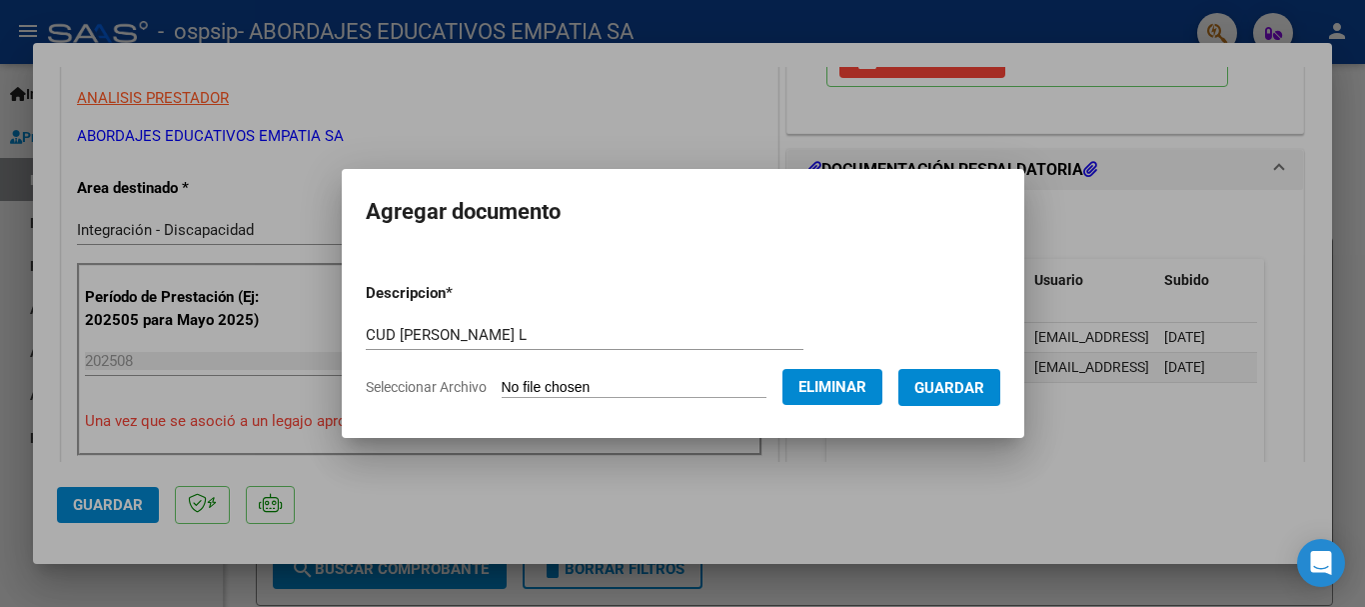
click at [962, 399] on button "Guardar" at bounding box center [950, 387] width 102 height 37
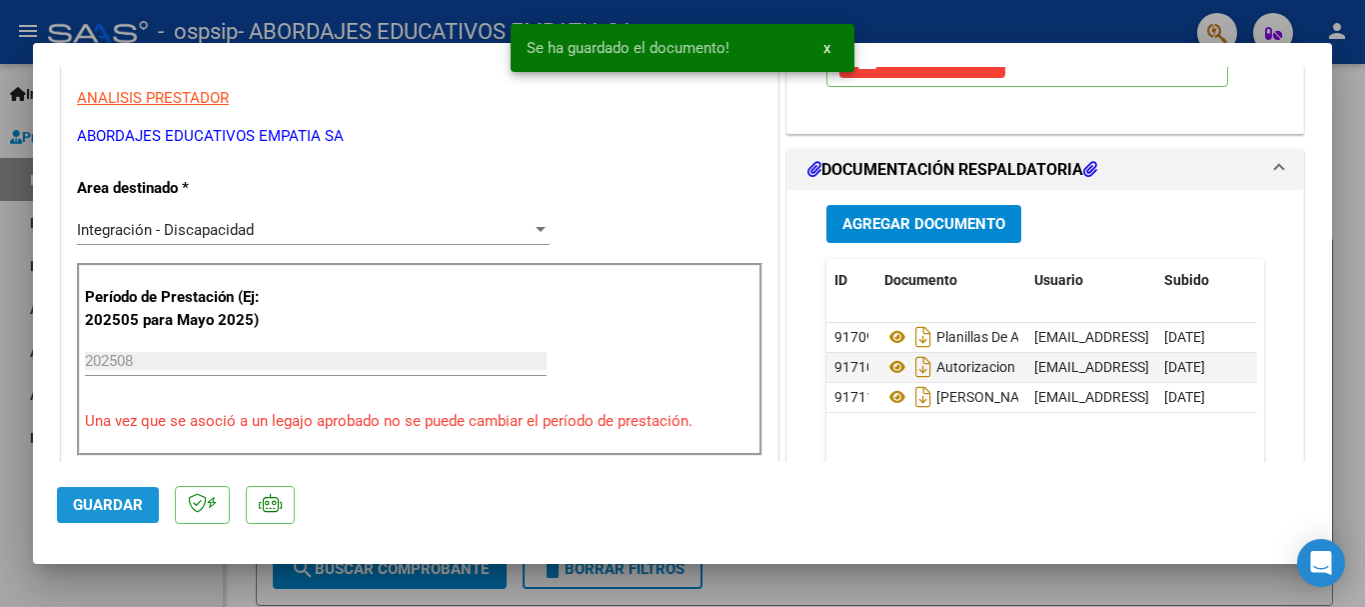
click at [118, 507] on span "Guardar" at bounding box center [108, 505] width 70 height 18
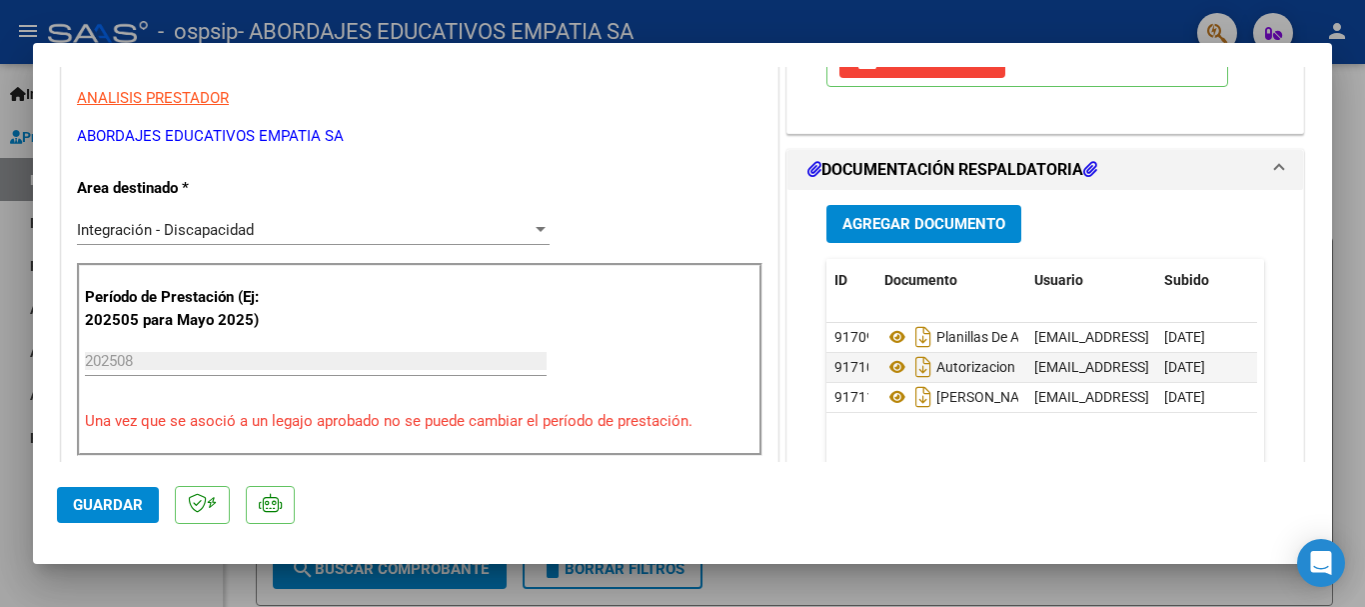
scroll to position [467, 0]
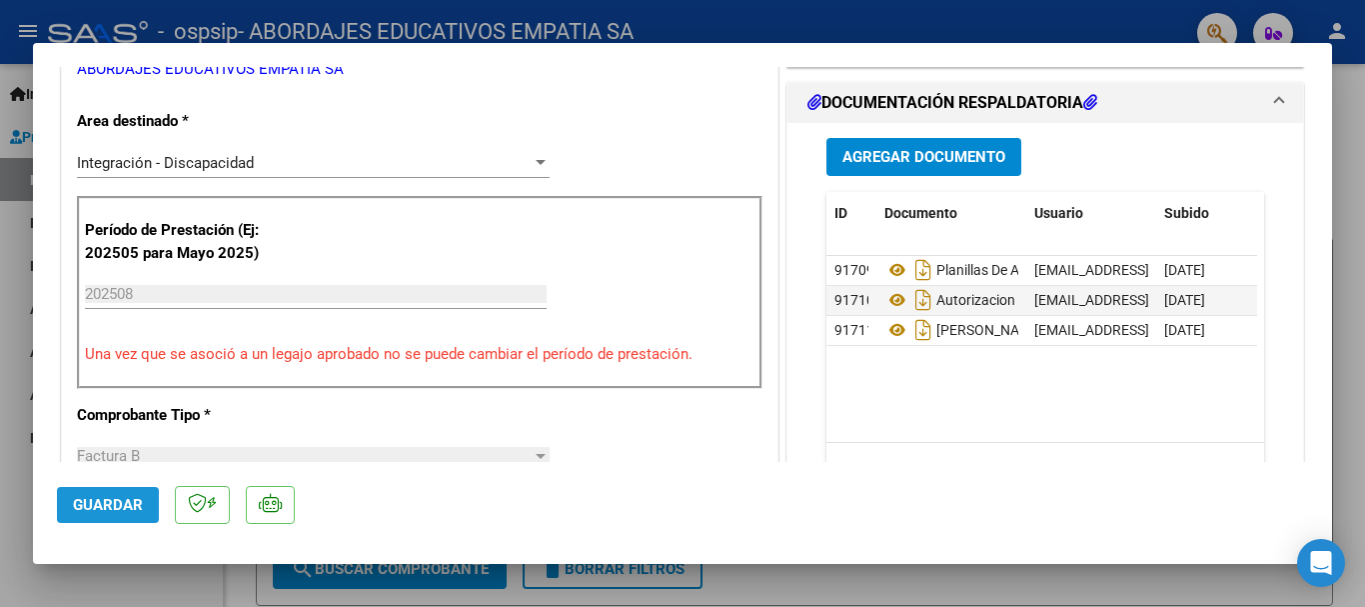
click at [130, 501] on span "Guardar" at bounding box center [108, 505] width 70 height 18
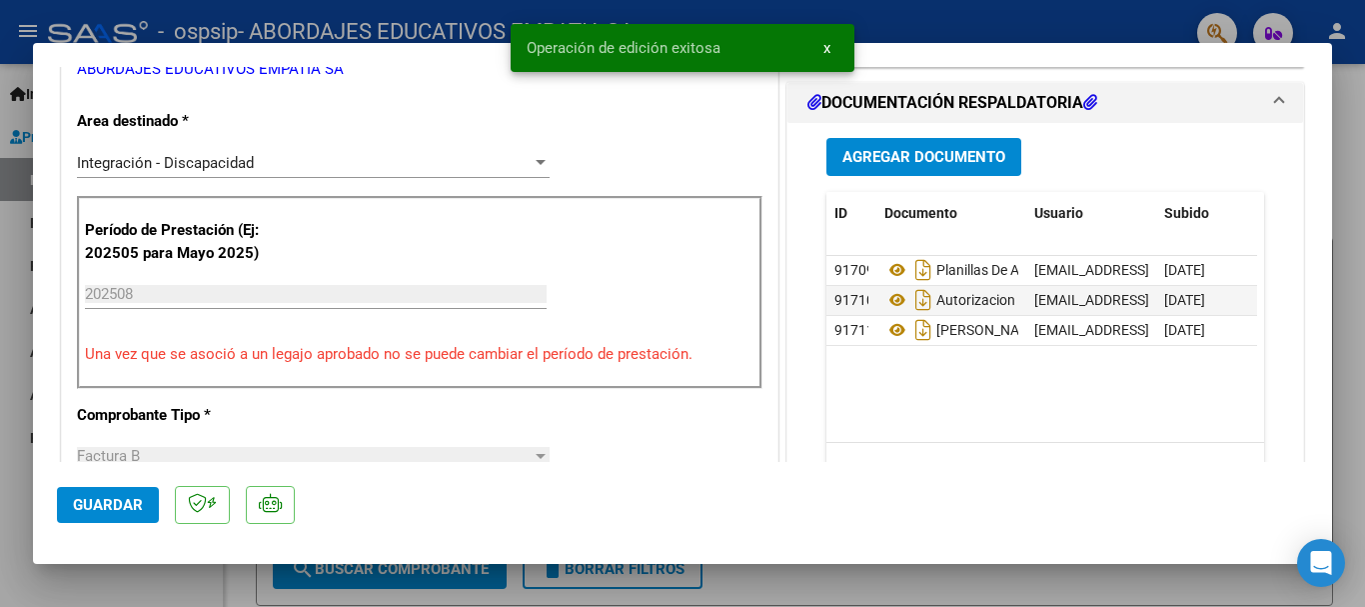
click at [10, 370] on div at bounding box center [682, 303] width 1365 height 607
type input "$ 0,00"
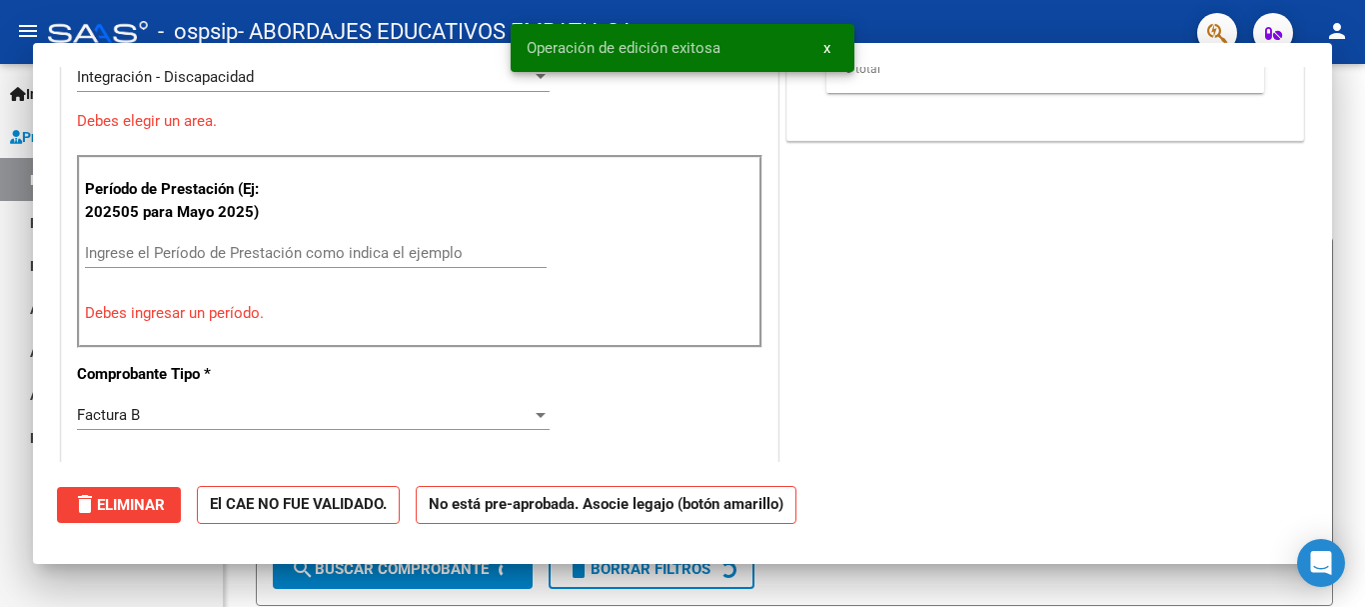
scroll to position [0, 0]
